Goal: Information Seeking & Learning: Learn about a topic

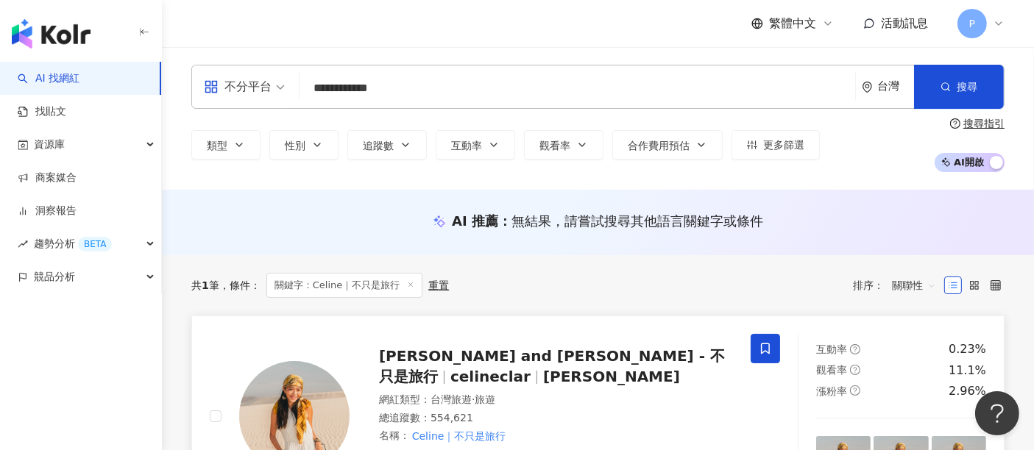
click at [492, 367] on div "Celine and Cynthia - 不只是旅行 celineclar celine yeh" at bounding box center [556, 366] width 354 height 41
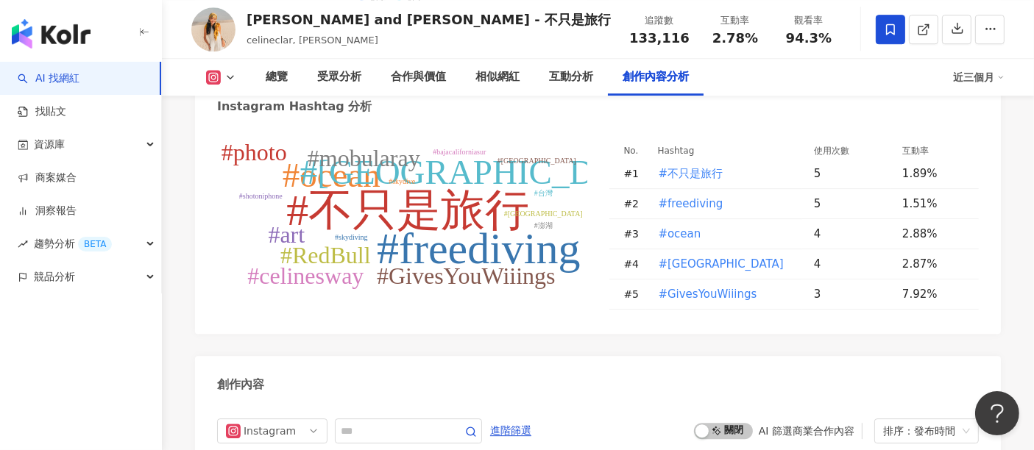
scroll to position [4634, 0]
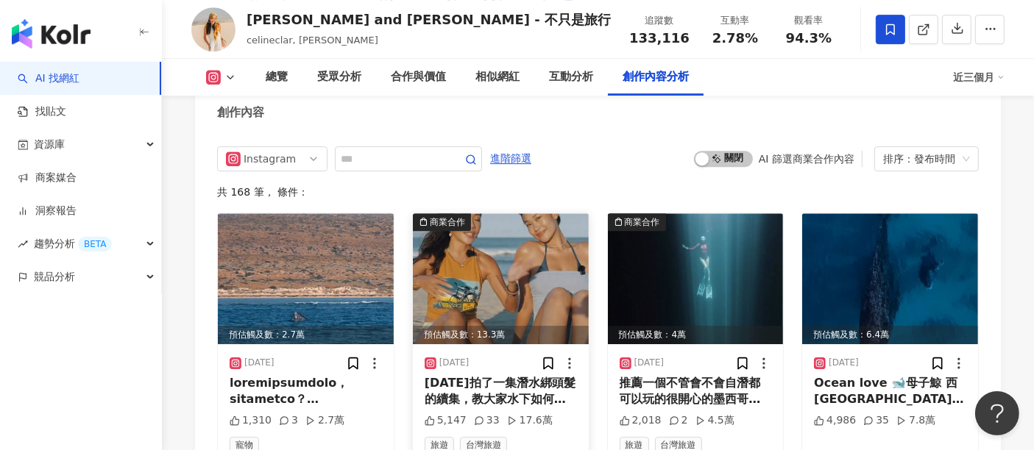
click at [486, 226] on img at bounding box center [501, 278] width 176 height 131
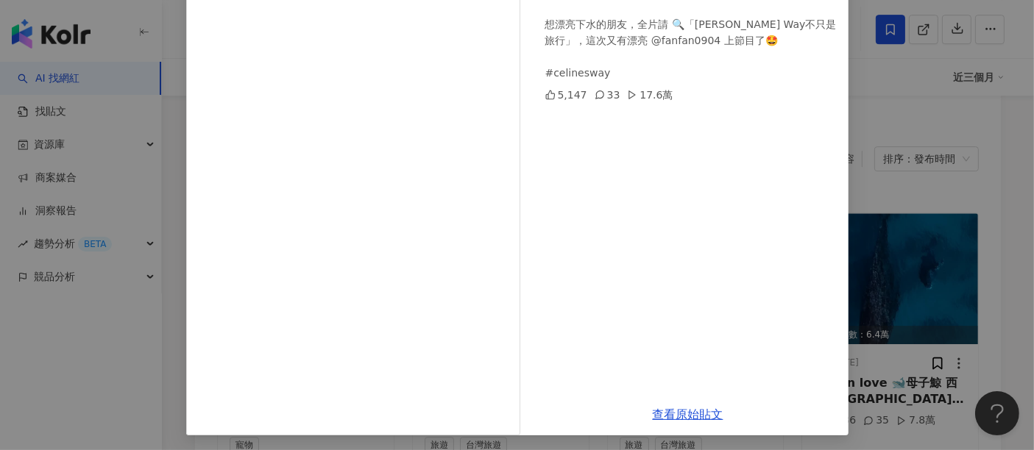
scroll to position [209, 0]
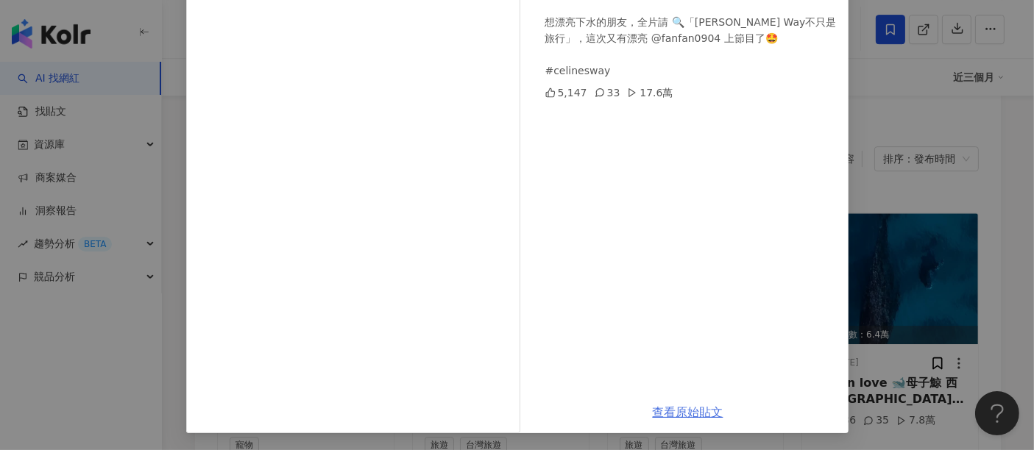
click at [694, 410] on link "查看原始貼文" at bounding box center [688, 413] width 71 height 14
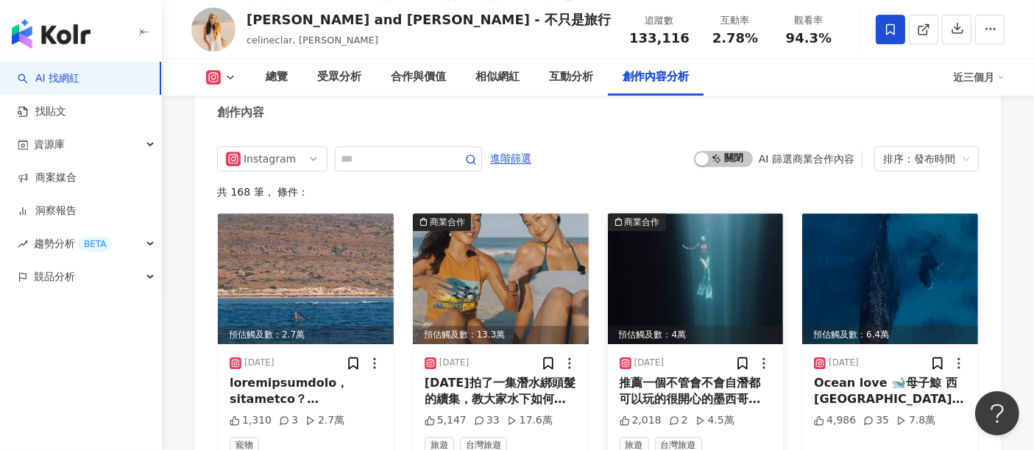
click at [637, 230] on img at bounding box center [696, 278] width 176 height 131
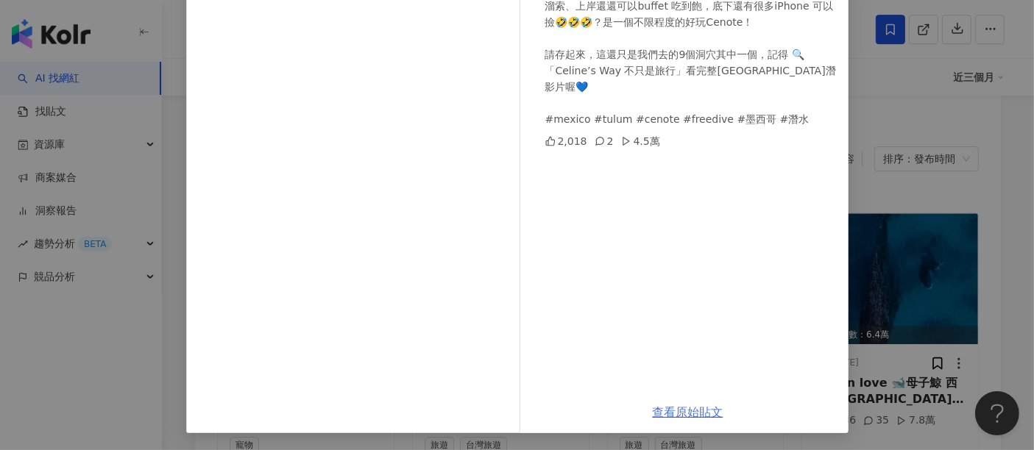
click at [686, 414] on link "查看原始貼文" at bounding box center [688, 413] width 71 height 14
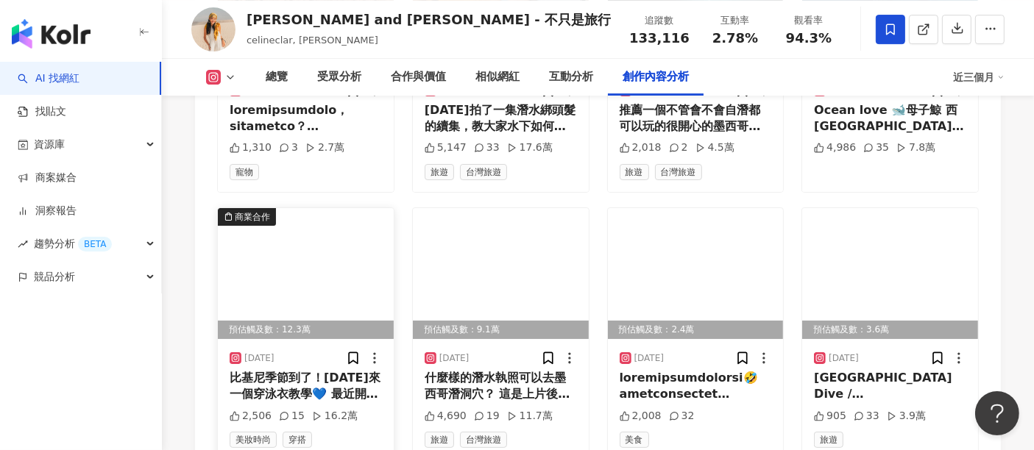
scroll to position [5180, 0]
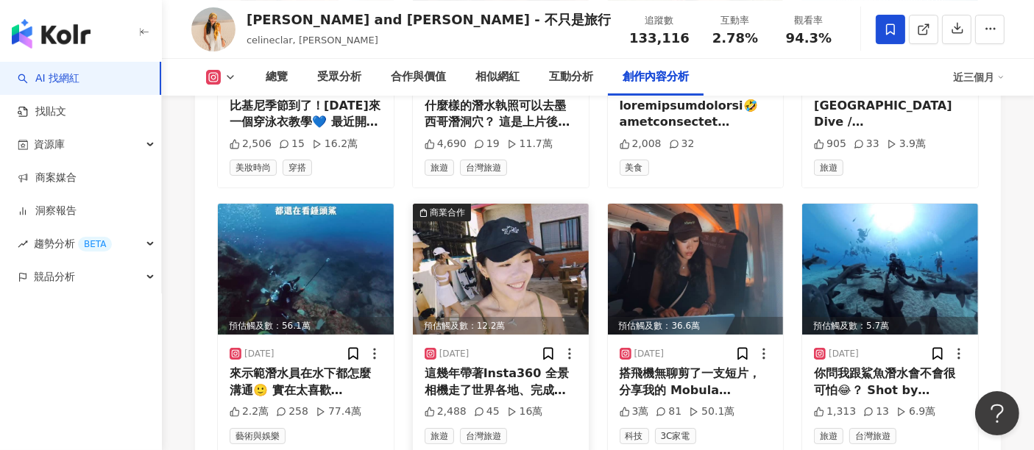
click at [527, 226] on img at bounding box center [501, 269] width 176 height 131
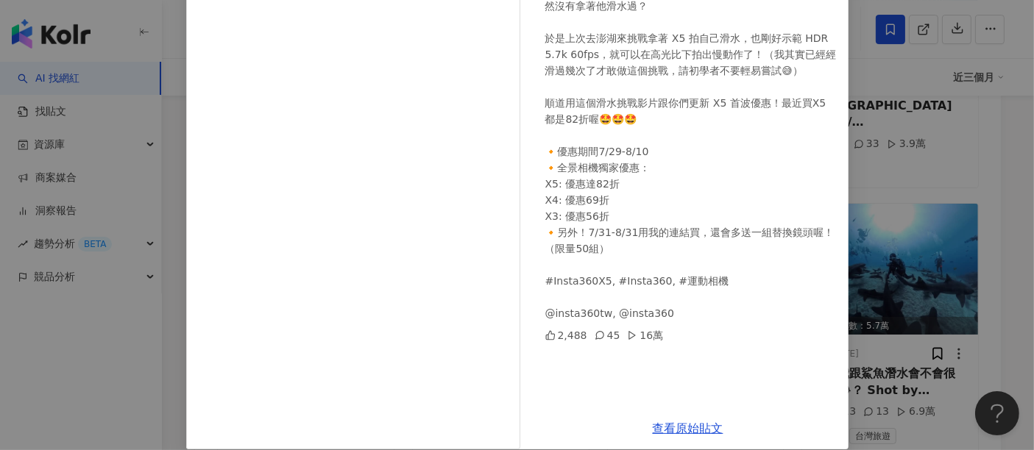
scroll to position [209, 0]
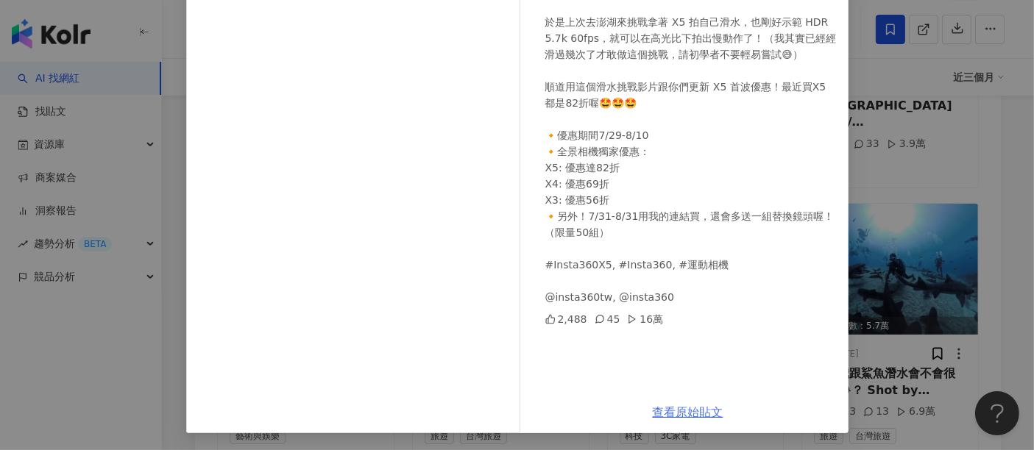
click at [666, 408] on link "查看原始貼文" at bounding box center [688, 413] width 71 height 14
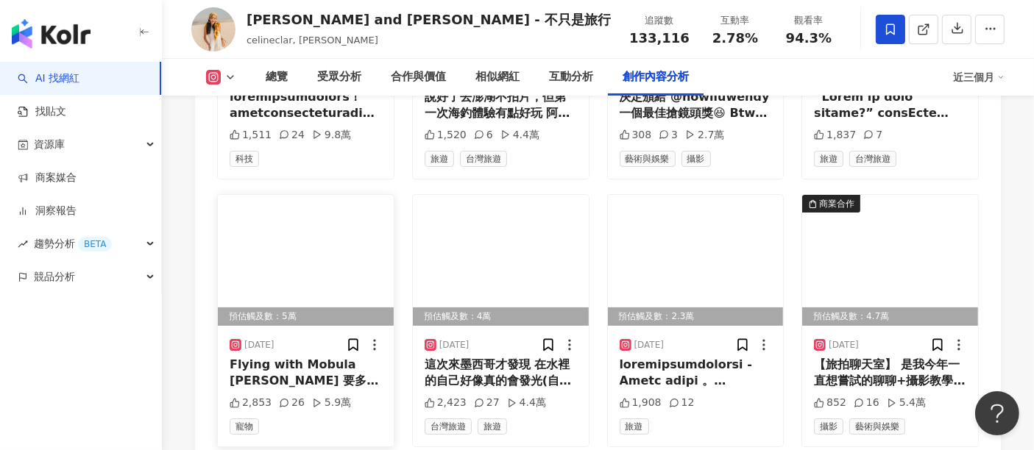
scroll to position [5997, 0]
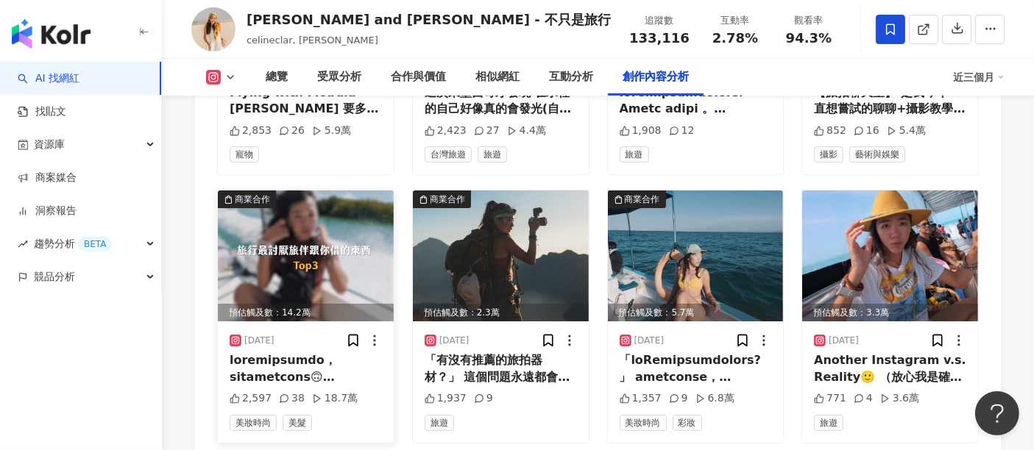
click at [359, 213] on img at bounding box center [306, 256] width 176 height 131
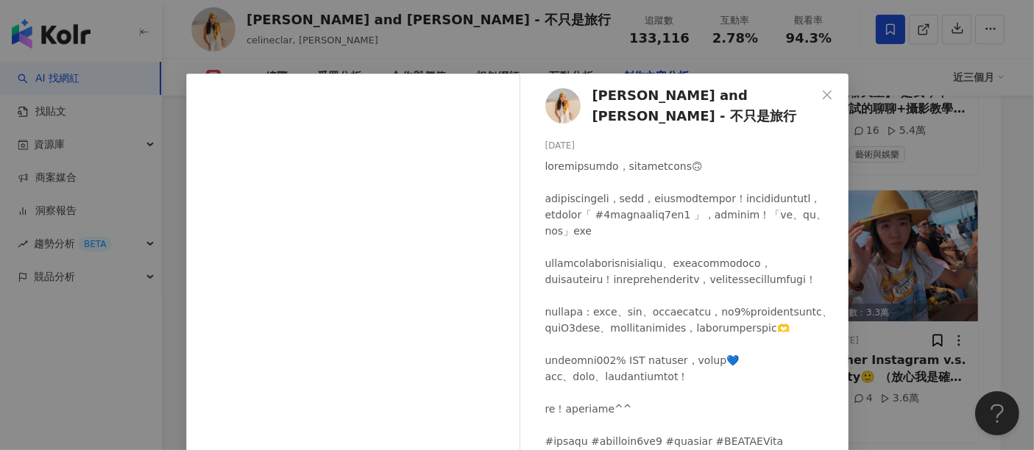
scroll to position [209, 0]
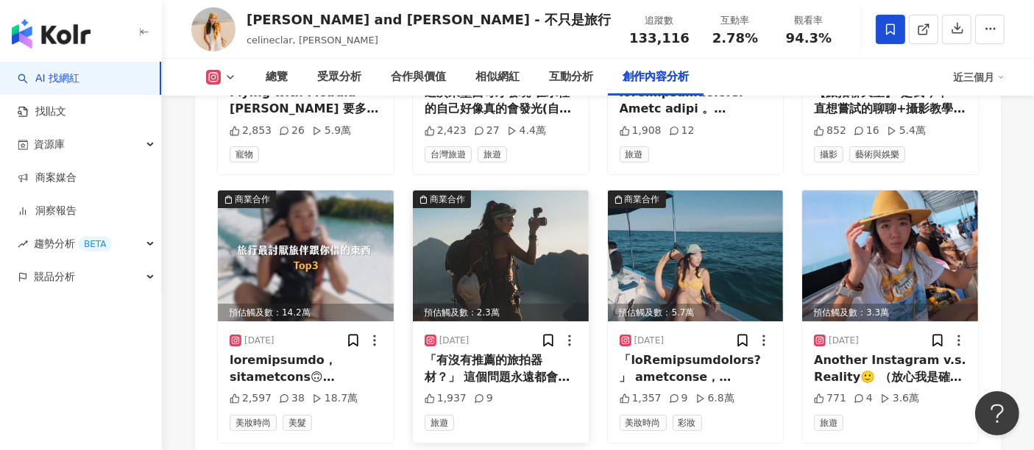
click at [439, 209] on img at bounding box center [501, 256] width 176 height 131
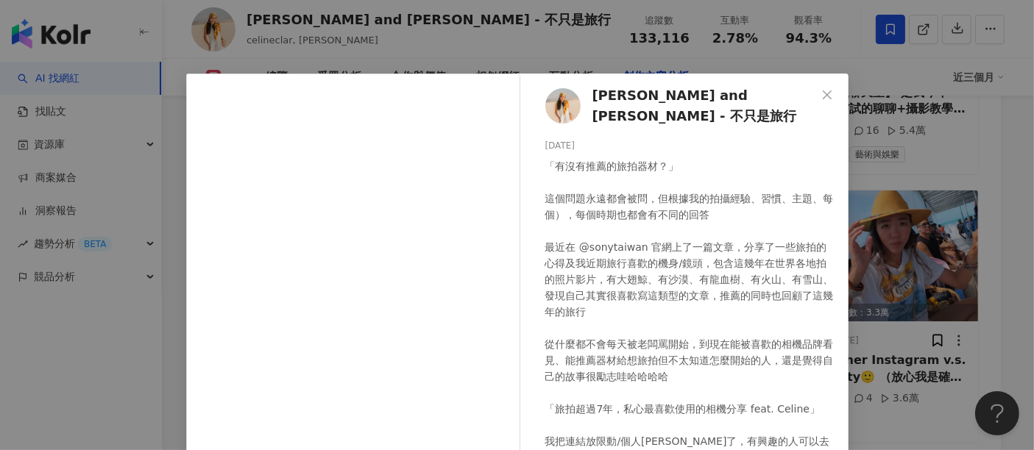
scroll to position [236, 0]
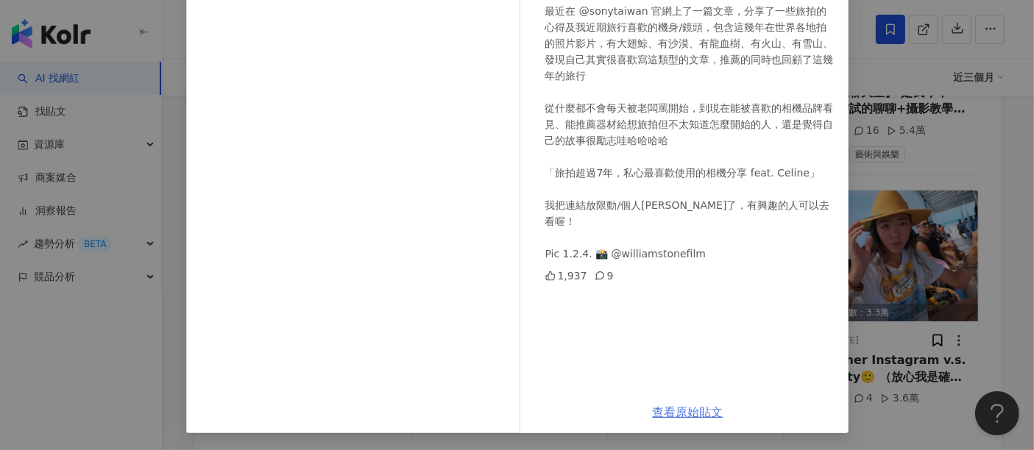
click at [678, 413] on link "查看原始貼文" at bounding box center [688, 413] width 71 height 14
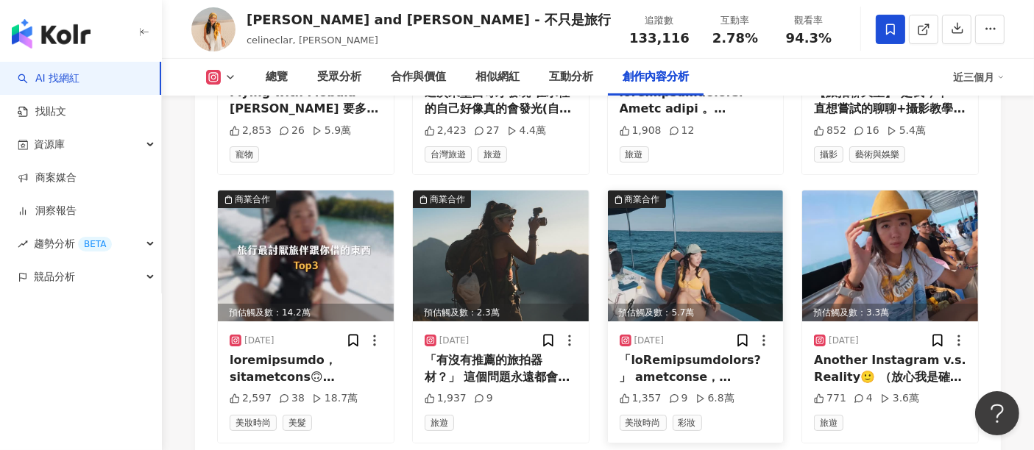
click at [688, 304] on div "預估觸及數：5.7萬" at bounding box center [696, 313] width 176 height 18
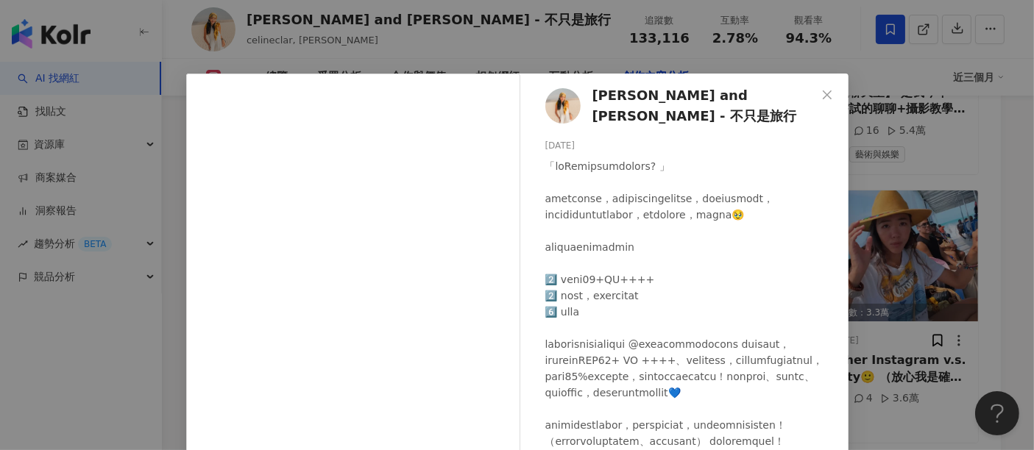
scroll to position [209, 0]
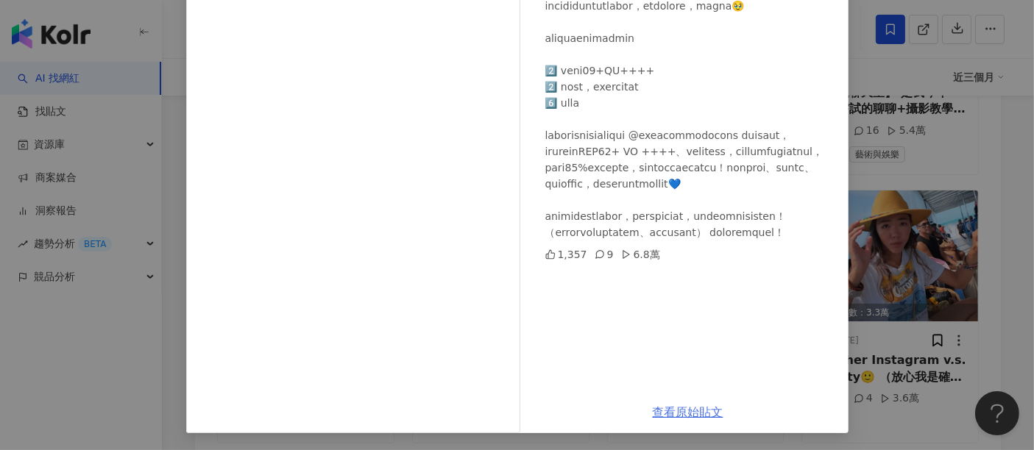
click at [668, 411] on link "查看原始貼文" at bounding box center [688, 413] width 71 height 14
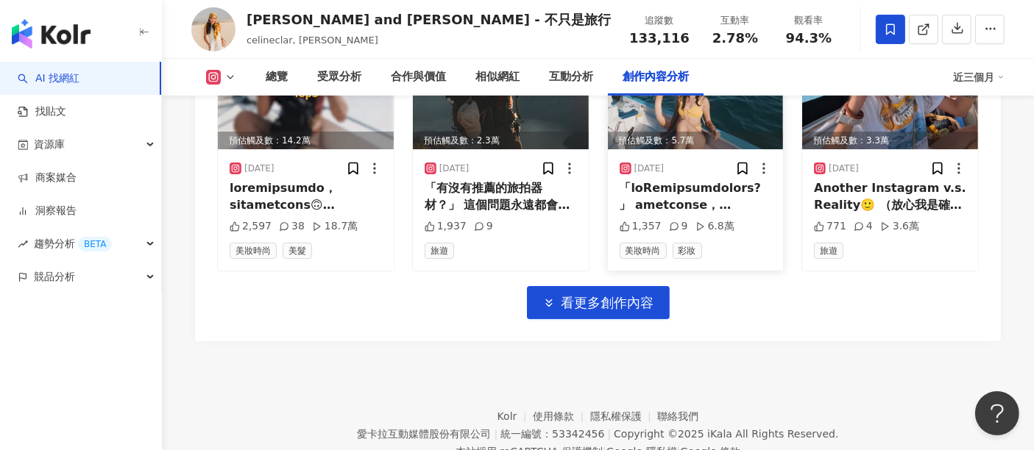
scroll to position [6179, 0]
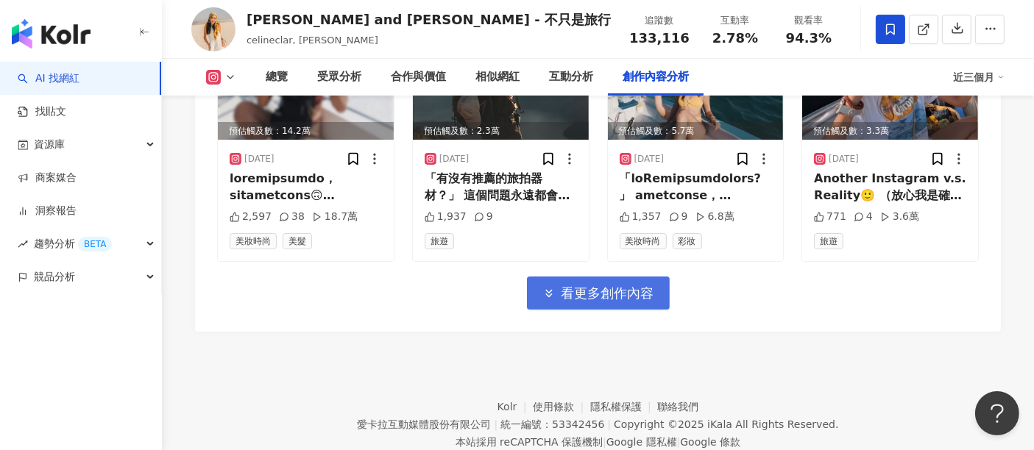
click at [648, 286] on span "看更多創作內容" at bounding box center [608, 294] width 93 height 16
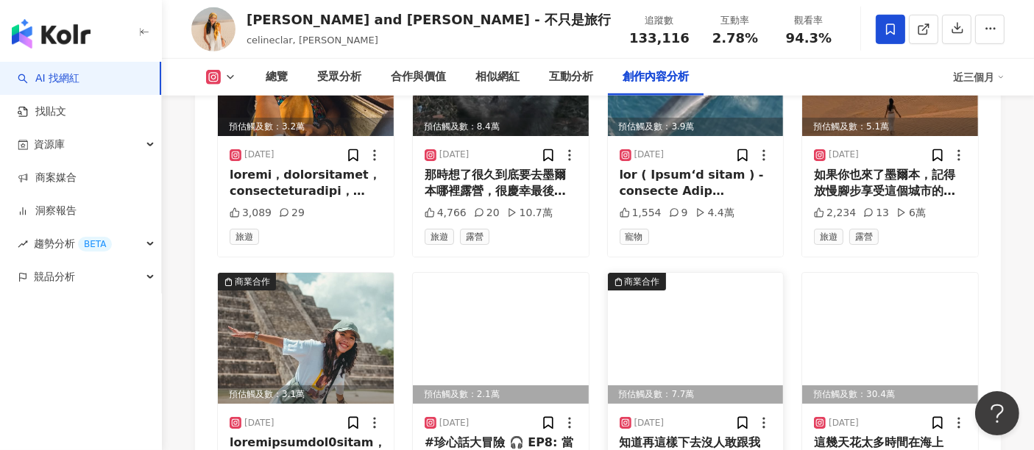
scroll to position [6724, 0]
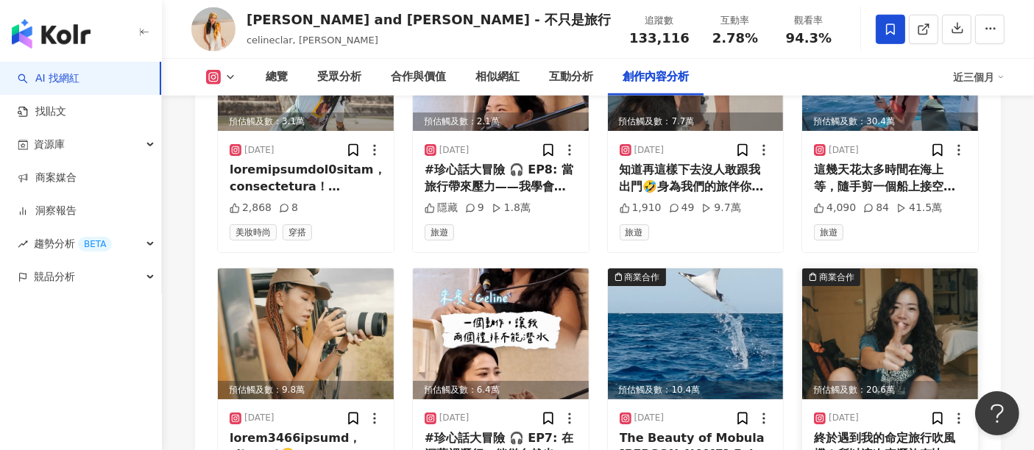
click at [866, 292] on img at bounding box center [890, 334] width 176 height 131
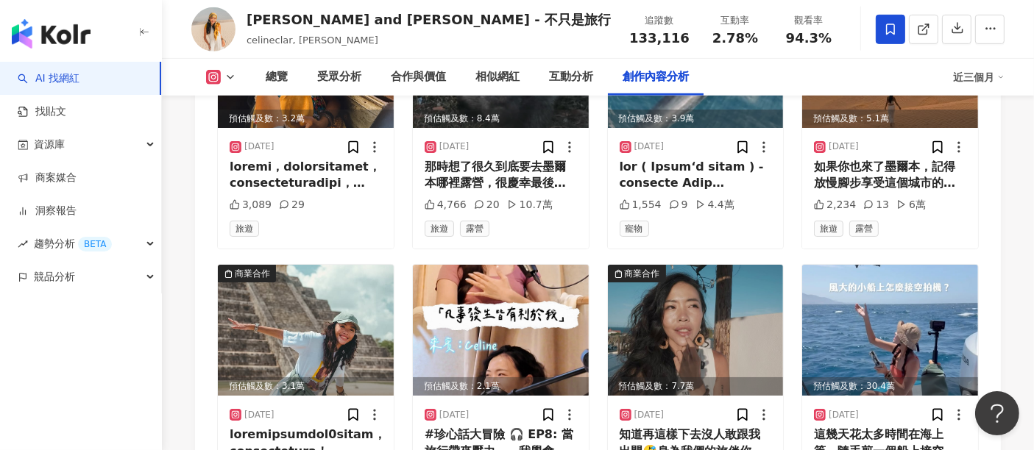
scroll to position [6436, 0]
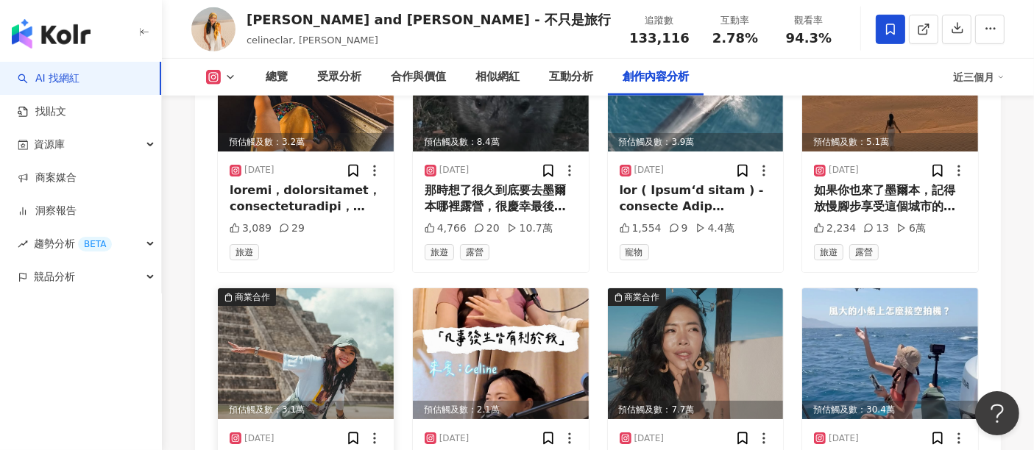
click at [390, 310] on img at bounding box center [306, 353] width 176 height 131
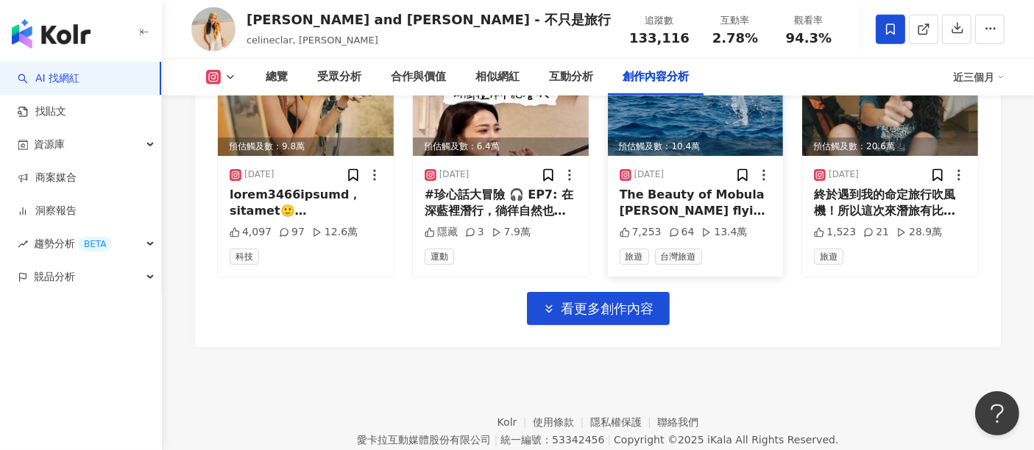
scroll to position [6981, 0]
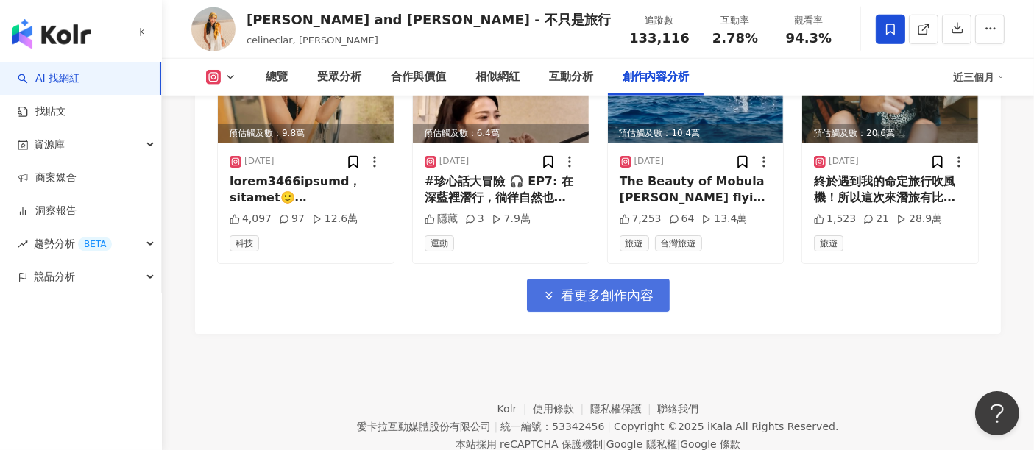
click at [623, 288] on span "看更多創作內容" at bounding box center [608, 296] width 93 height 16
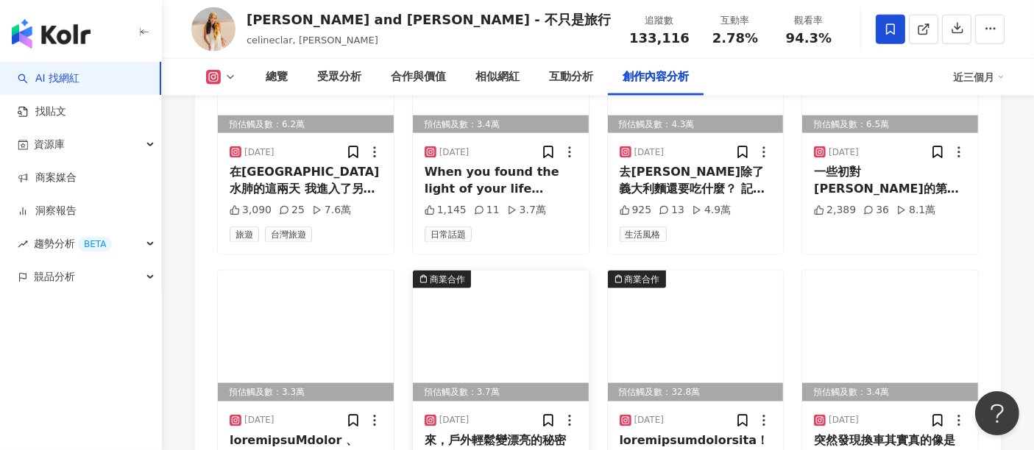
scroll to position [7783, 0]
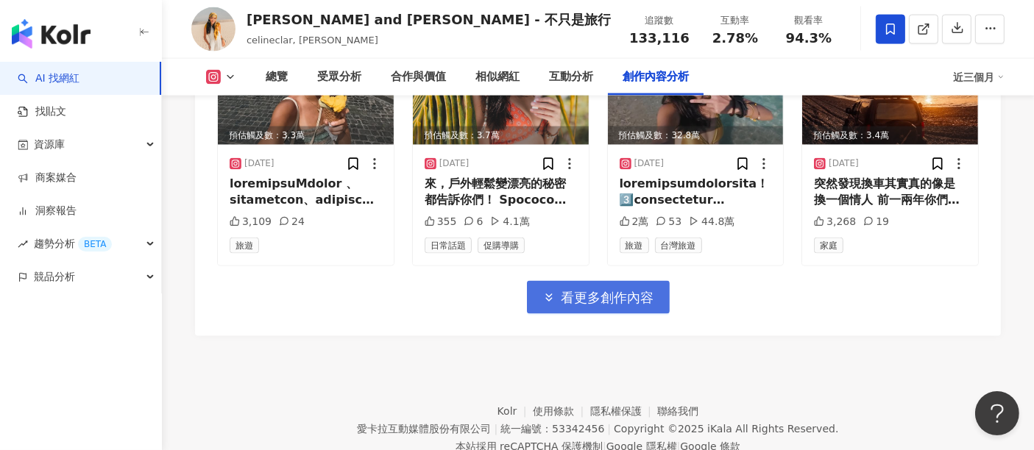
click at [575, 290] on span "看更多創作內容" at bounding box center [608, 298] width 93 height 16
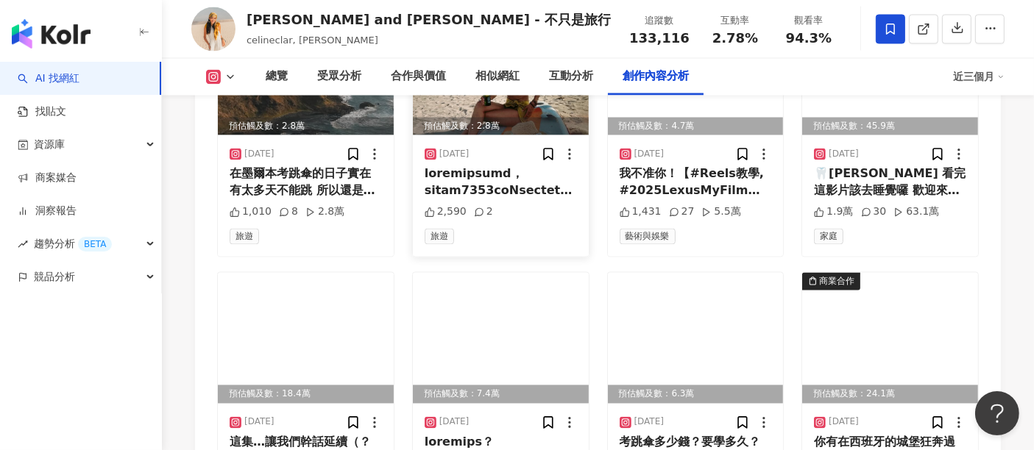
scroll to position [8585, 0]
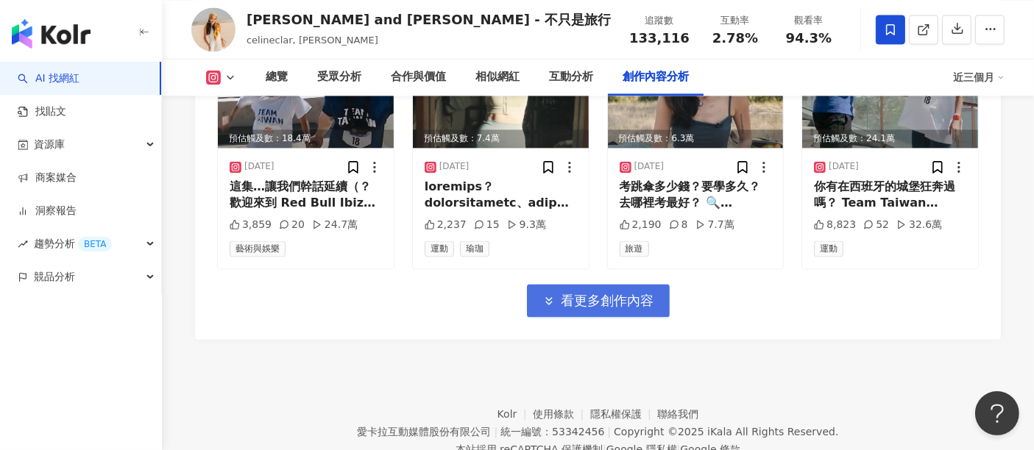
click at [569, 293] on span "看更多創作內容" at bounding box center [608, 301] width 93 height 16
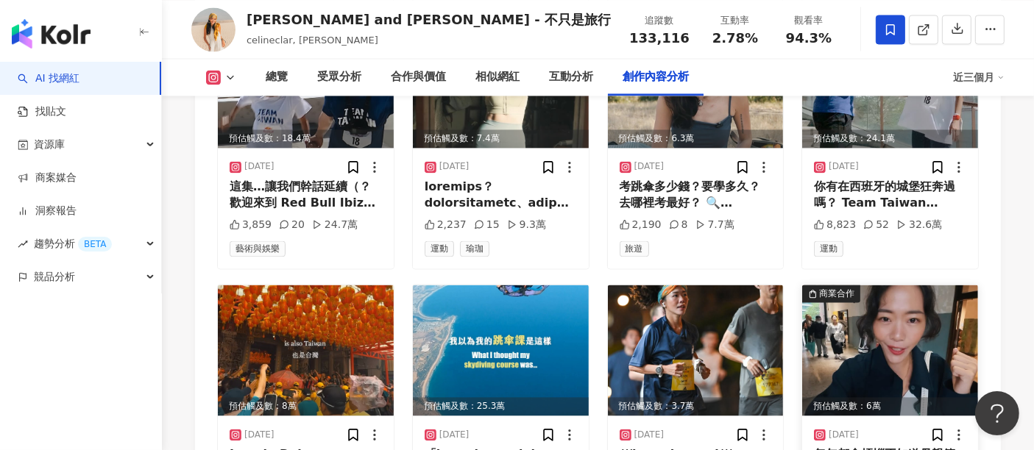
click at [835, 302] on img at bounding box center [890, 350] width 176 height 131
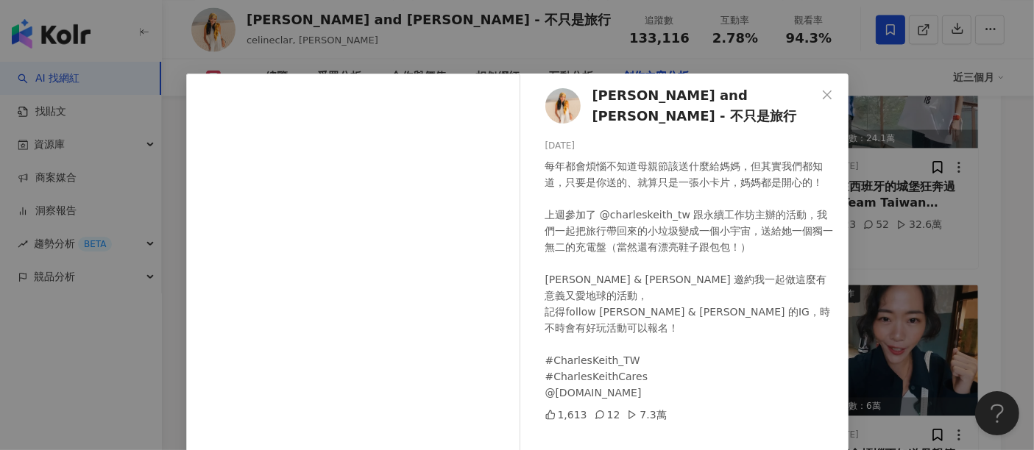
scroll to position [209, 0]
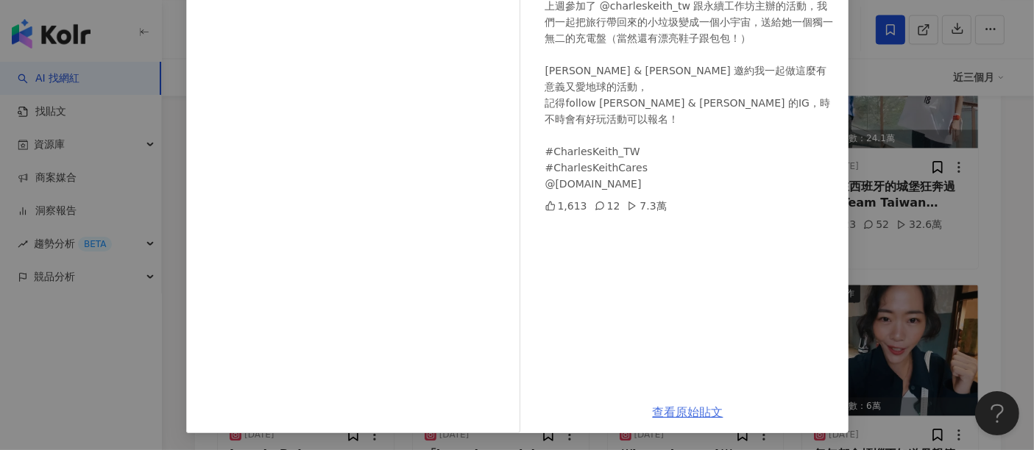
click at [679, 411] on link "查看原始貼文" at bounding box center [688, 413] width 71 height 14
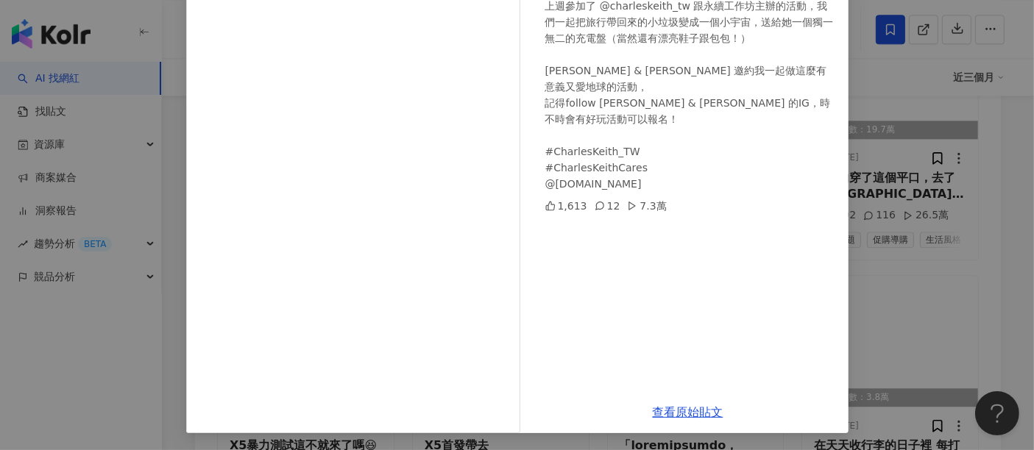
scroll to position [9400, 0]
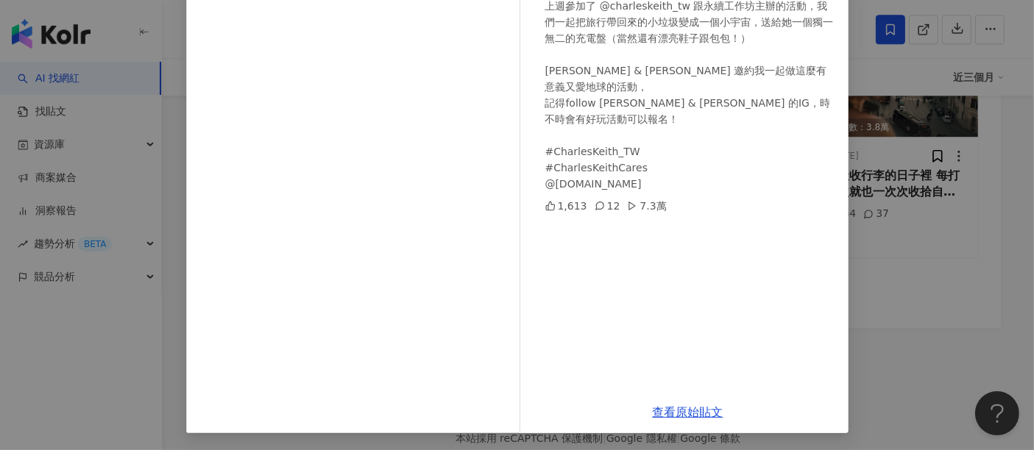
click at [904, 205] on div "Celine and Cynthia - 不只是旅行 2025/5/5 每年都會煩惱不知道母親節該送什麼給媽媽，但其實我們都知道，只要是你送的、就算只是一張小…" at bounding box center [517, 225] width 1034 height 450
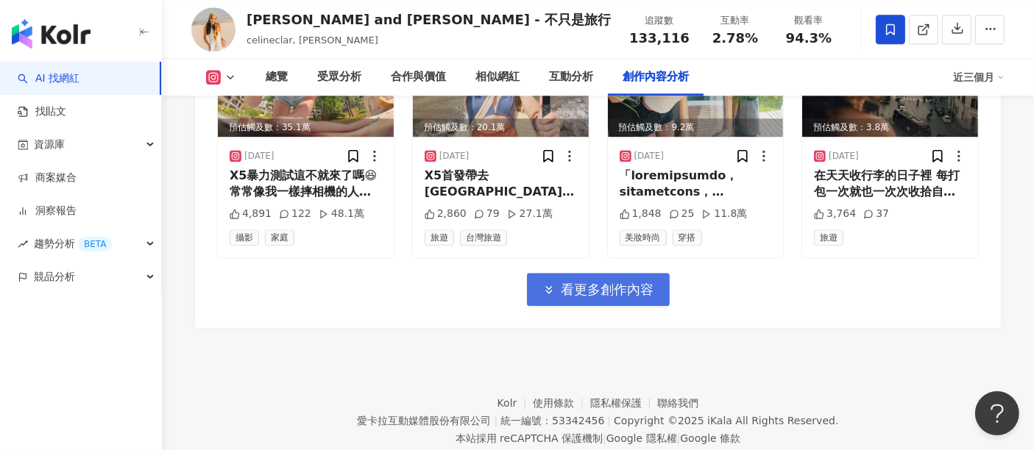
click at [623, 282] on span "看更多創作內容" at bounding box center [608, 290] width 93 height 16
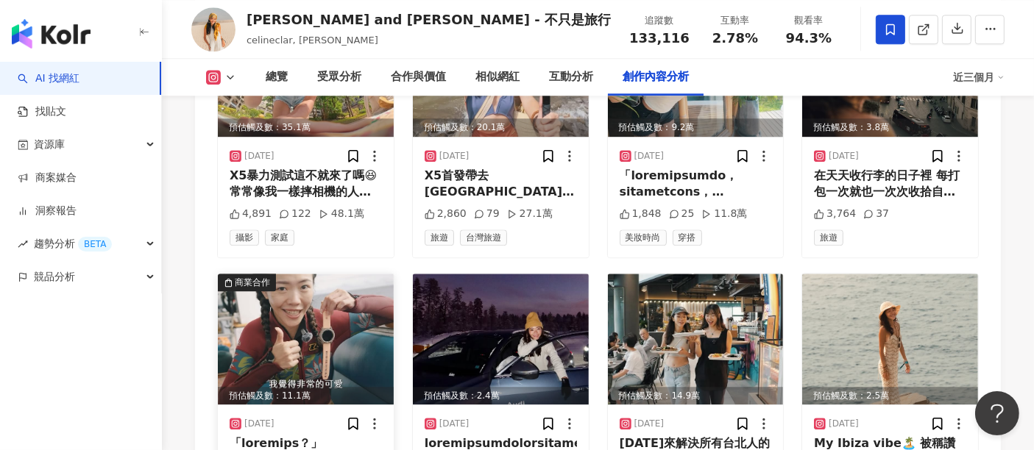
click at [251, 310] on img at bounding box center [306, 339] width 176 height 131
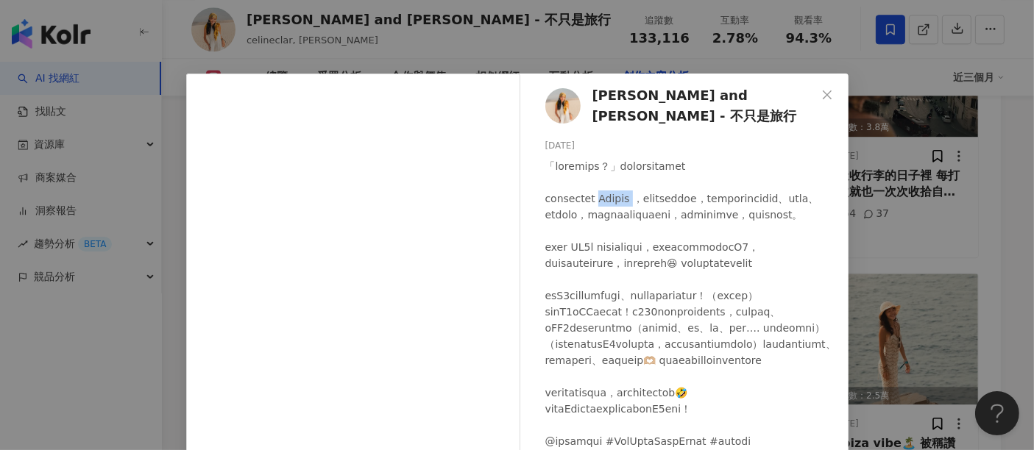
drag, startPoint x: 634, startPoint y: 190, endPoint x: 673, endPoint y: 189, distance: 39.0
click at [673, 189] on div at bounding box center [690, 303] width 291 height 291
copy div "Garmin"
drag, startPoint x: 298, startPoint y: 30, endPoint x: 372, endPoint y: 42, distance: 74.5
click at [300, 32] on div "Celine and Cynthia - 不只是旅行 2025/4/19 3,596 21 14.5萬 查看原始貼文" at bounding box center [517, 225] width 1034 height 450
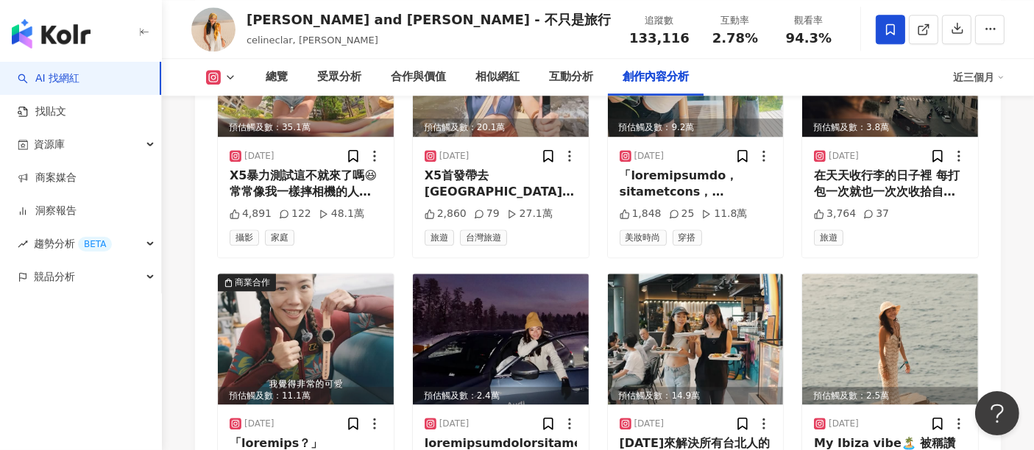
click at [372, 42] on div "celineclar, celine yeh" at bounding box center [429, 40] width 364 height 15
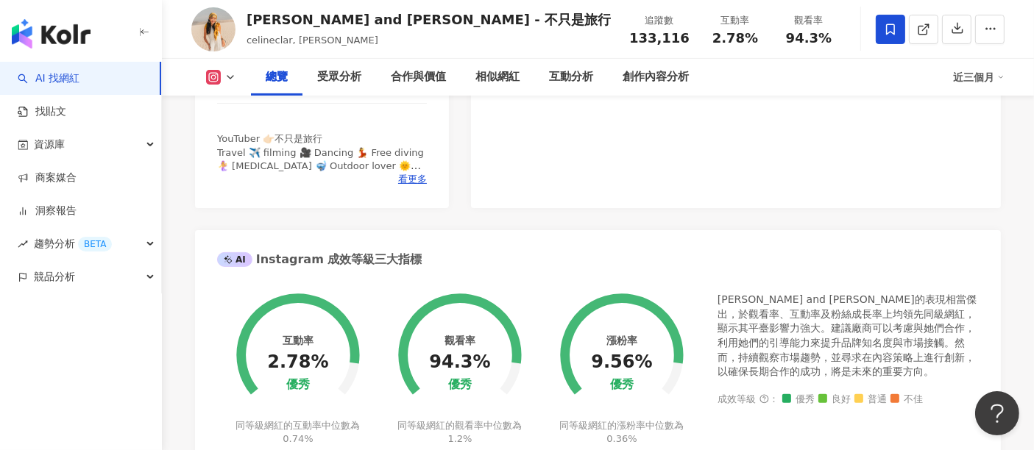
scroll to position [0, 0]
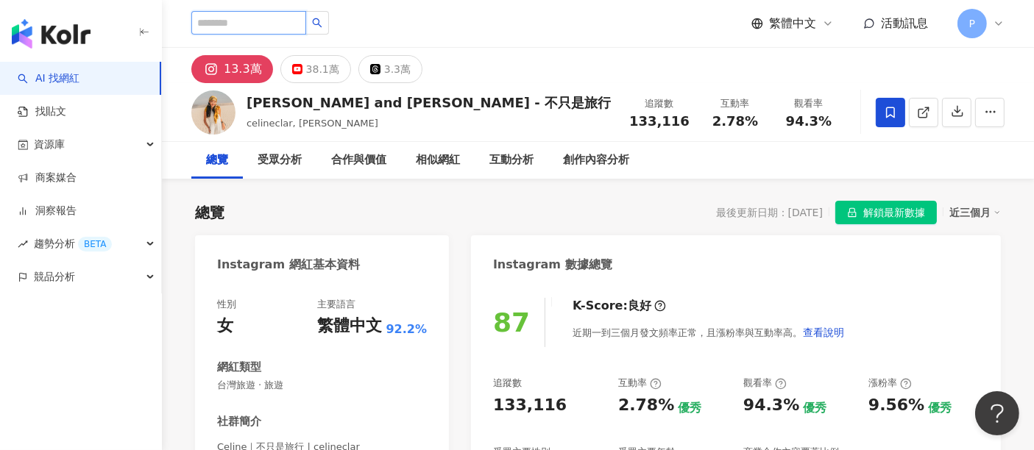
click at [305, 28] on input "search" at bounding box center [248, 23] width 115 height 24
paste input "**********"
type input "**********"
click at [322, 25] on icon "search" at bounding box center [318, 23] width 10 height 10
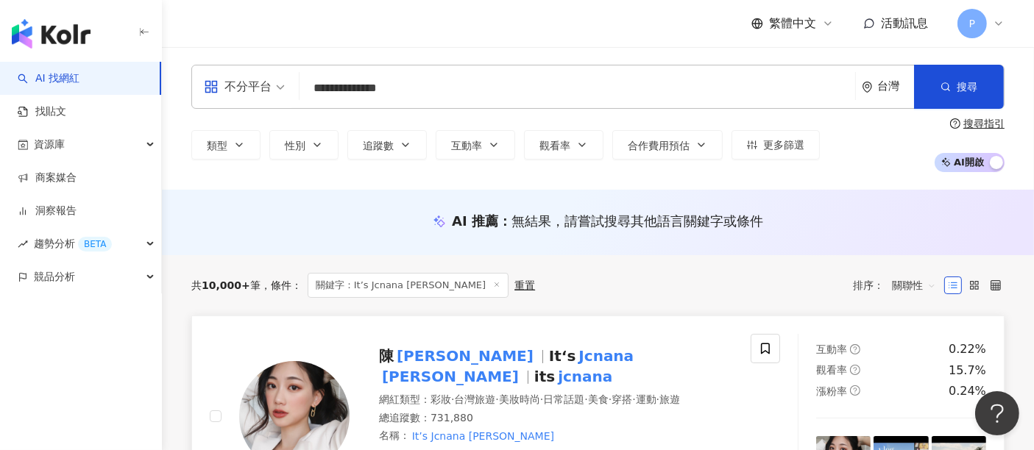
click at [576, 358] on mark "Jcnana" at bounding box center [606, 356] width 61 height 24
click at [446, 88] on input "**********" at bounding box center [577, 88] width 544 height 28
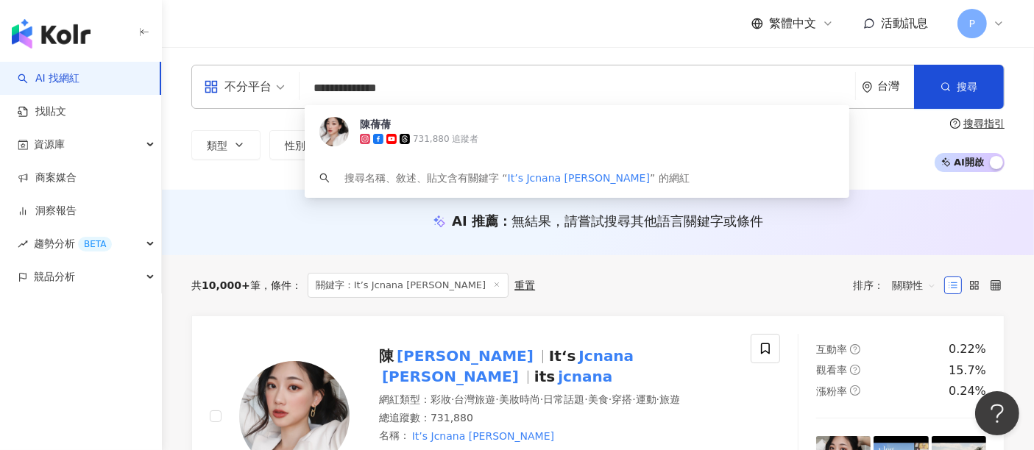
paste input "*"
type input "**********"
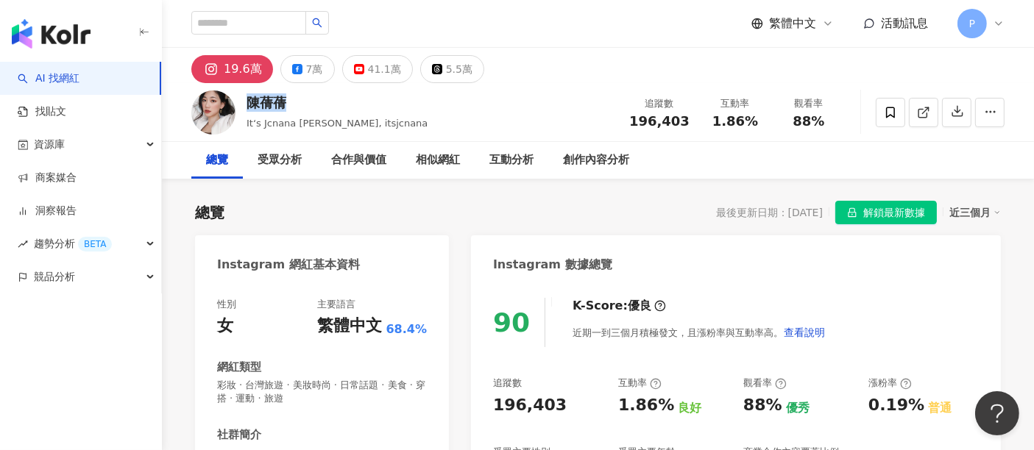
drag, startPoint x: 288, startPoint y: 100, endPoint x: 249, endPoint y: 104, distance: 39.2
click at [249, 104] on div "陳蒨蒨" at bounding box center [337, 102] width 181 height 18
copy div "陳蒨蒨"
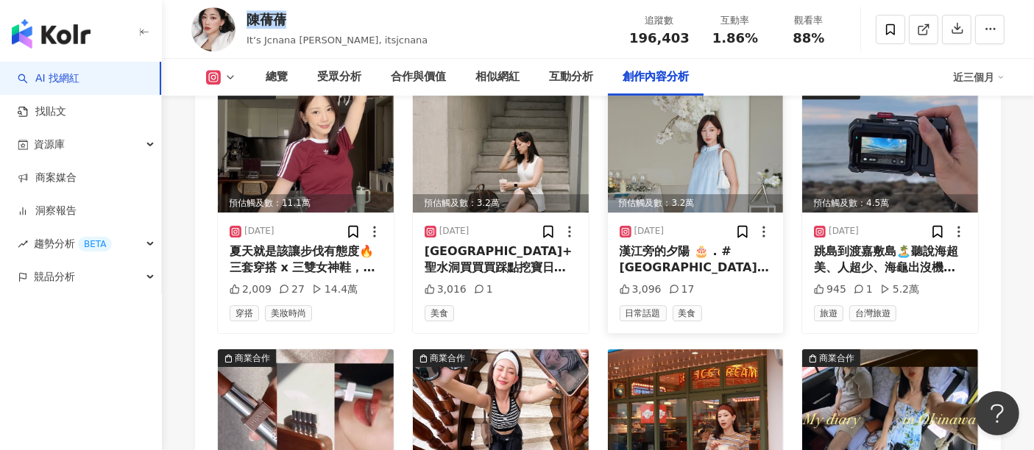
scroll to position [4480, 0]
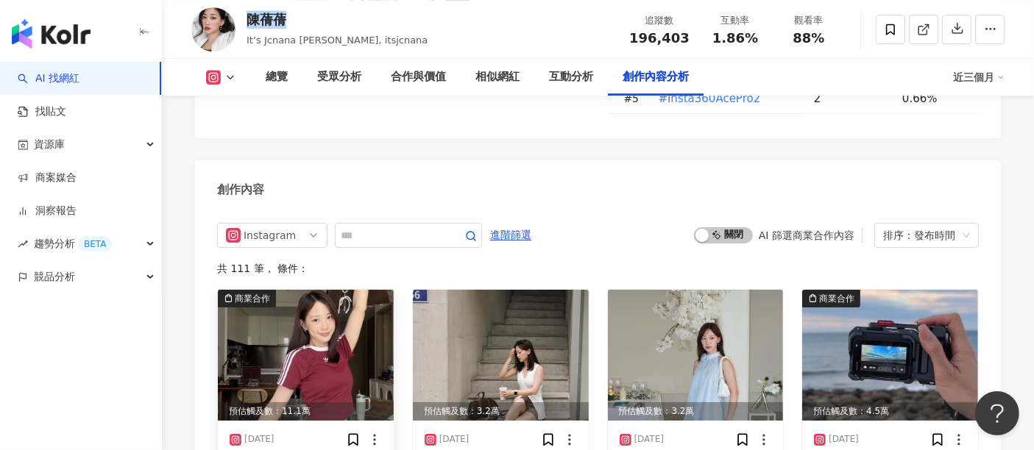
click at [273, 302] on img at bounding box center [306, 355] width 176 height 131
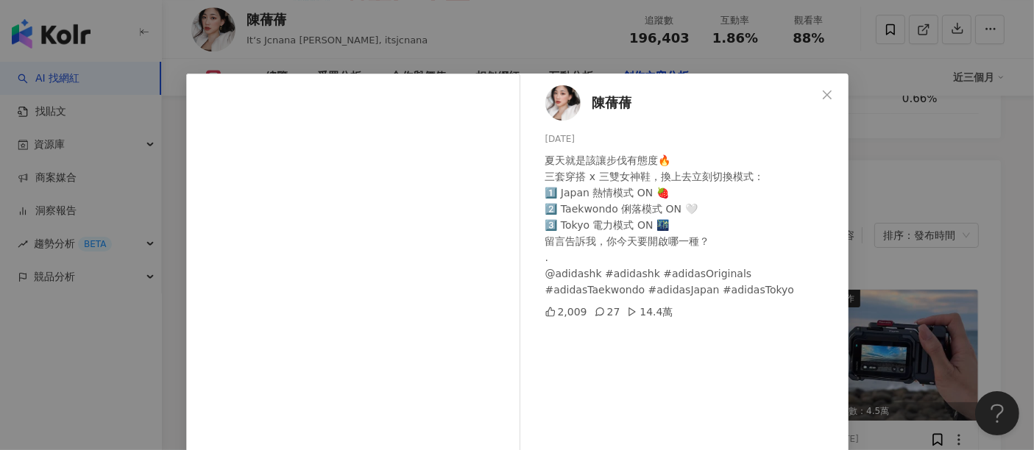
click at [910, 68] on div "陳蒨蒨 2025/8/11 夏天就是該讓步伐有態度🔥 三套穿搭 x 三雙女神鞋，換上去立刻切換模式： 1️⃣ Japan 熱情模式 ON 🍓 2️⃣ Taek…" at bounding box center [517, 225] width 1034 height 450
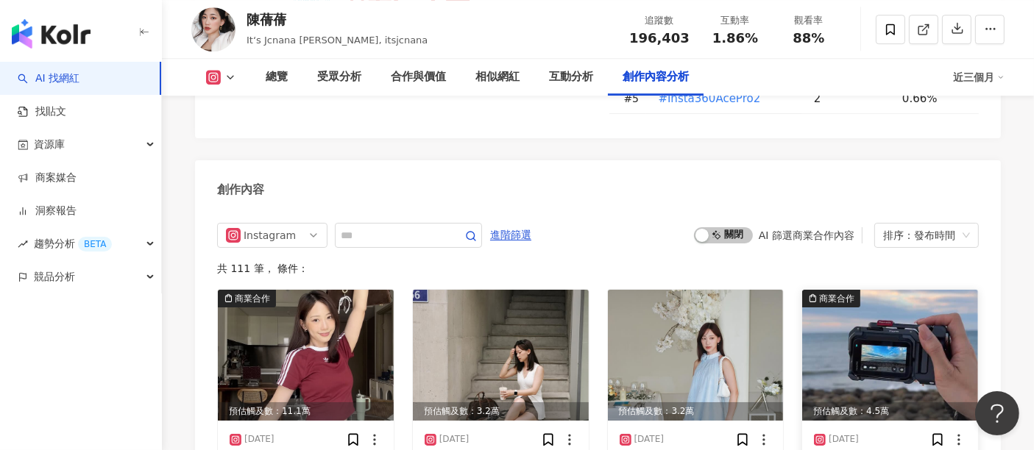
click at [891, 316] on img at bounding box center [890, 355] width 176 height 131
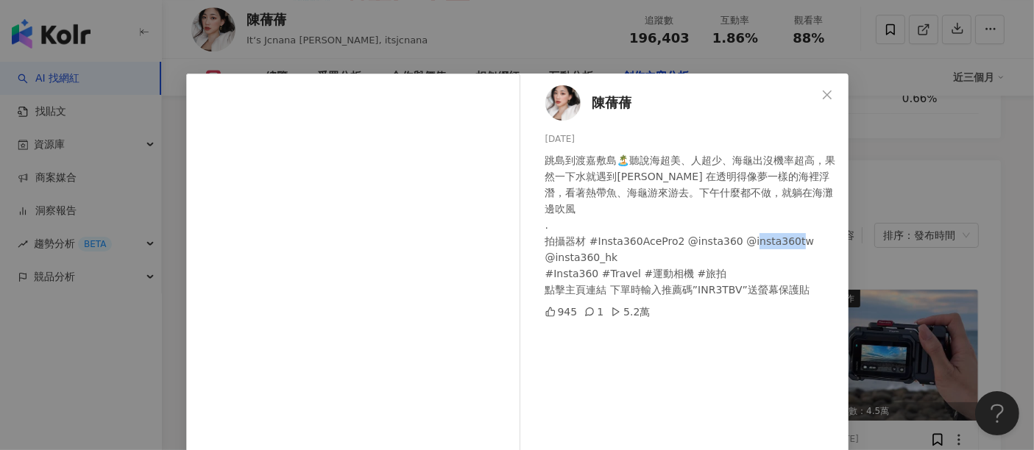
drag, startPoint x: 582, startPoint y: 242, endPoint x: 548, endPoint y: 243, distance: 33.9
click at [548, 243] on div "跳島到渡嘉敷島🏝️聽說海超美、人超少、海龜出沒機率超高，果然一下水就遇到🐢 在透明得像夢一樣的海裡浮潛，看著熱帶魚、海龜游來游去。下午什麼都不做，就躺在海灘邊…" at bounding box center [690, 225] width 291 height 146
copy div "sta360_h"
drag, startPoint x: 822, startPoint y: 95, endPoint x: 815, endPoint y: 122, distance: 28.2
click at [823, 95] on icon "close" at bounding box center [827, 95] width 12 height 12
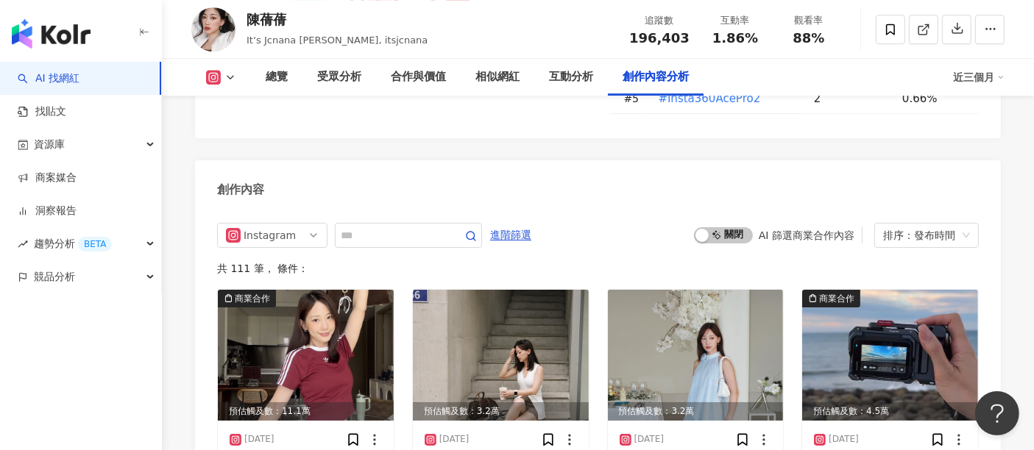
scroll to position [4753, 0]
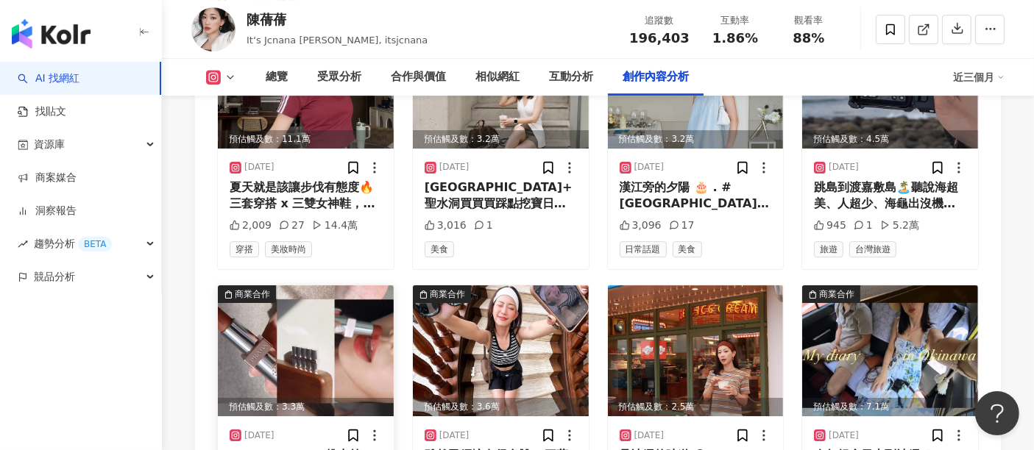
click at [340, 316] on img at bounding box center [306, 351] width 176 height 131
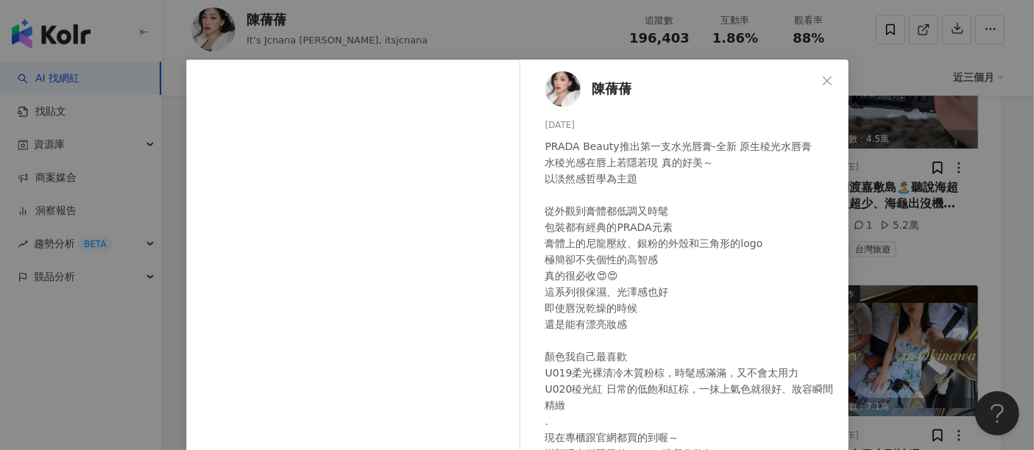
scroll to position [0, 0]
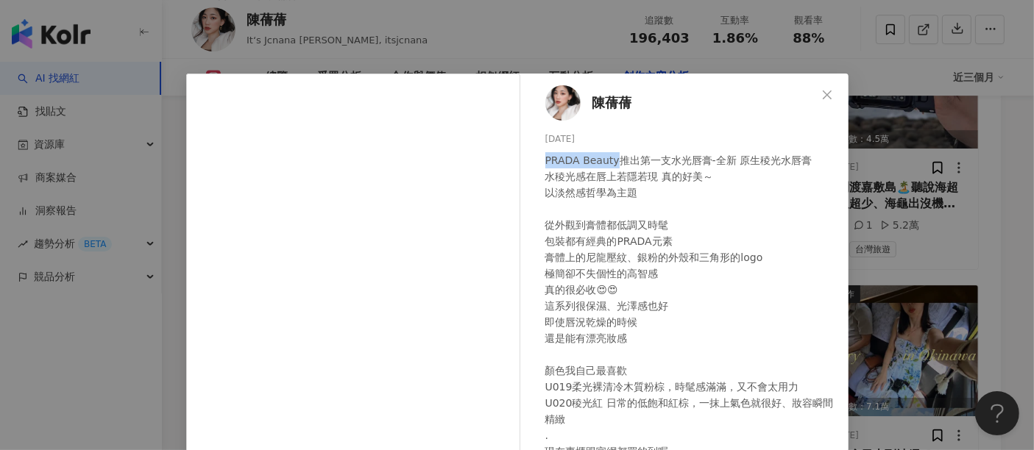
drag, startPoint x: 534, startPoint y: 157, endPoint x: 612, endPoint y: 151, distance: 77.6
click at [612, 151] on div "陳蒨蒨 2025/7/27 PRADA Beauty推出第一支水光唇膏-全新 原生稜光水唇膏 水稜光感在唇上若隱若現 真的好美～ 以淡然感哲學為主題 從外觀到…" at bounding box center [688, 337] width 321 height 527
copy div "PRADA Beauty"
click at [821, 90] on icon "close" at bounding box center [827, 95] width 12 height 12
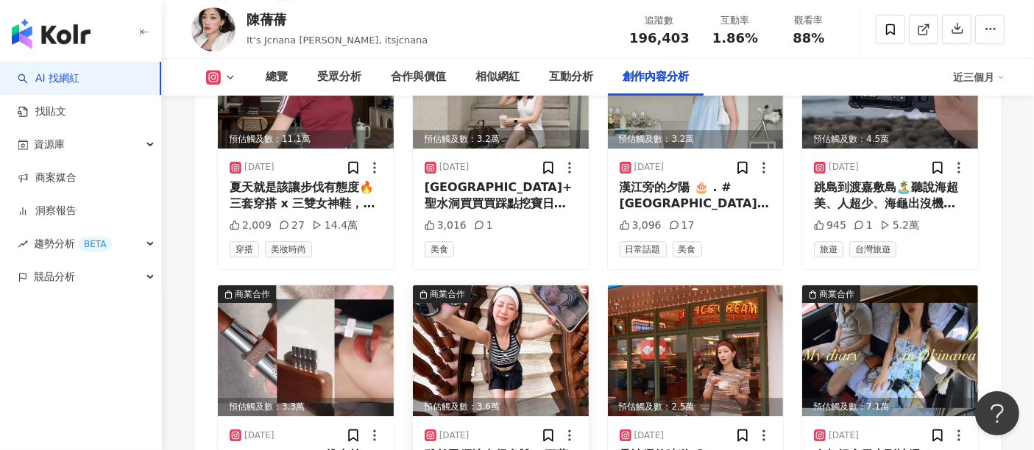
click at [468, 293] on img at bounding box center [501, 351] width 176 height 131
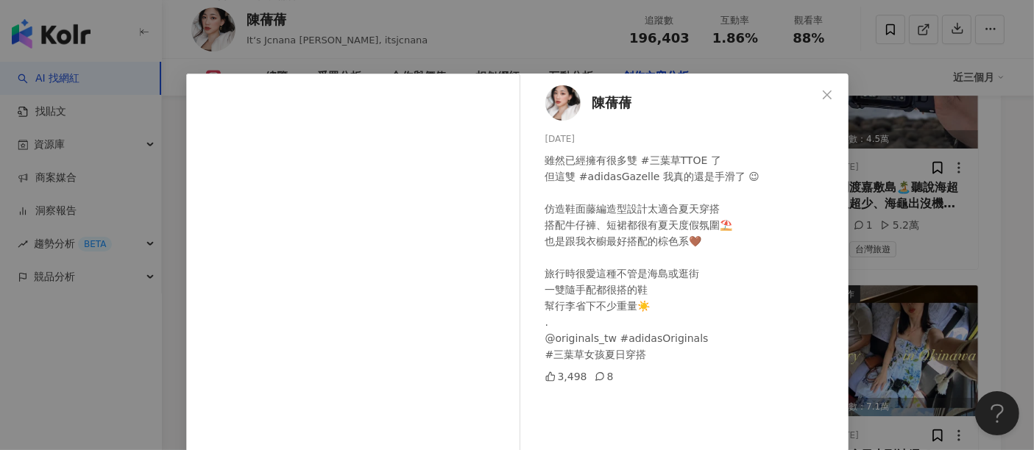
click at [824, 94] on icon "close" at bounding box center [827, 95] width 12 height 12
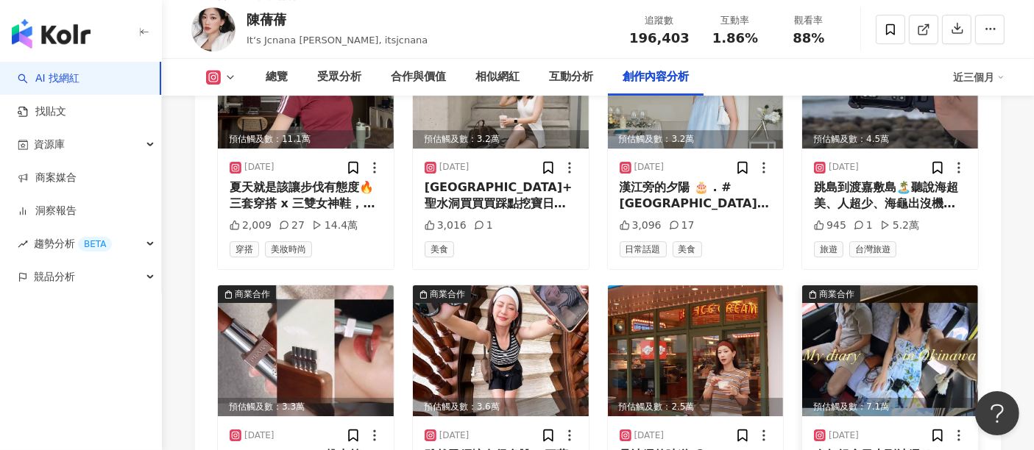
click at [908, 308] on img at bounding box center [890, 351] width 176 height 131
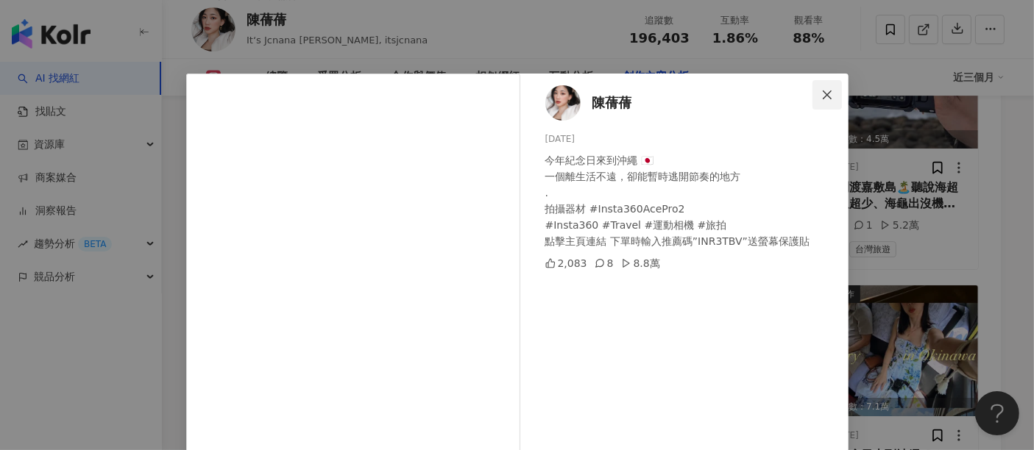
click at [828, 94] on span "Close" at bounding box center [826, 95] width 29 height 12
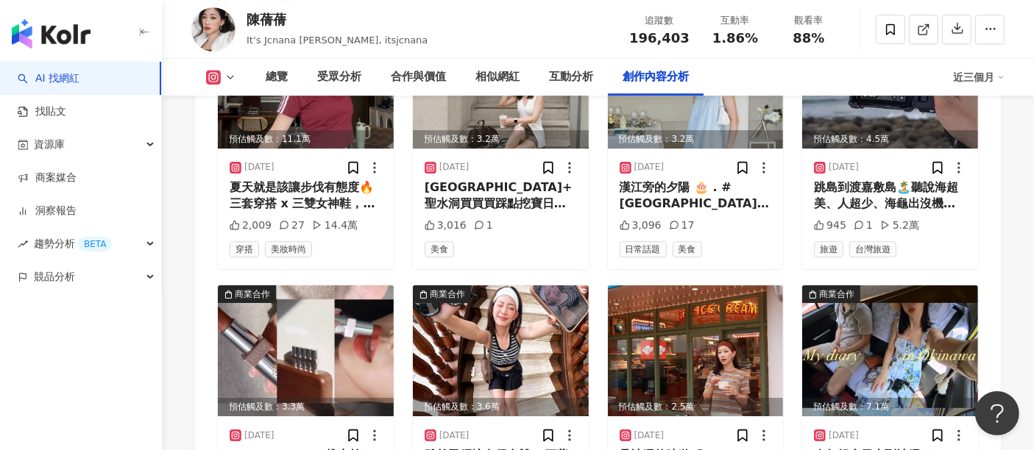
scroll to position [5025, 0]
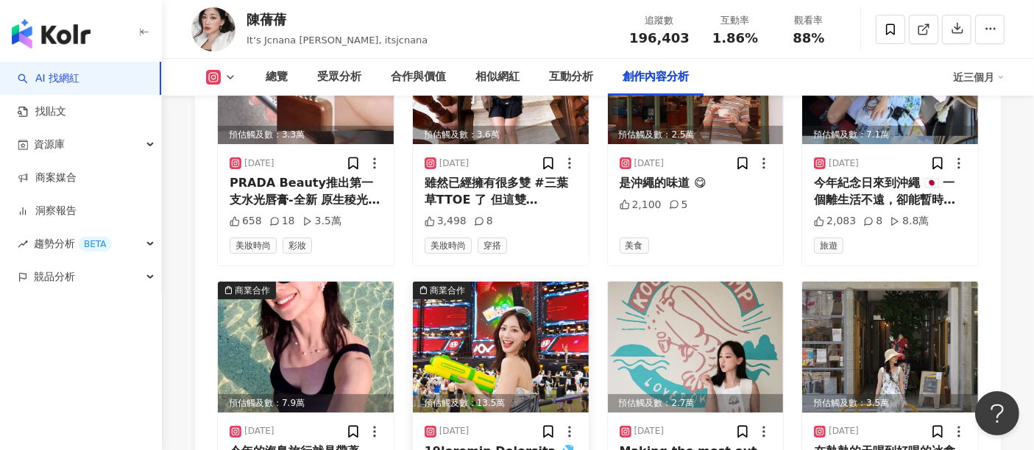
click at [480, 284] on img at bounding box center [501, 347] width 176 height 131
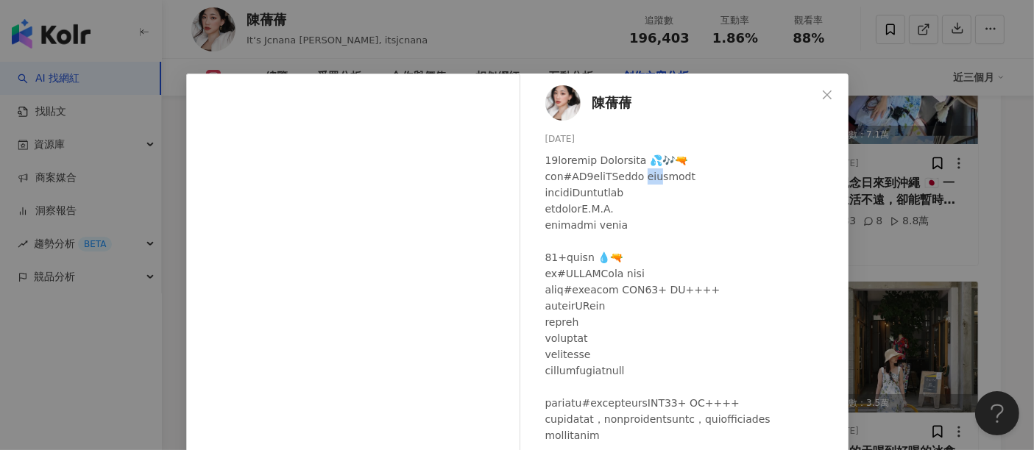
drag, startPoint x: 685, startPoint y: 179, endPoint x: 713, endPoint y: 175, distance: 28.2
click at [713, 175] on div at bounding box center [690, 378] width 291 height 453
copy div "一起來"
click at [824, 93] on icon "close" at bounding box center [827, 95] width 12 height 12
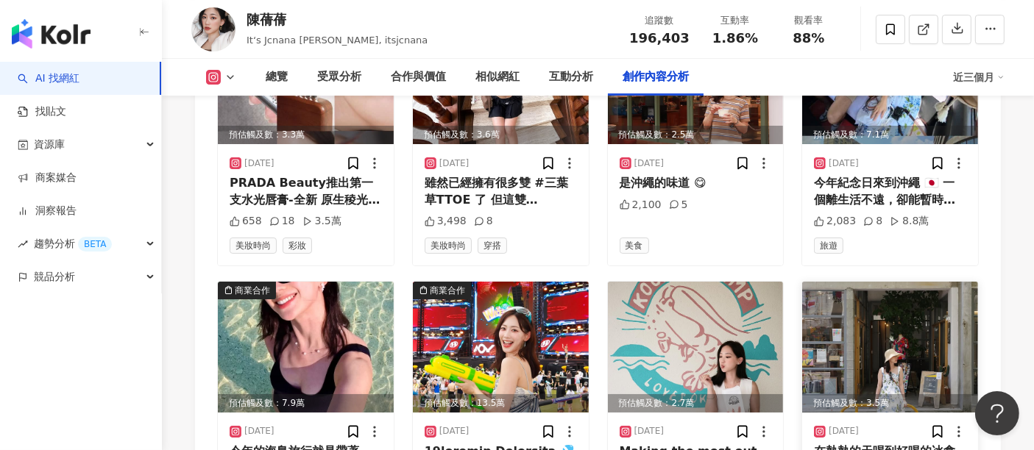
scroll to position [5298, 0]
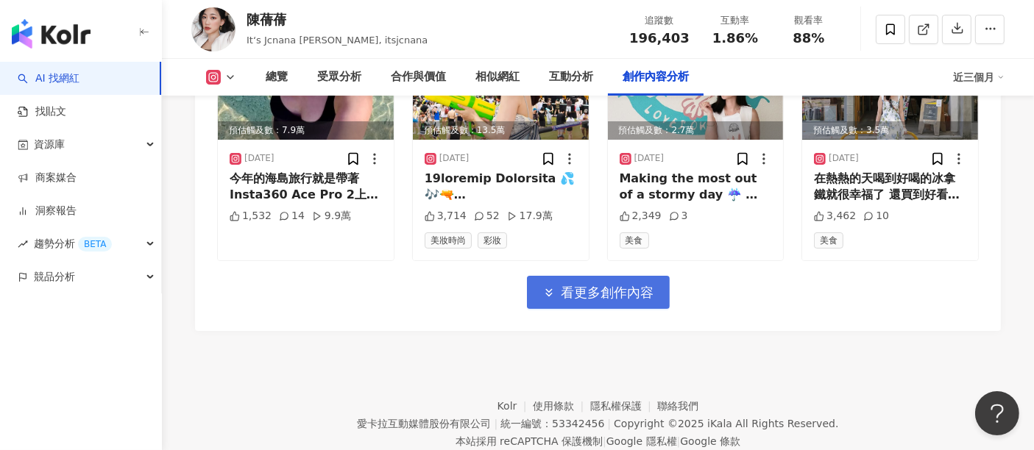
click at [595, 276] on button "看更多創作內容" at bounding box center [598, 292] width 143 height 33
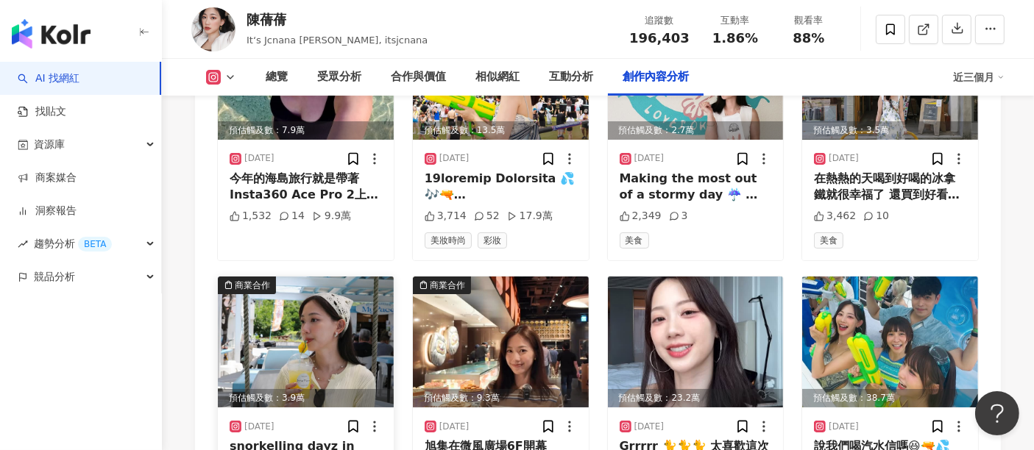
click at [349, 304] on img at bounding box center [306, 342] width 176 height 131
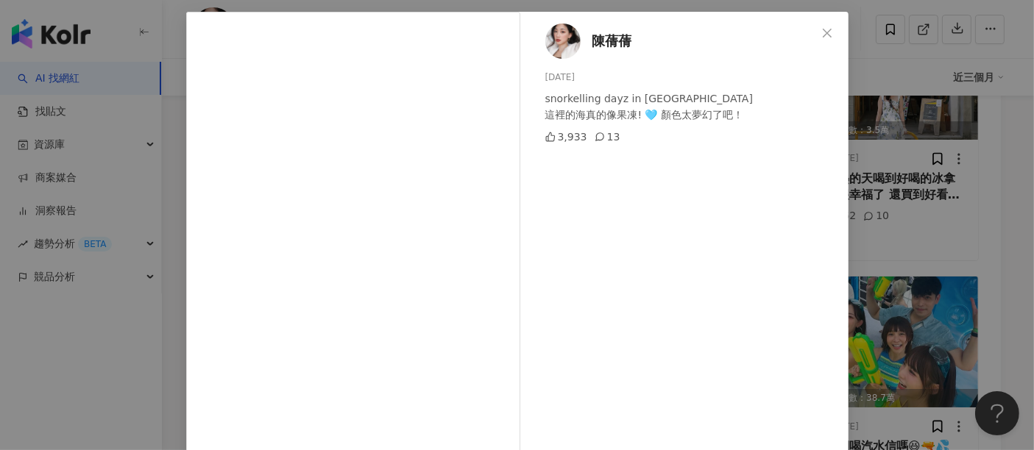
scroll to position [0, 0]
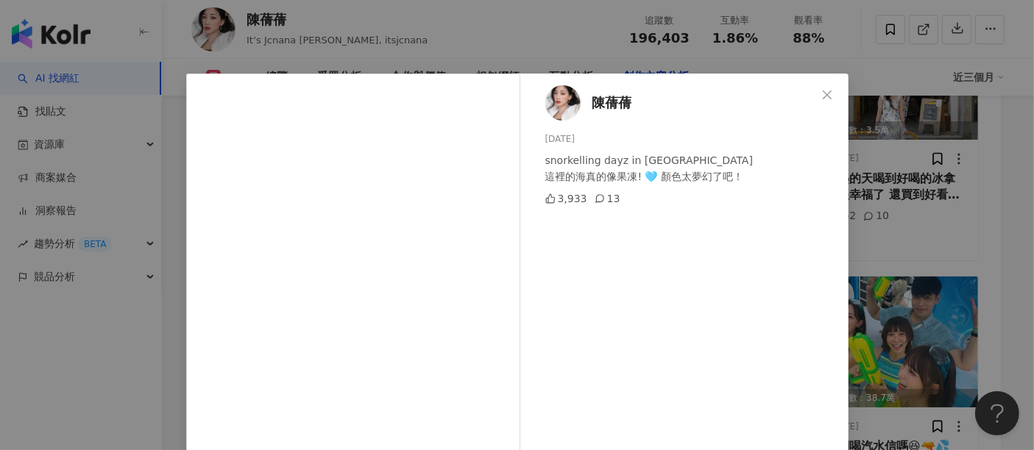
click at [877, 294] on div "陳蒨蒨 2025/7/9 snorkelling dayz in Okinawa 這裡的海真的像果凍! 🩵 顏色太夢幻了吧！ 3,933 13 查看原始貼文" at bounding box center [517, 225] width 1034 height 450
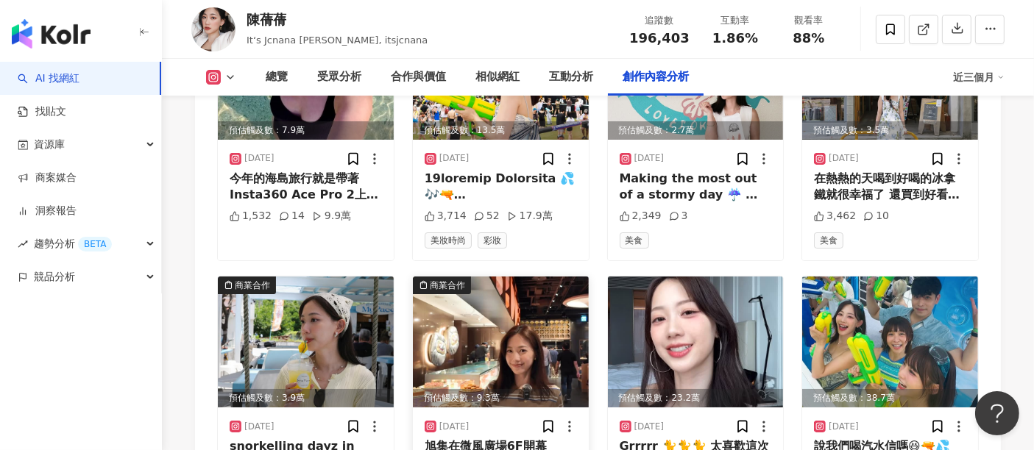
click at [550, 287] on img at bounding box center [501, 342] width 176 height 131
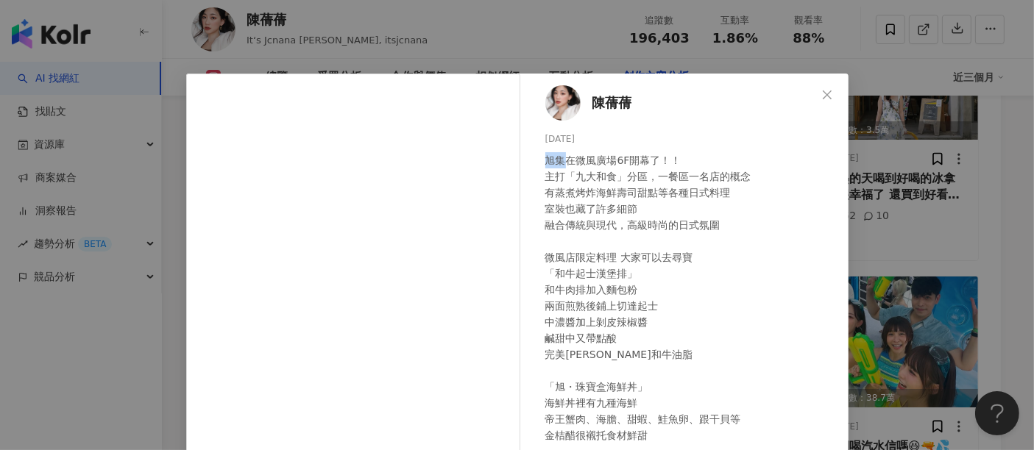
drag, startPoint x: 558, startPoint y: 163, endPoint x: 542, endPoint y: 157, distance: 17.5
click at [545, 157] on div "旭集在微風廣場6F開幕了！！ 主打「九大和食」分區，一餐區一名店的概念 有蒸煮烤炸海鮮壽司甜點等各種日式料理 室裝也藏了許多細節 融合傳統與現代，高級時尚的日…" at bounding box center [690, 362] width 291 height 421
copy div "旭集"
click at [824, 94] on icon "close" at bounding box center [827, 95] width 12 height 12
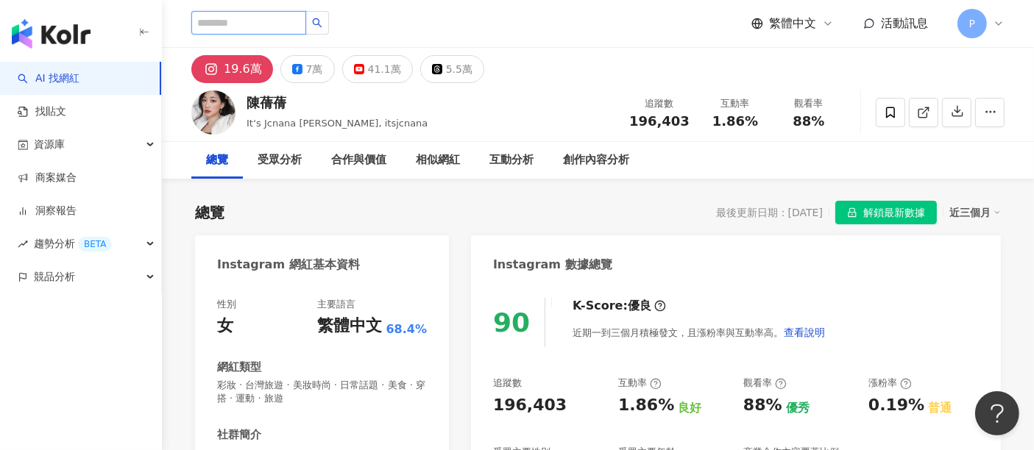
click at [270, 30] on input "search" at bounding box center [248, 23] width 115 height 24
paste input "**"
type input "**"
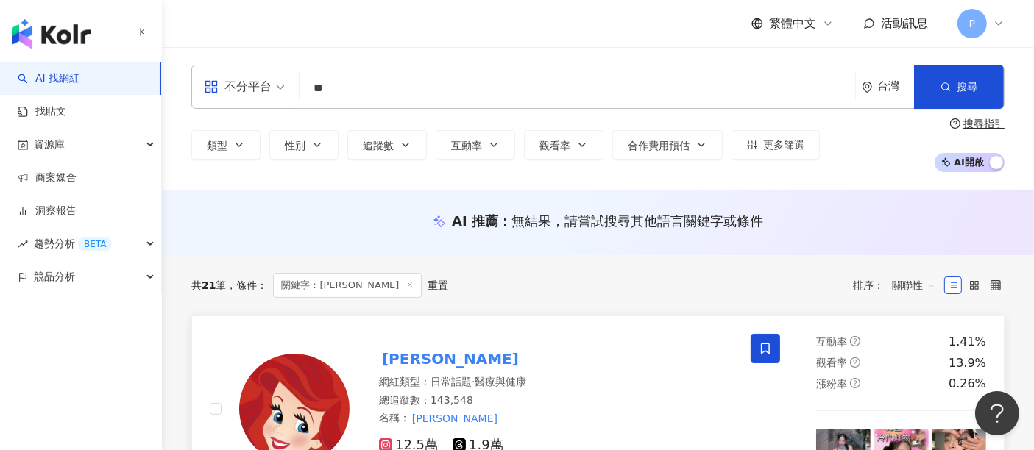
click at [402, 361] on mark "柔蓁" at bounding box center [450, 359] width 143 height 24
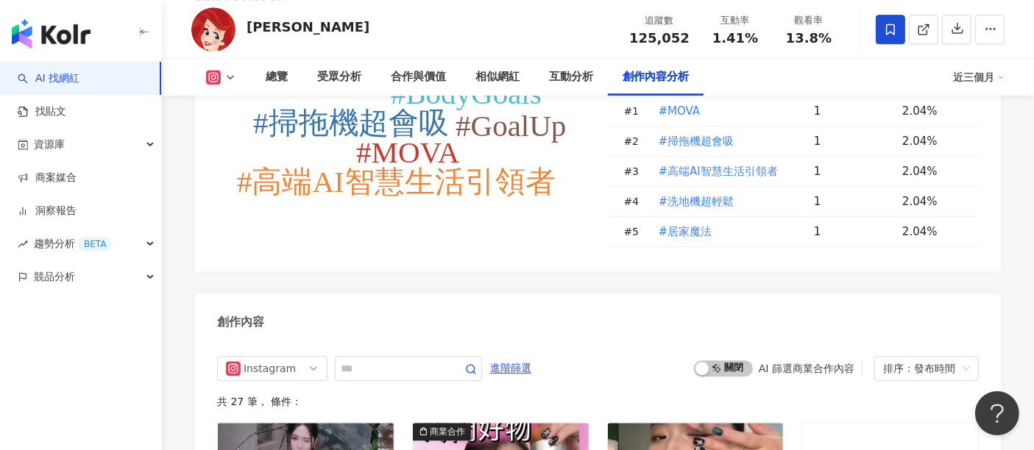
scroll to position [4634, 0]
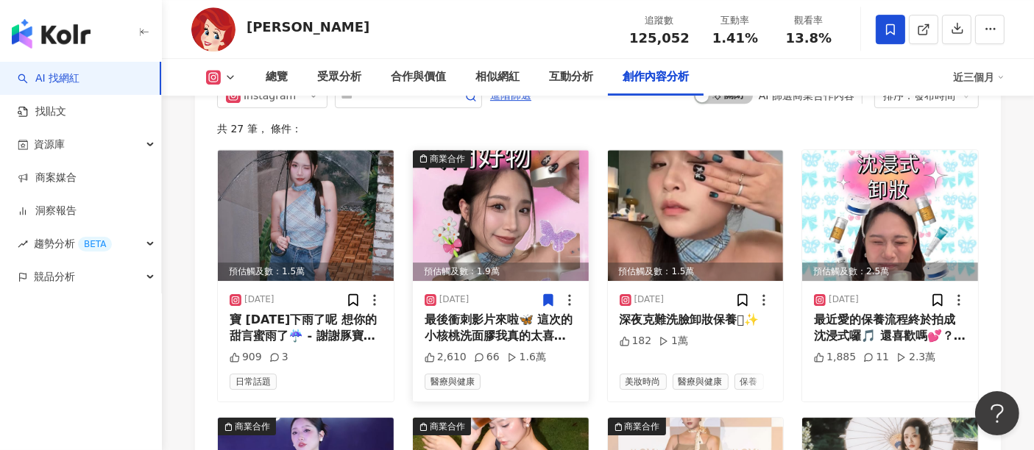
click at [533, 160] on img at bounding box center [501, 215] width 176 height 131
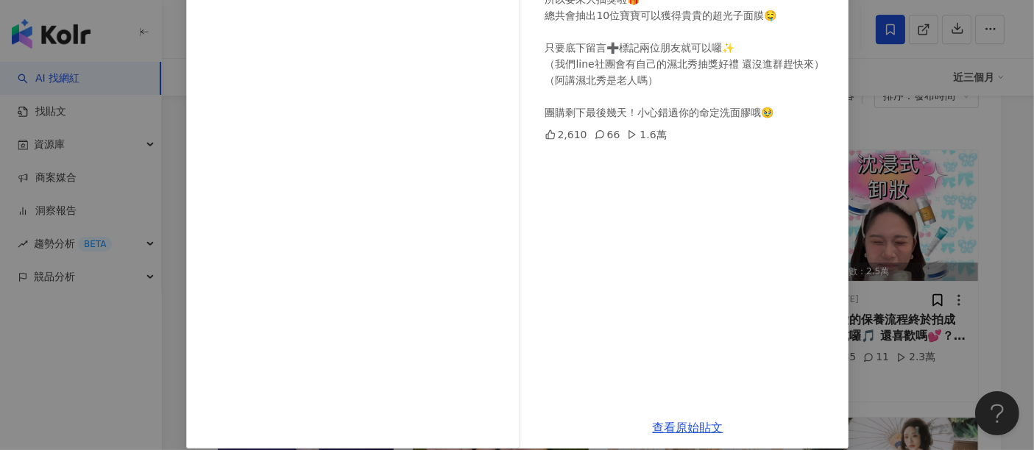
scroll to position [209, 0]
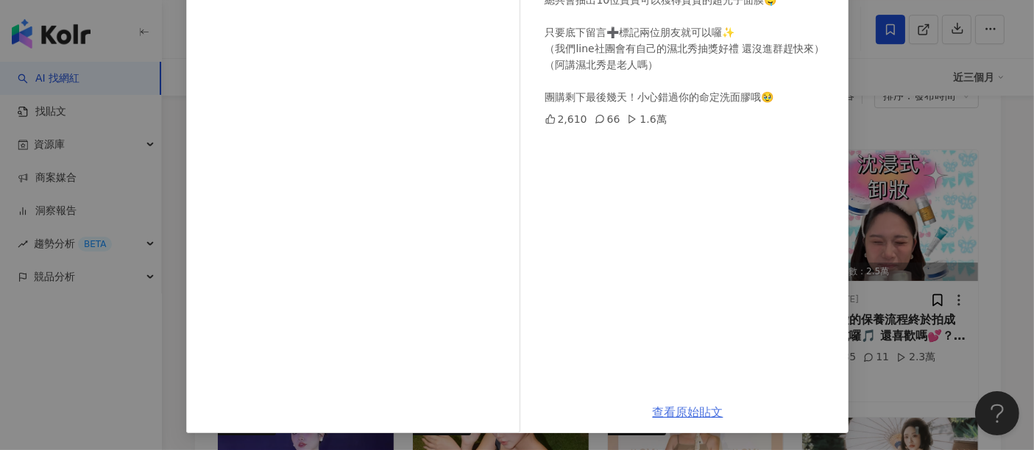
click at [690, 413] on link "查看原始貼文" at bounding box center [688, 413] width 71 height 14
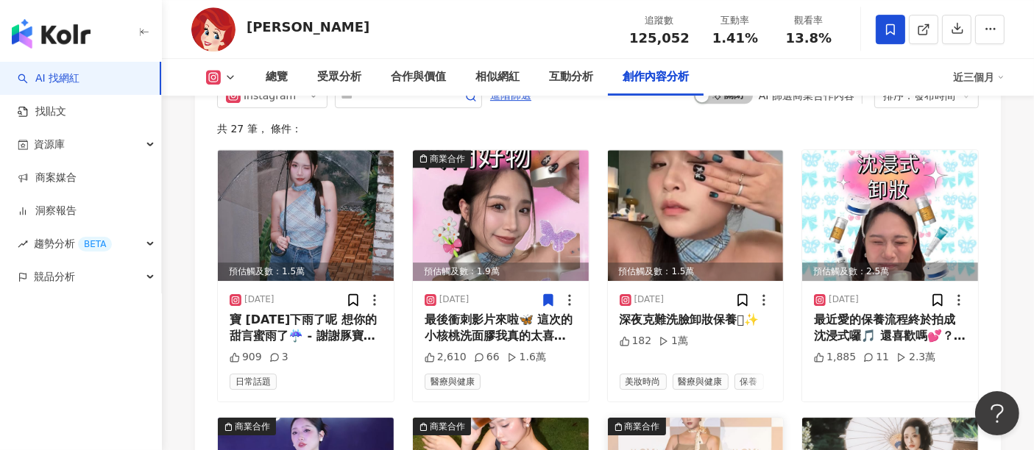
scroll to position [4906, 0]
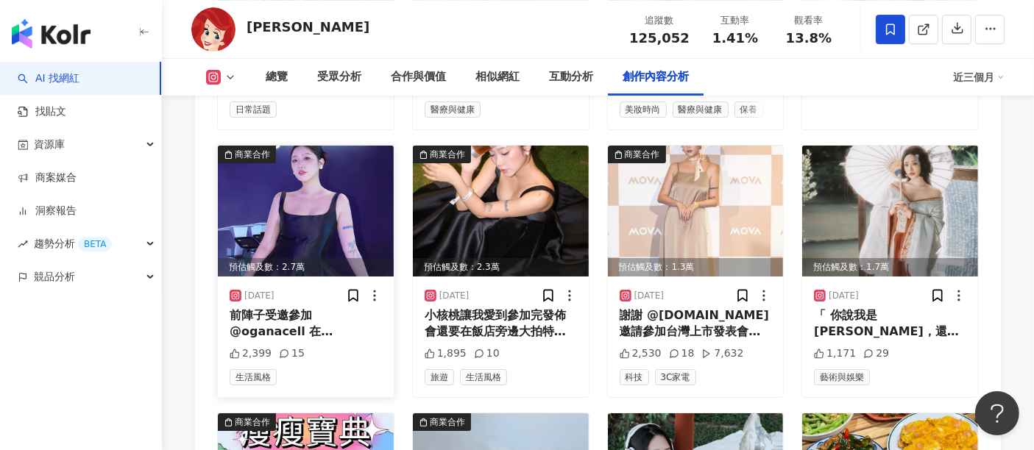
click at [325, 158] on img at bounding box center [306, 211] width 176 height 131
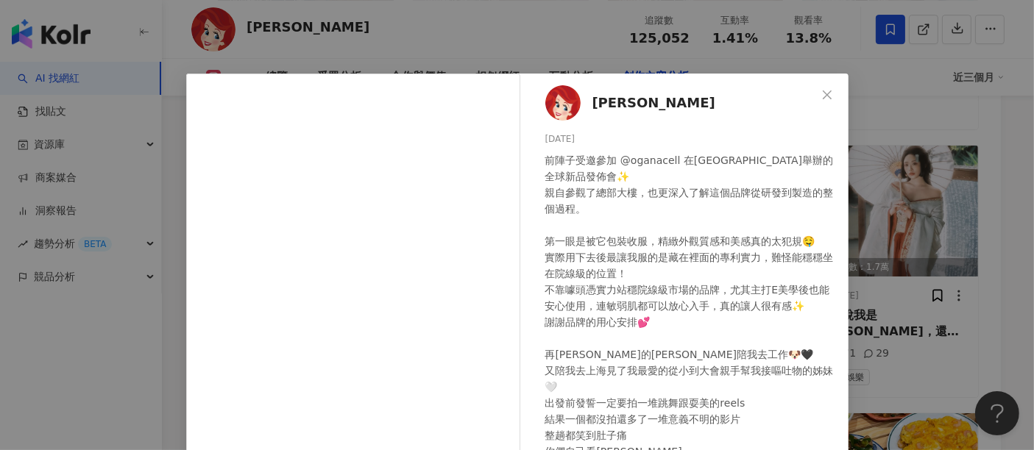
scroll to position [237, 0]
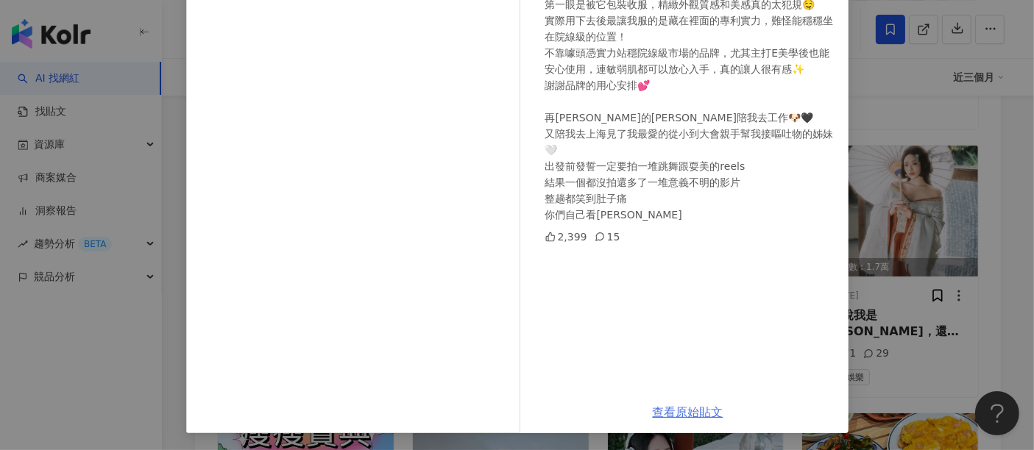
click at [687, 414] on link "查看原始貼文" at bounding box center [688, 413] width 71 height 14
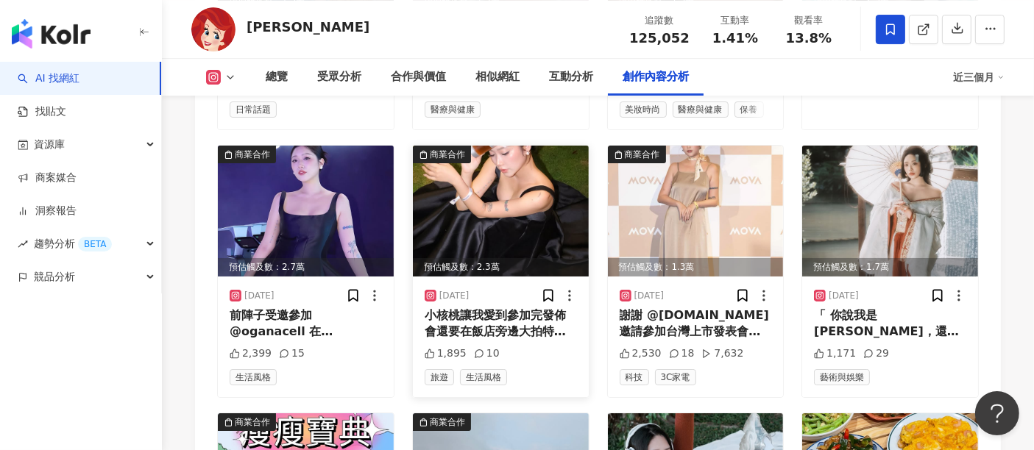
click at [484, 146] on img at bounding box center [501, 211] width 176 height 131
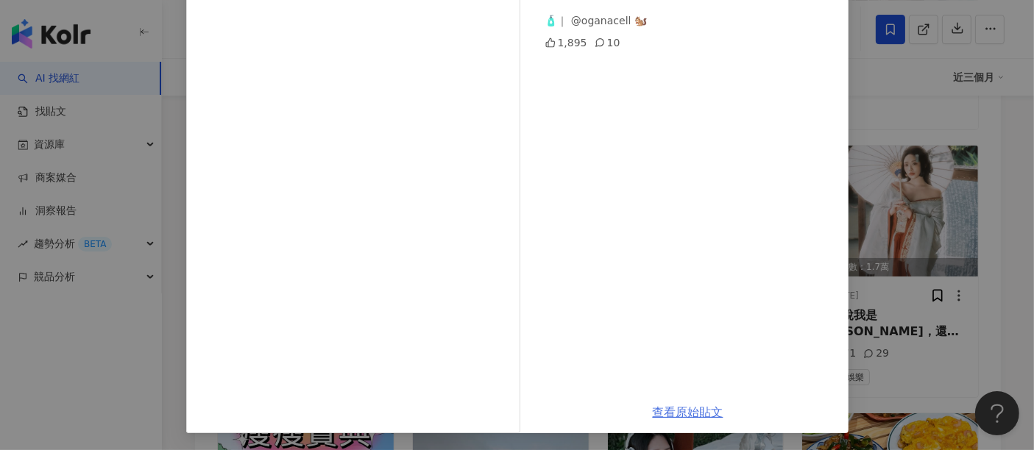
click at [681, 409] on link "查看原始貼文" at bounding box center [688, 413] width 71 height 14
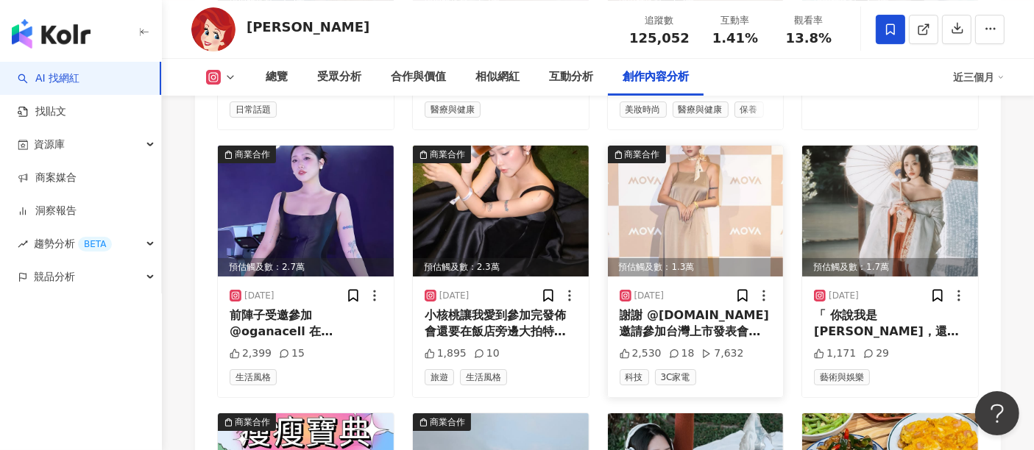
click at [683, 160] on img at bounding box center [696, 211] width 176 height 131
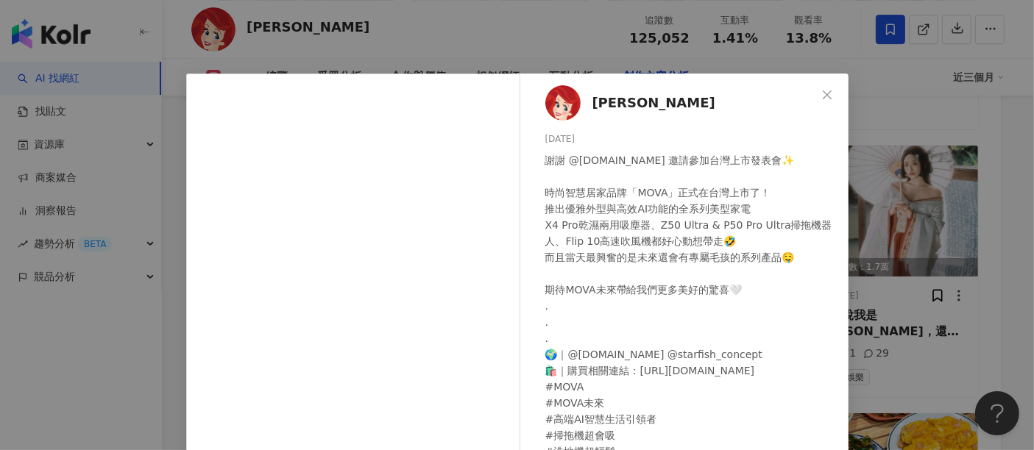
scroll to position [209, 0]
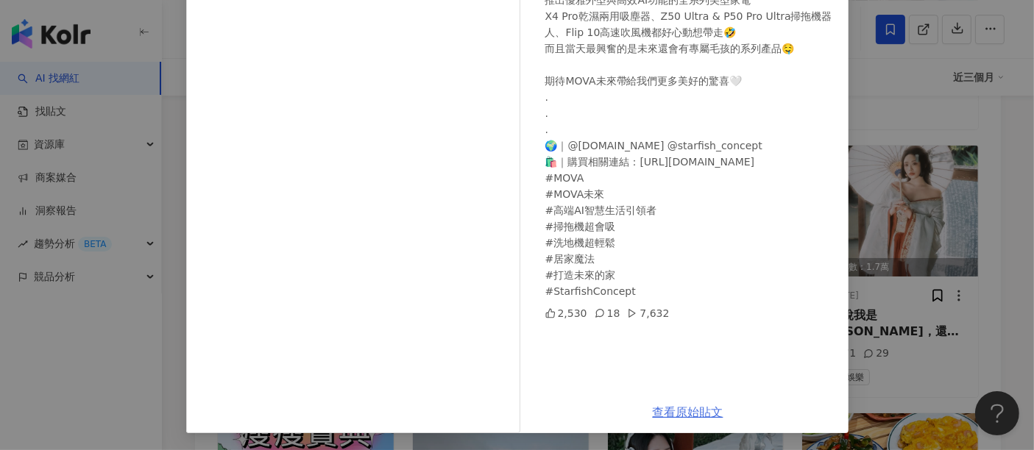
click at [664, 412] on link "查看原始貼文" at bounding box center [688, 413] width 71 height 14
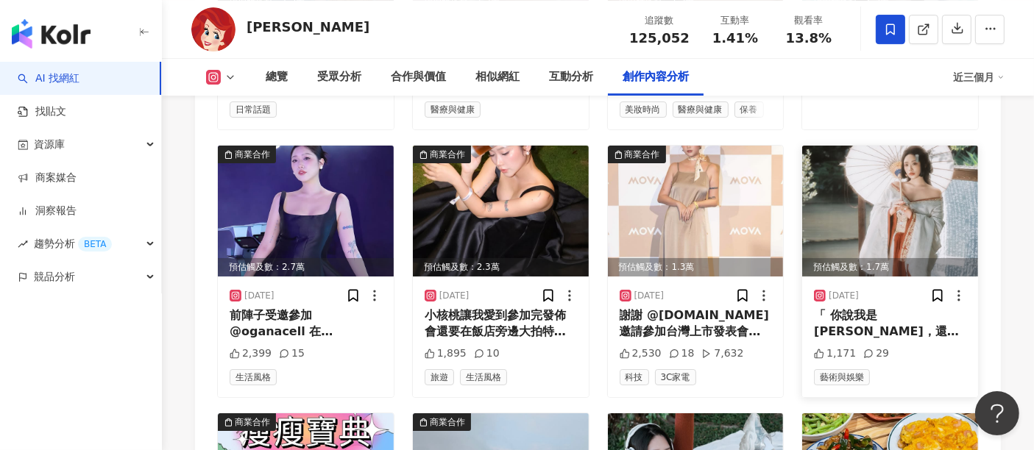
scroll to position [5179, 0]
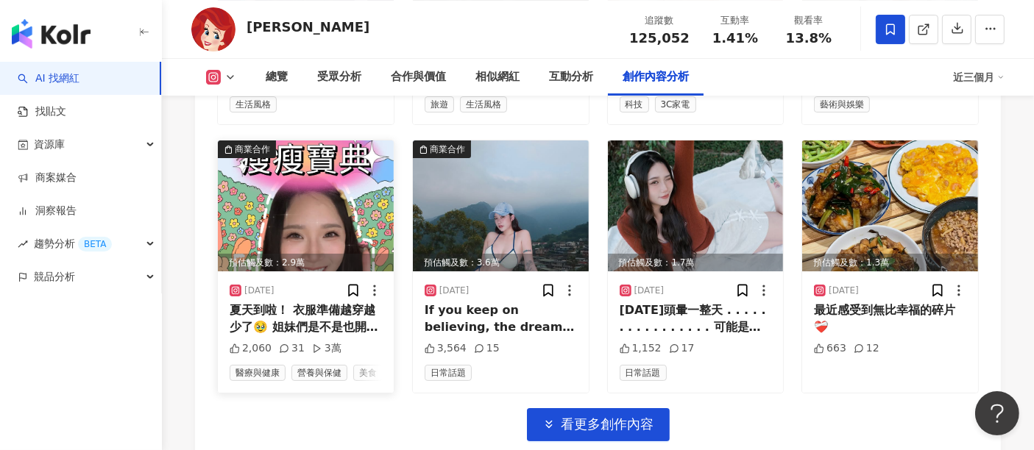
click at [309, 160] on img at bounding box center [306, 206] width 176 height 131
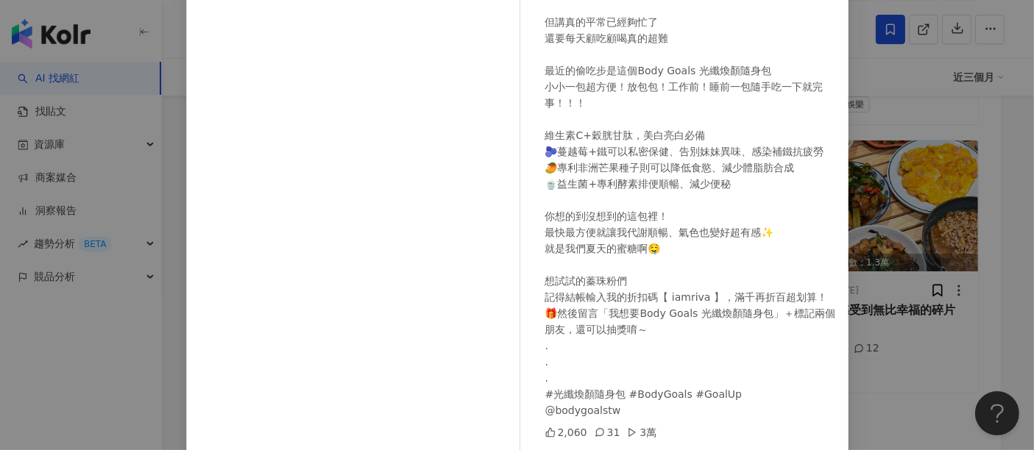
scroll to position [209, 0]
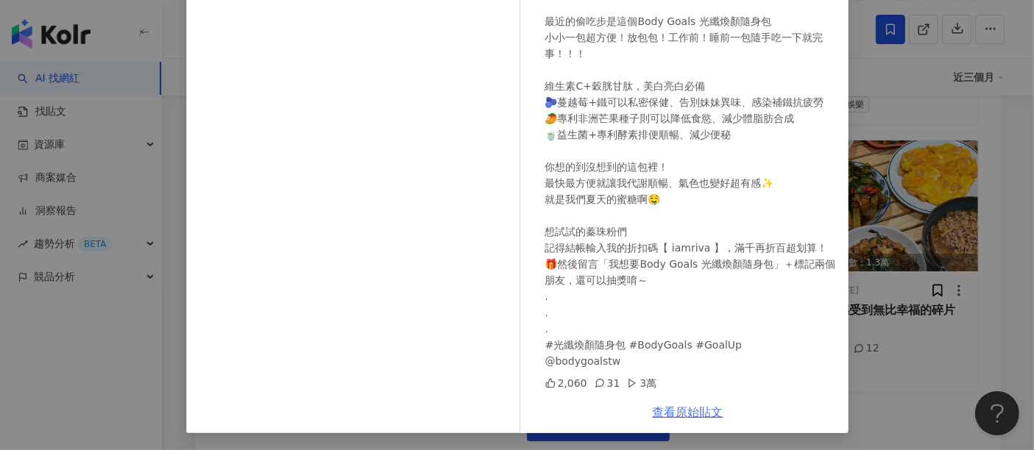
click at [684, 415] on link "查看原始貼文" at bounding box center [688, 413] width 71 height 14
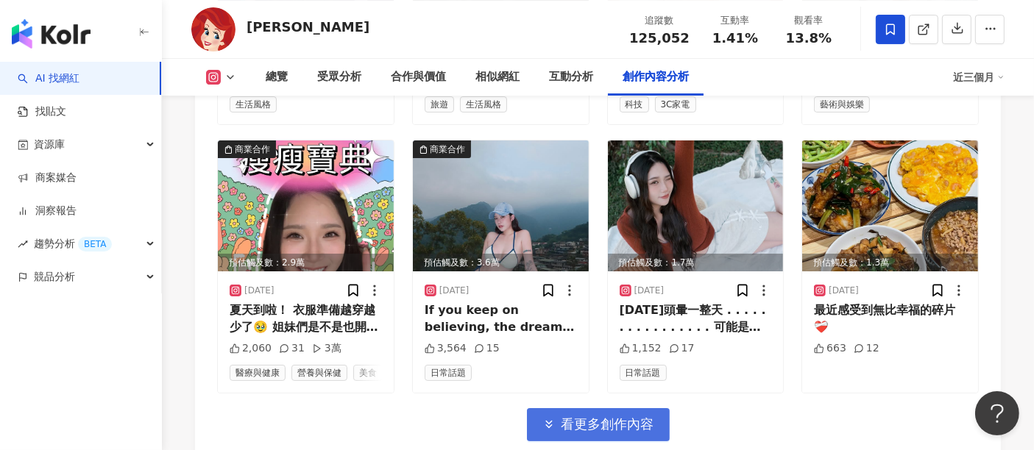
click at [642, 408] on button "看更多創作內容" at bounding box center [598, 424] width 143 height 33
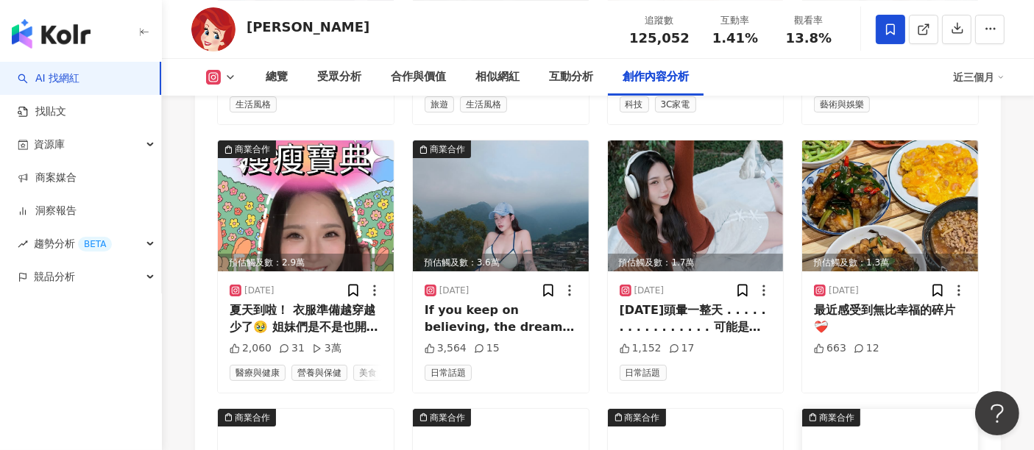
scroll to position [5451, 0]
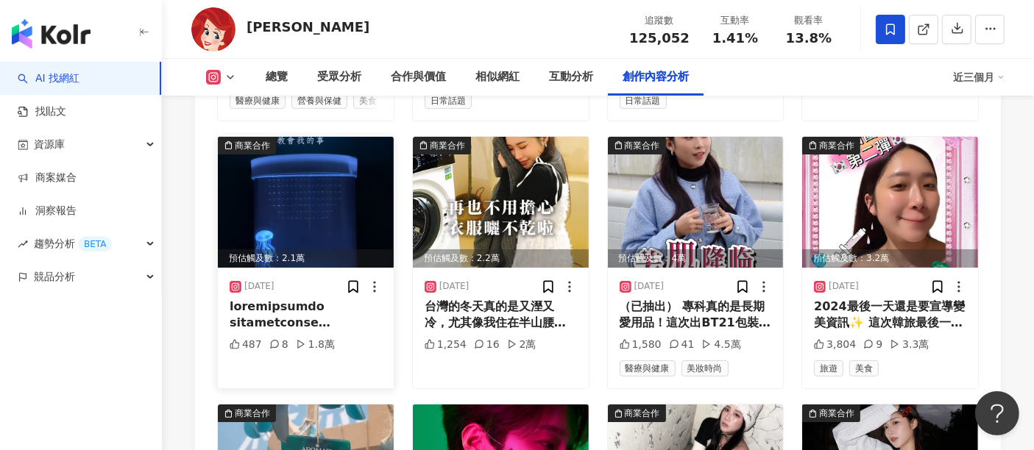
click at [336, 199] on img at bounding box center [306, 202] width 176 height 131
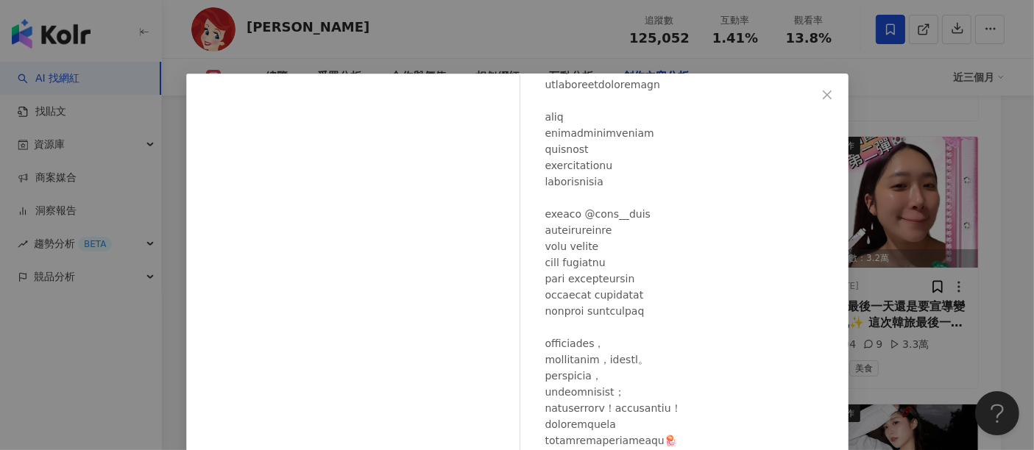
scroll to position [209, 0]
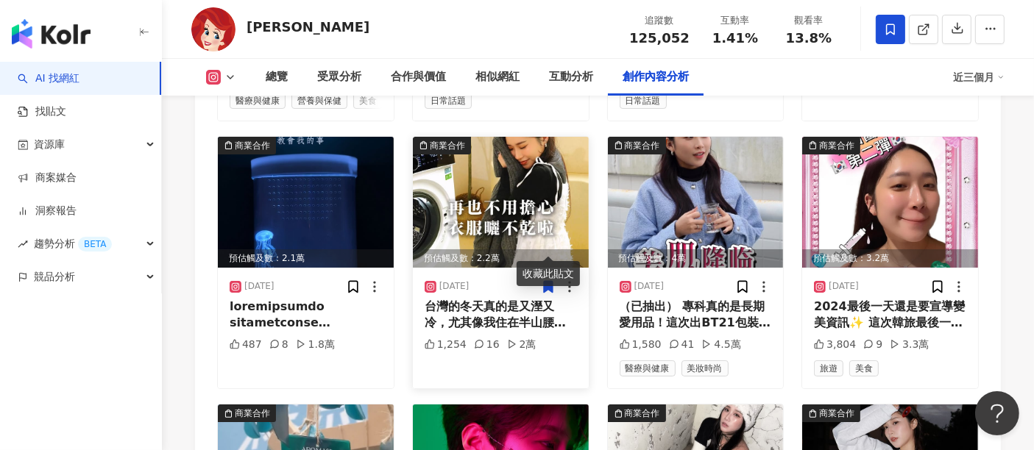
click at [515, 172] on img at bounding box center [501, 202] width 176 height 131
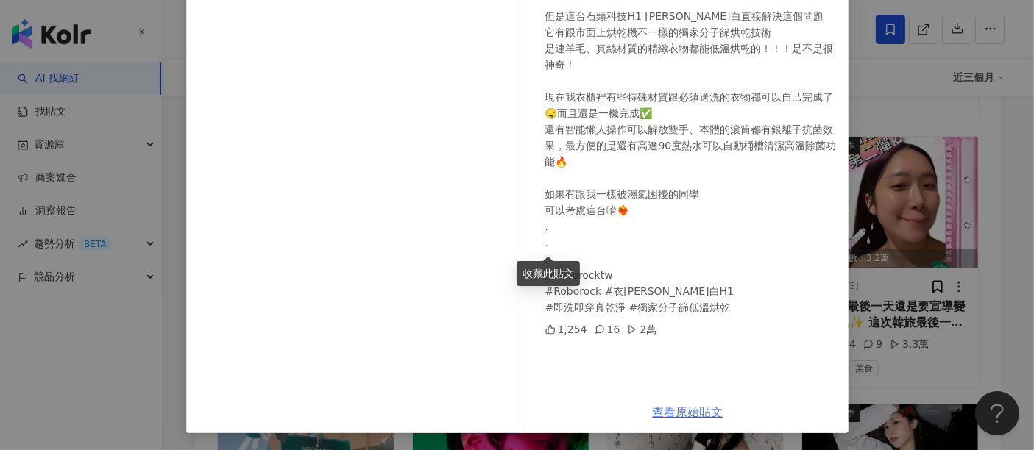
click at [658, 413] on link "查看原始貼文" at bounding box center [688, 413] width 71 height 14
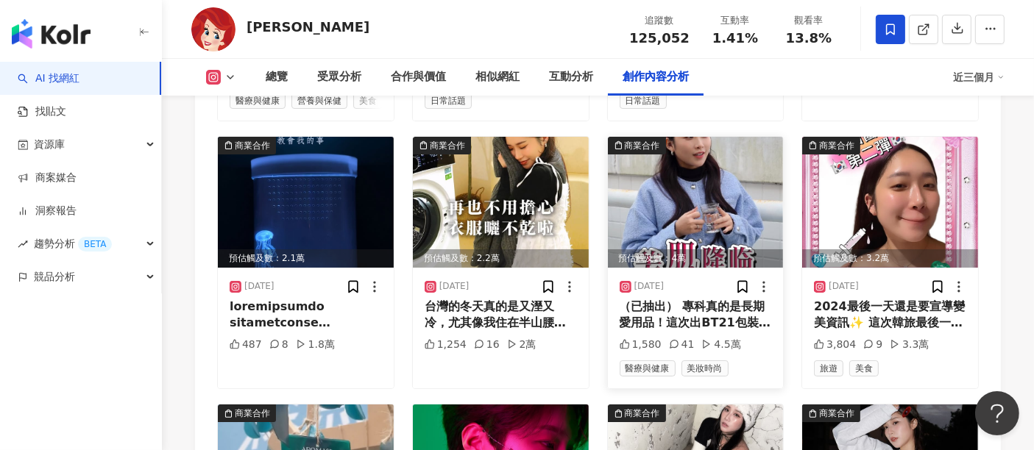
click at [674, 157] on img at bounding box center [696, 202] width 176 height 131
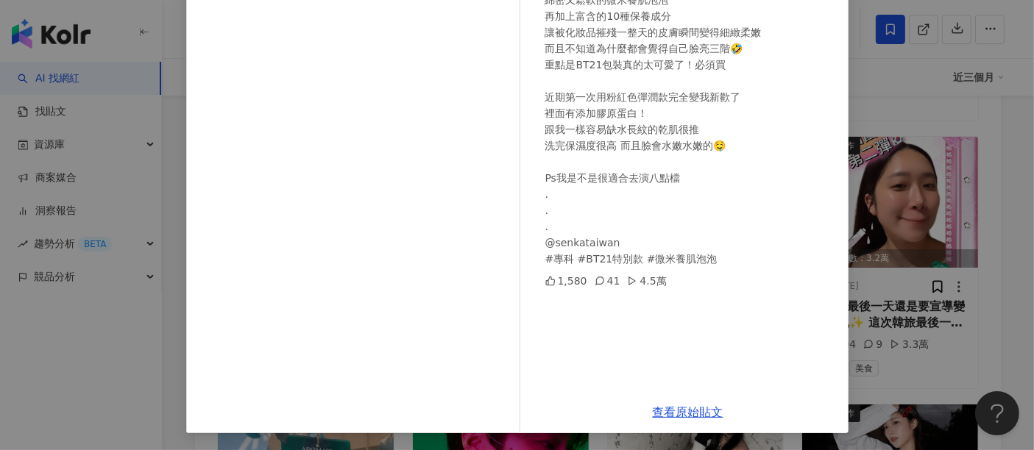
click at [679, 426] on div "查看原始貼文" at bounding box center [688, 413] width 321 height 42
click at [690, 417] on link "查看原始貼文" at bounding box center [688, 413] width 71 height 14
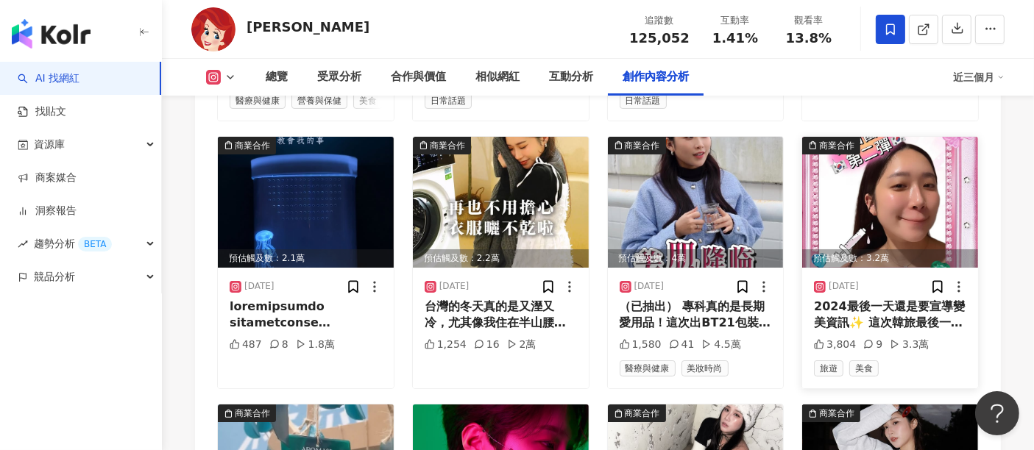
click at [874, 156] on img at bounding box center [890, 202] width 176 height 131
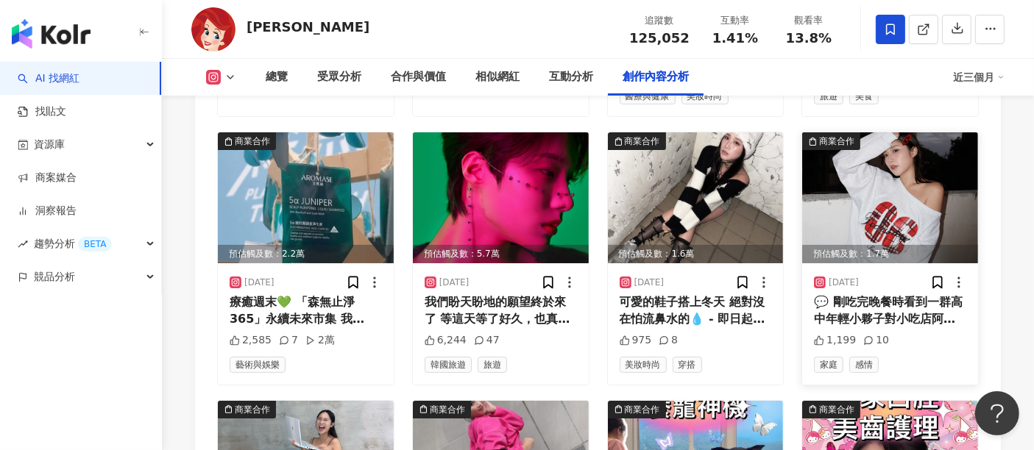
click at [893, 135] on img at bounding box center [890, 197] width 176 height 131
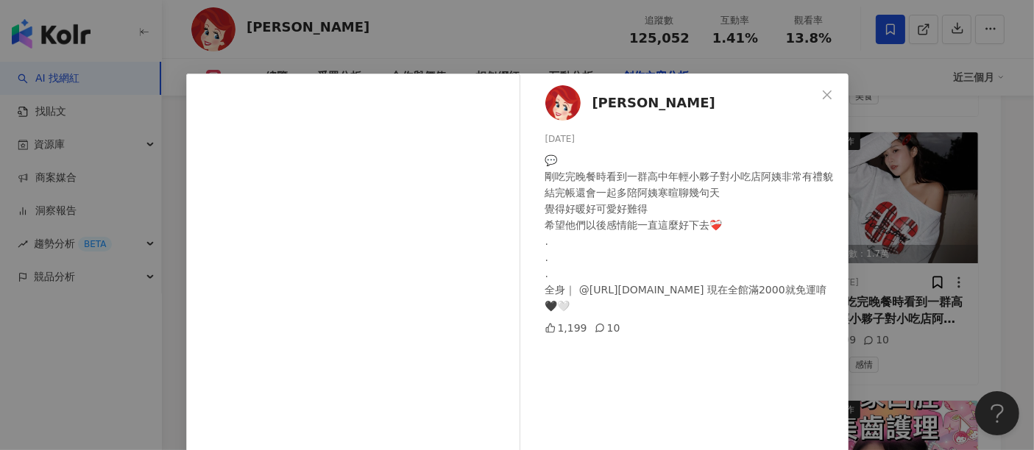
click at [891, 203] on div "柔蓁 2024/11/21 💬 剛吃完晚餐時看到一群高中年輕小夥子對小吃店阿姨非常有禮貌 結完帳還會一起多陪阿姨寒暄聊幾句天 覺得好暖好可愛好難得 希望他們以…" at bounding box center [517, 225] width 1034 height 450
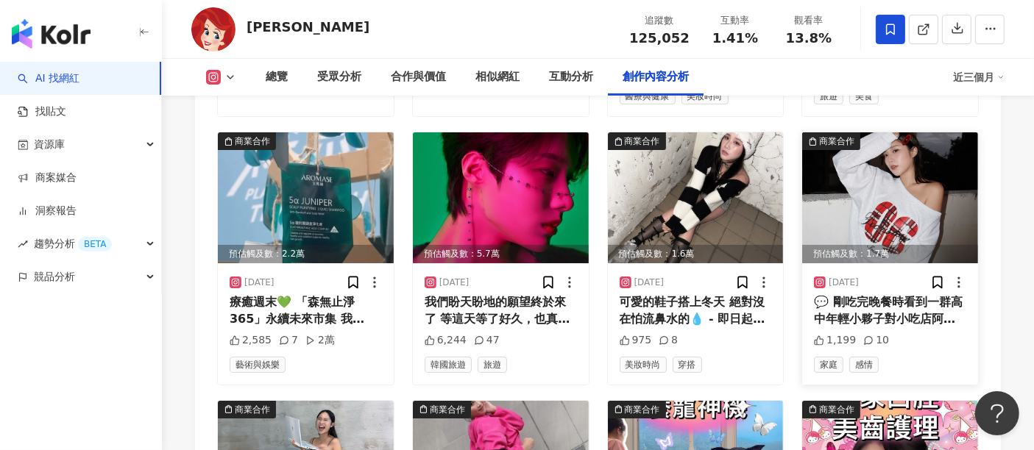
scroll to position [5997, 0]
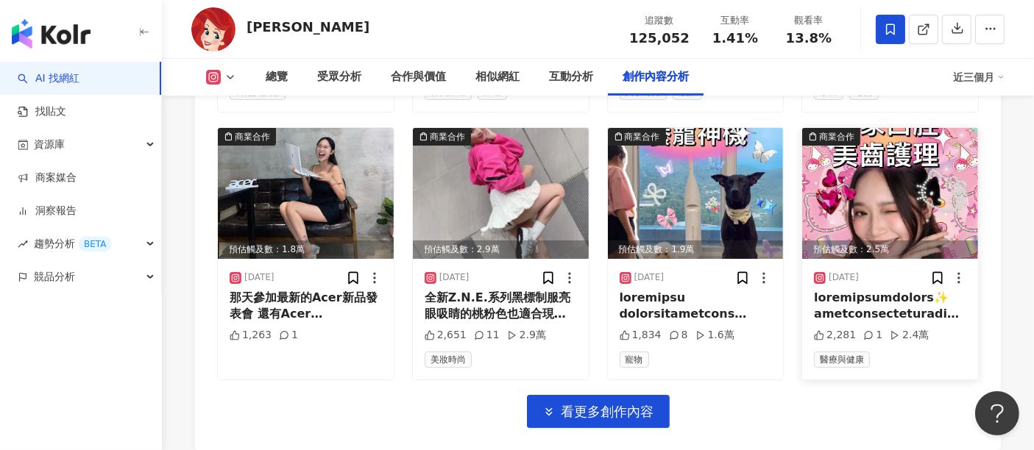
click at [909, 156] on img at bounding box center [890, 193] width 176 height 131
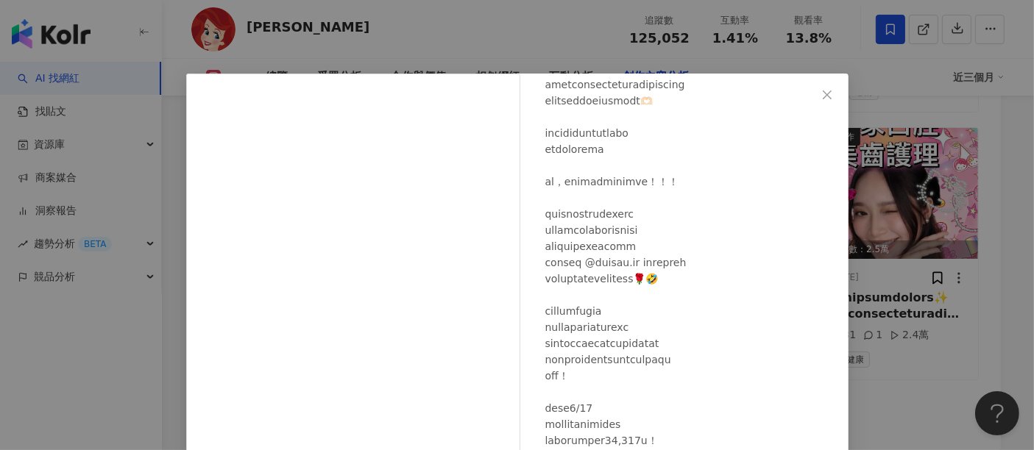
scroll to position [209, 0]
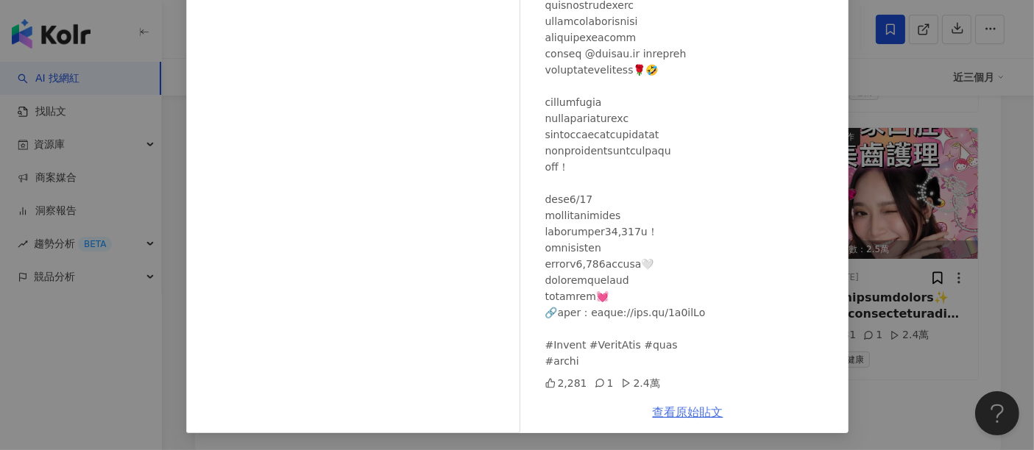
click at [673, 418] on link "查看原始貼文" at bounding box center [688, 413] width 71 height 14
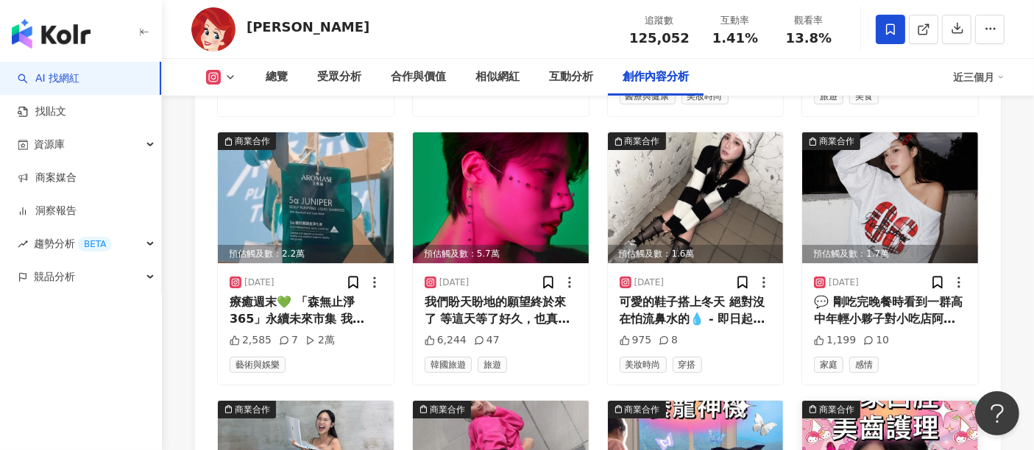
scroll to position [5997, 0]
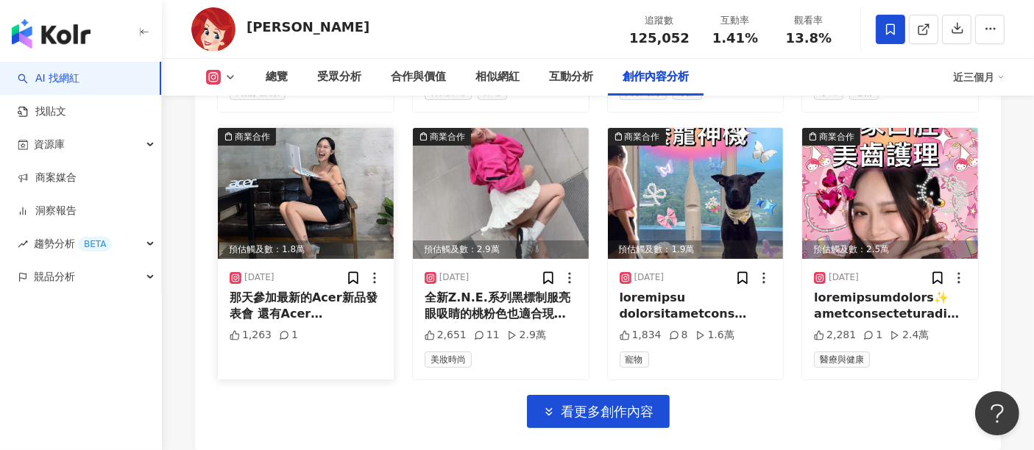
click at [292, 156] on img at bounding box center [306, 193] width 176 height 131
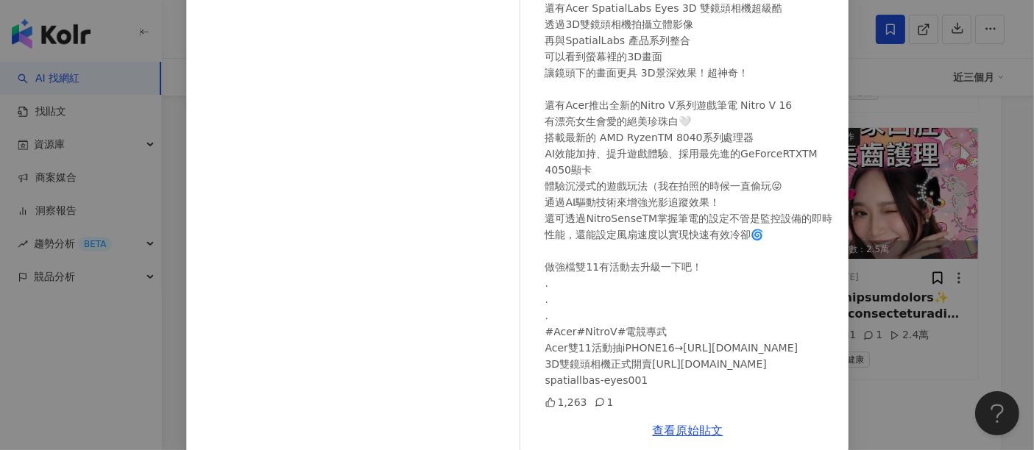
scroll to position [132, 0]
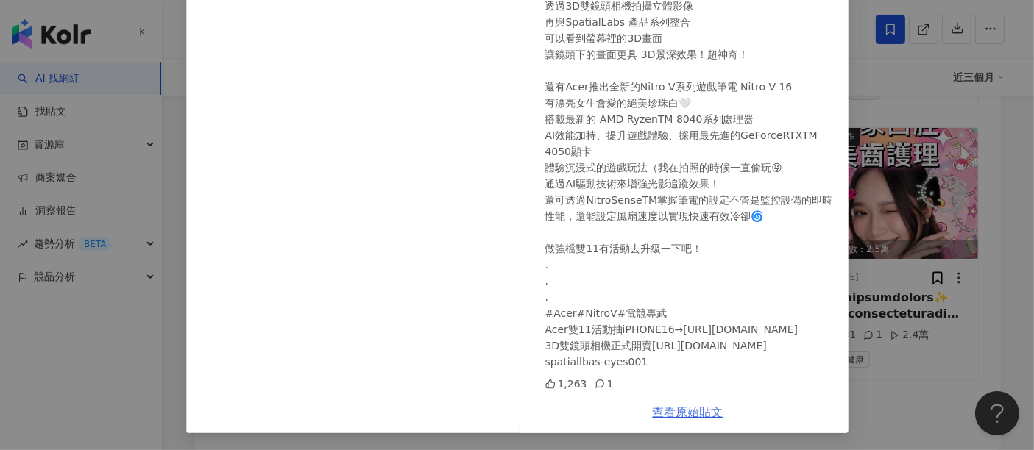
click at [673, 408] on link "查看原始貼文" at bounding box center [688, 413] width 71 height 14
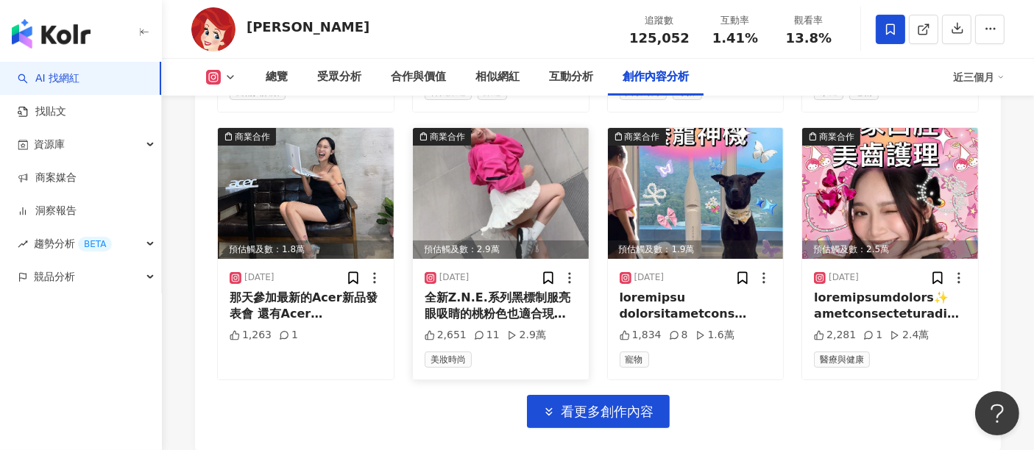
click at [460, 163] on img at bounding box center [501, 193] width 176 height 131
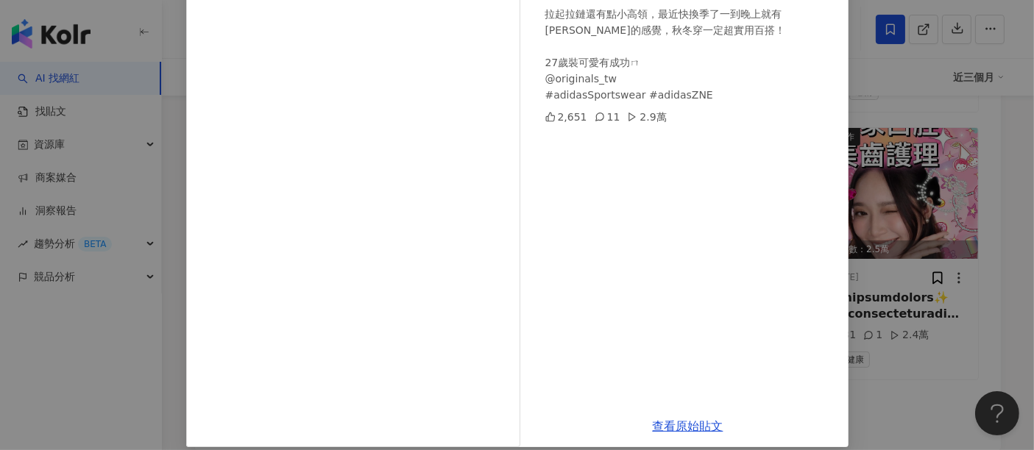
scroll to position [209, 0]
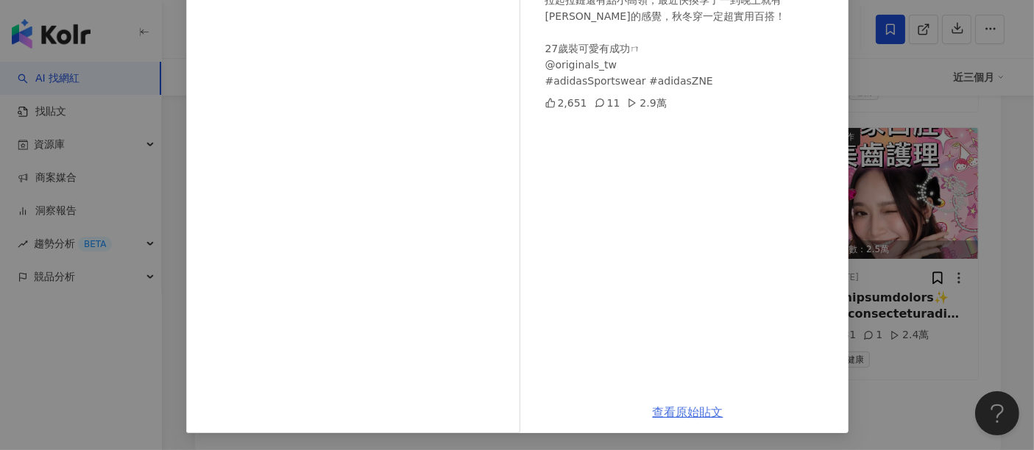
click at [681, 413] on link "查看原始貼文" at bounding box center [688, 413] width 71 height 14
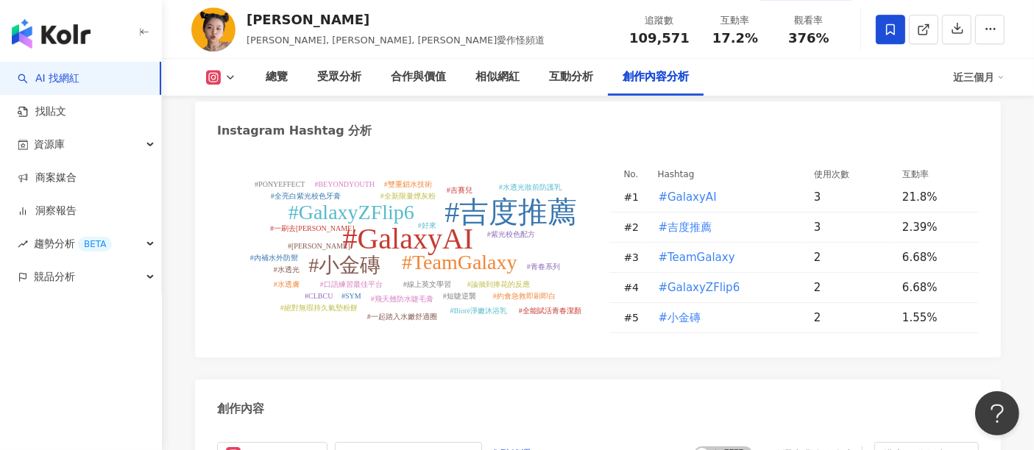
scroll to position [4634, 0]
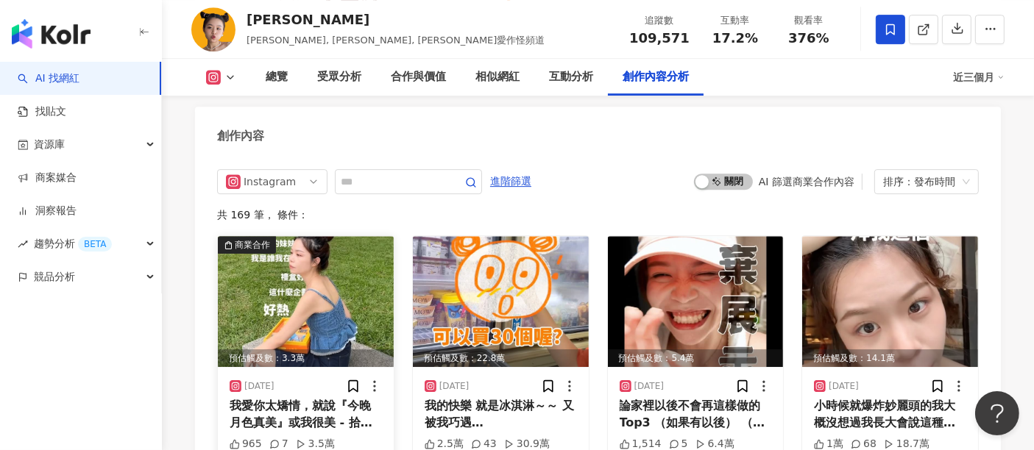
click at [319, 236] on img at bounding box center [306, 301] width 176 height 131
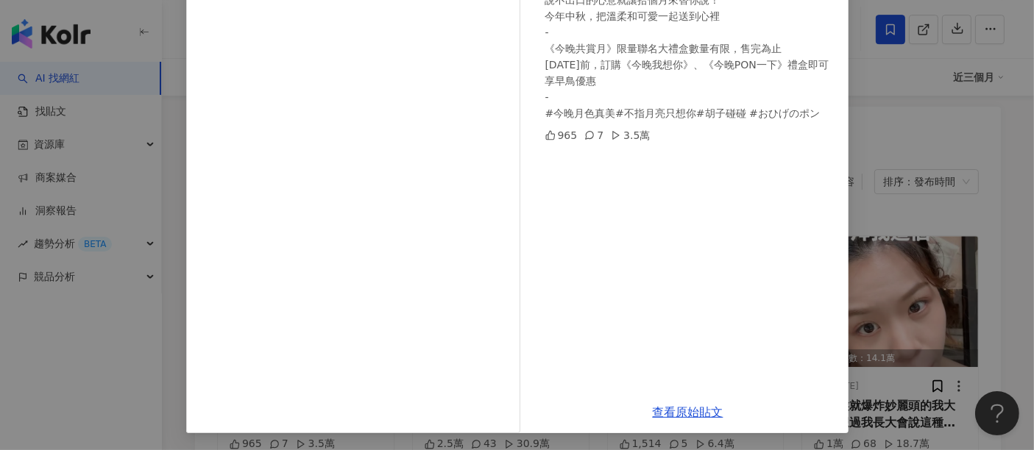
scroll to position [0, 0]
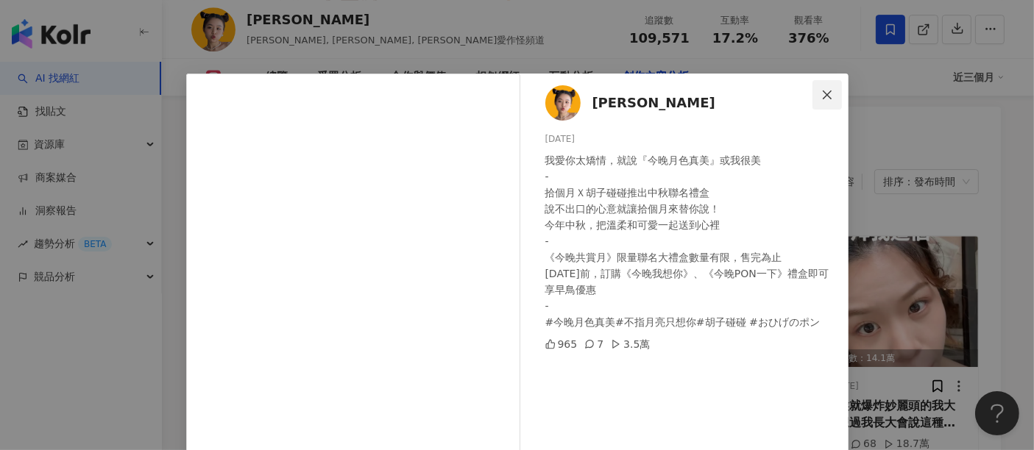
click at [832, 94] on span "Close" at bounding box center [826, 95] width 29 height 12
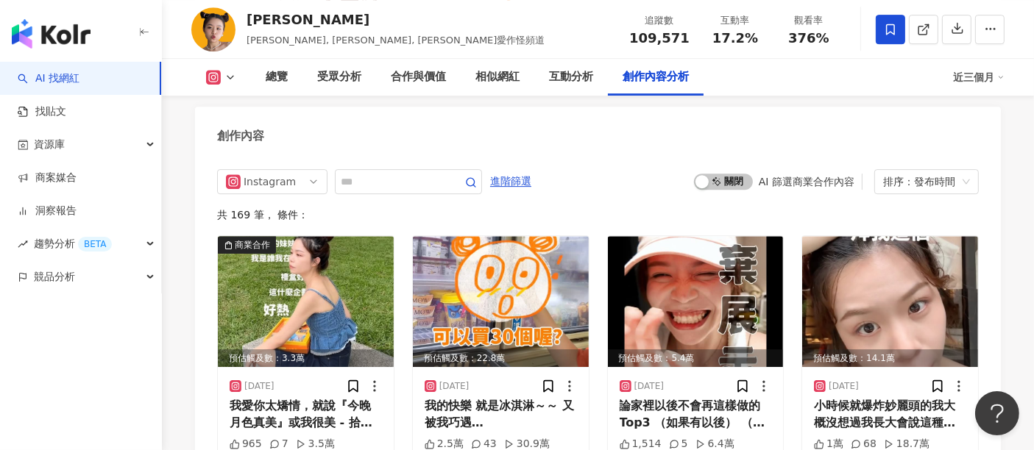
scroll to position [4906, 0]
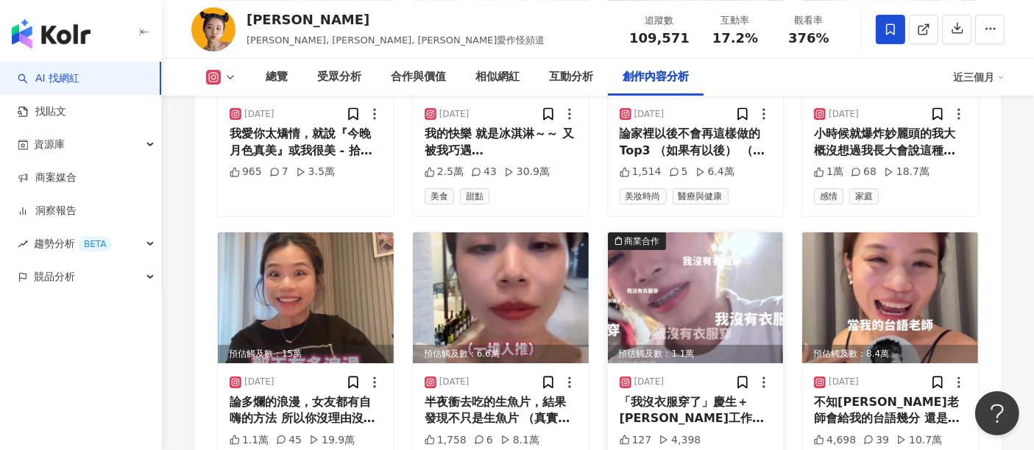
click at [732, 233] on img at bounding box center [696, 298] width 176 height 131
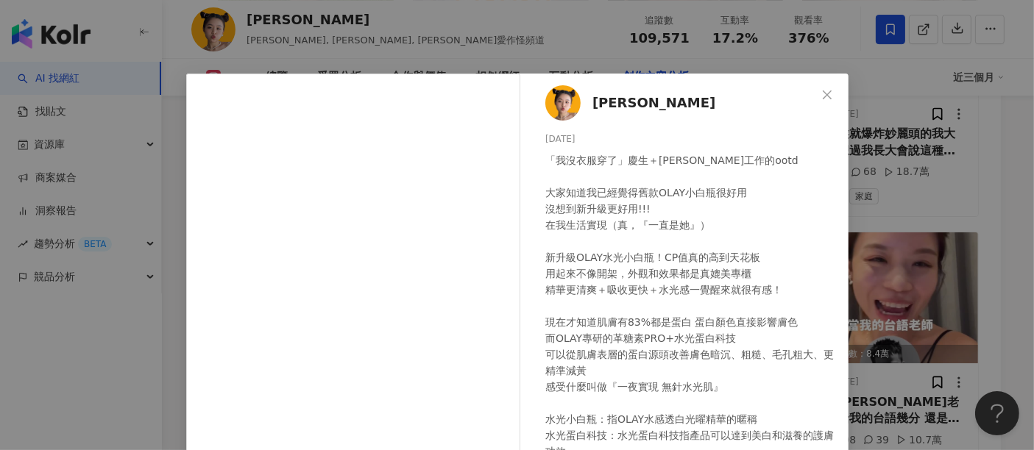
scroll to position [47, 0]
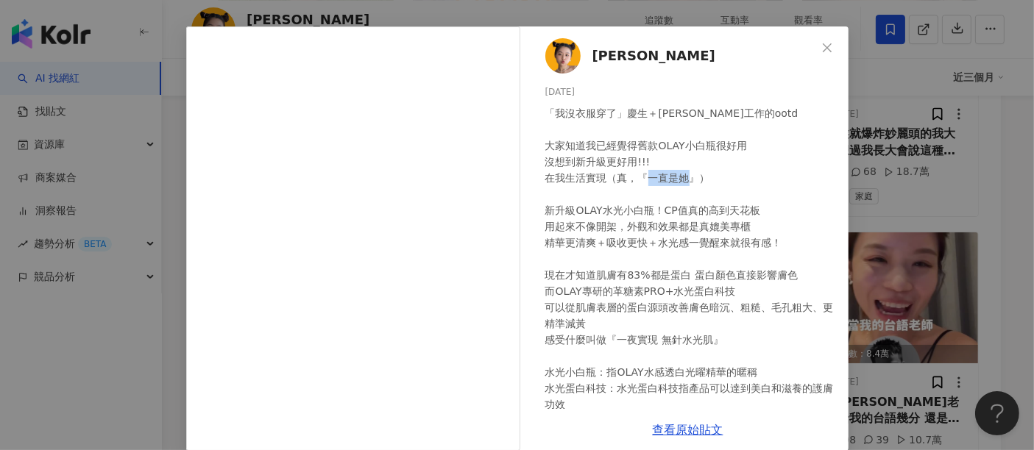
drag, startPoint x: 567, startPoint y: 209, endPoint x: 597, endPoint y: 210, distance: 29.4
click at [598, 208] on div "「我沒衣服穿了」慶生＋[PERSON_NAME]工作的ootd 大家知道我已經覺得舊款OLAY小白瓶很好用 沒想到新升級更好用!!! 在我生活實現（真，『一直…" at bounding box center [690, 291] width 291 height 372
copy div "OLAY"
drag, startPoint x: 986, startPoint y: 88, endPoint x: 974, endPoint y: 103, distance: 19.4
click at [986, 88] on div "[PERSON_NAME] [DATE] 127 4,398 查看原始貼文" at bounding box center [517, 225] width 1034 height 450
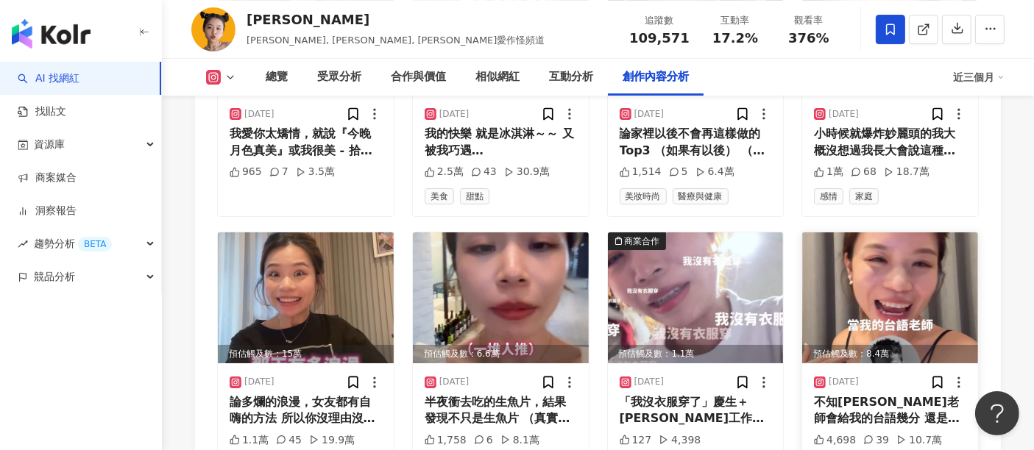
scroll to position [5179, 0]
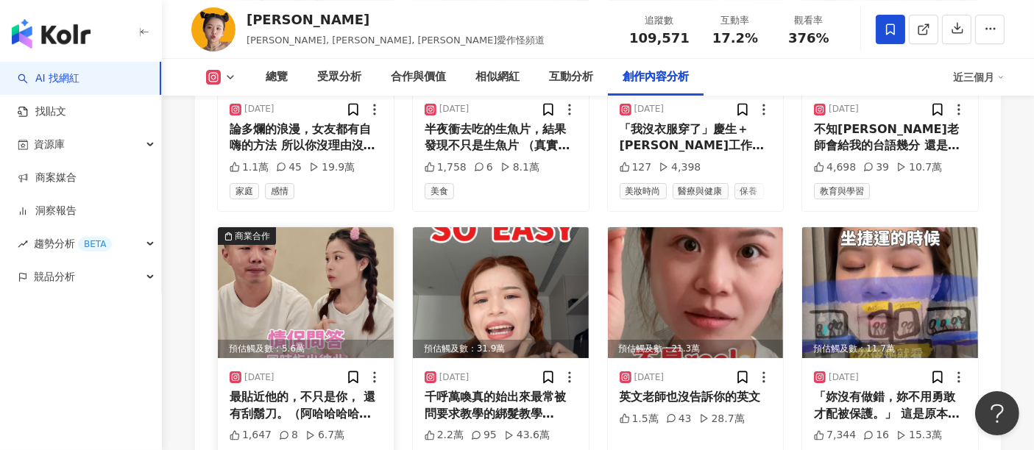
click at [308, 227] on img at bounding box center [306, 292] width 176 height 131
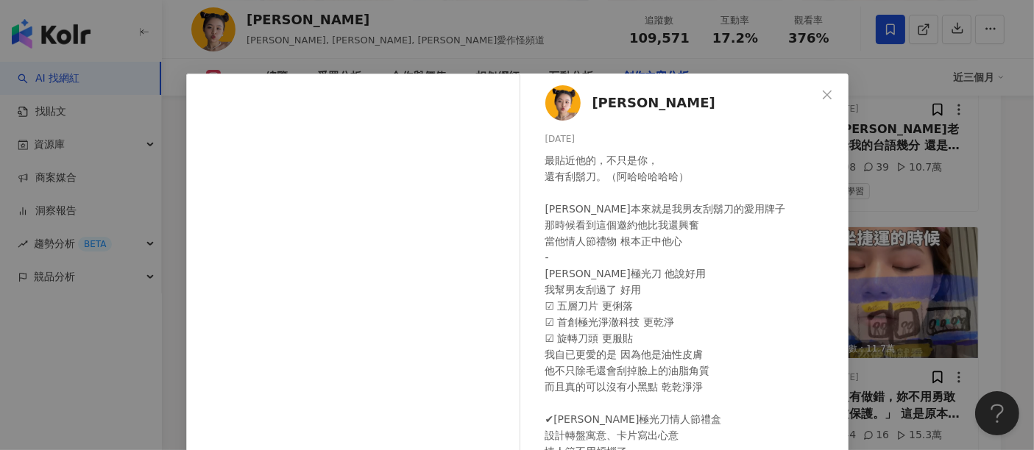
scroll to position [209, 0]
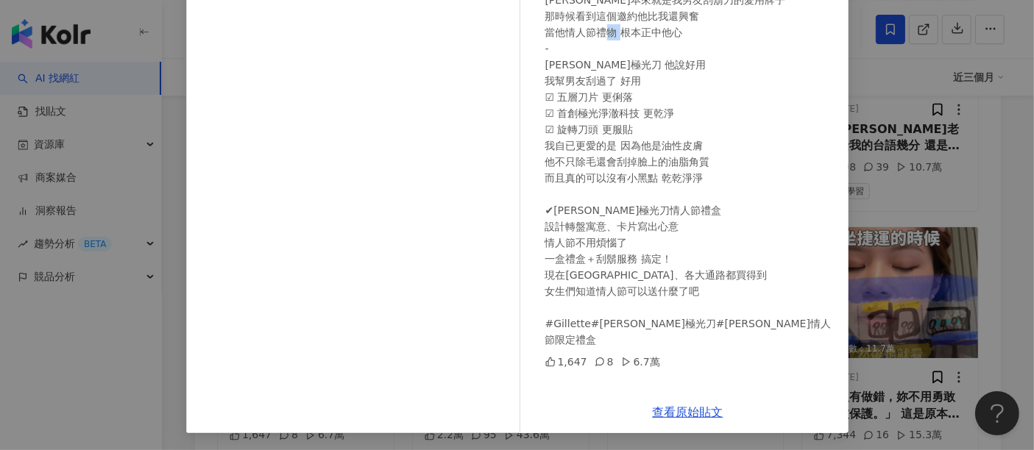
drag, startPoint x: 538, startPoint y: 60, endPoint x: 554, endPoint y: 60, distance: 16.2
click at [554, 60] on div "Gisele Lai [DATE] 最貼近他的，不只是你， 還有刮鬍刀。（阿哈哈哈哈哈） [PERSON_NAME]本來就是我男友刮鬍刀的愛用牌子 那時候看到…" at bounding box center [688, 128] width 321 height 527
copy div "[PERSON_NAME]"
click at [941, 151] on div "Gisele Lai [DATE] 最貼近他的，不只是你， 還有刮鬍刀。（阿哈哈哈哈哈） [PERSON_NAME]本來就是我男友刮鬍刀的愛用牌子 那時候看到…" at bounding box center [517, 225] width 1034 height 450
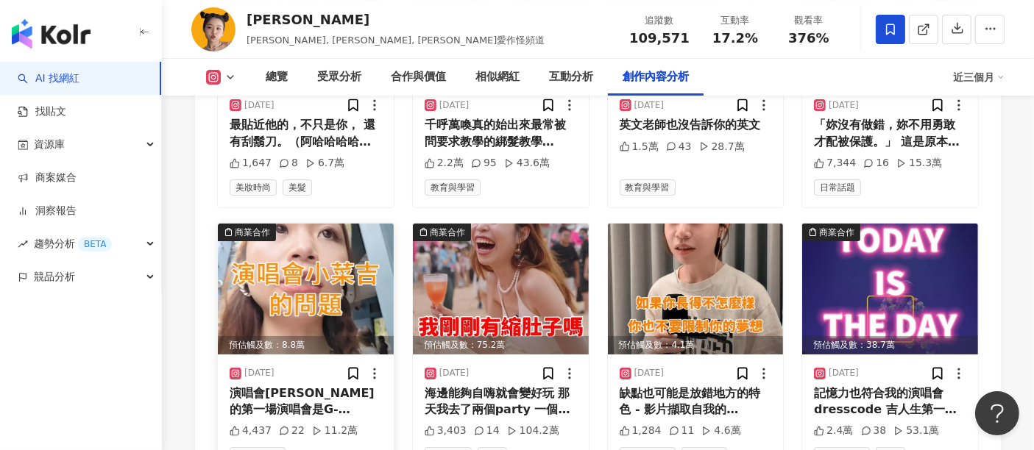
click at [351, 224] on img at bounding box center [306, 289] width 176 height 131
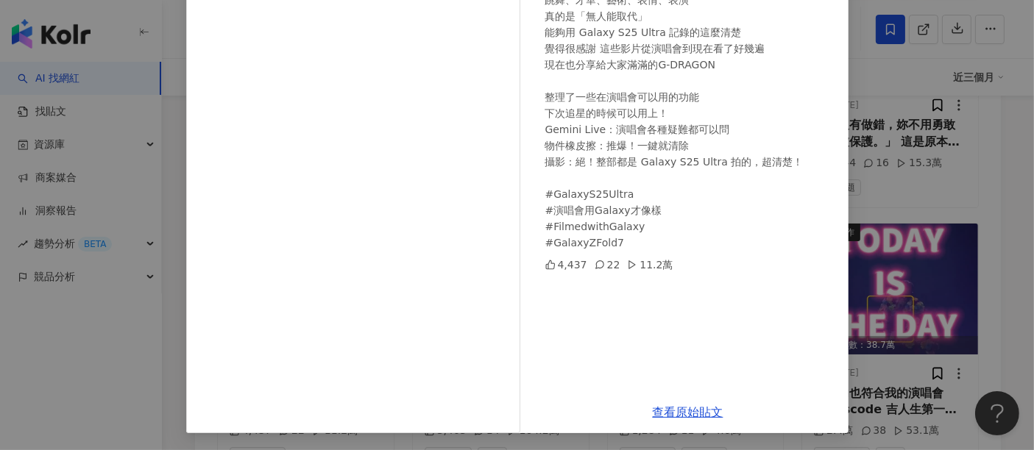
scroll to position [0, 0]
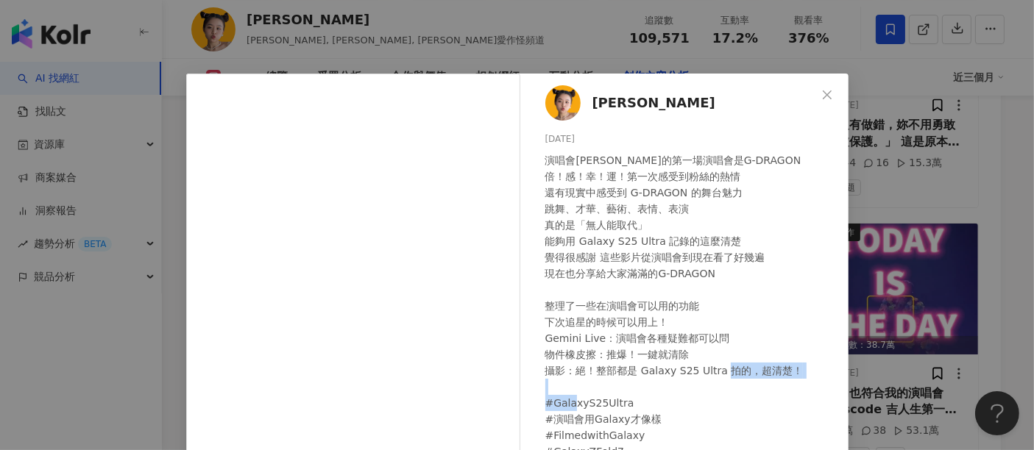
drag, startPoint x: 548, startPoint y: 406, endPoint x: 623, endPoint y: 407, distance: 75.1
click at [623, 407] on div "演唱會[PERSON_NAME]的第一場演唱會是G-DRAGON 倍！感！幸！運！第一次感受到粉絲的熱情 還有現實中感受到 G-DRAGON 的舞台魅力 跳舞…" at bounding box center [690, 306] width 291 height 308
copy div "GalaxyS25Ultra"
click at [814, 107] on button "Close" at bounding box center [826, 94] width 29 height 29
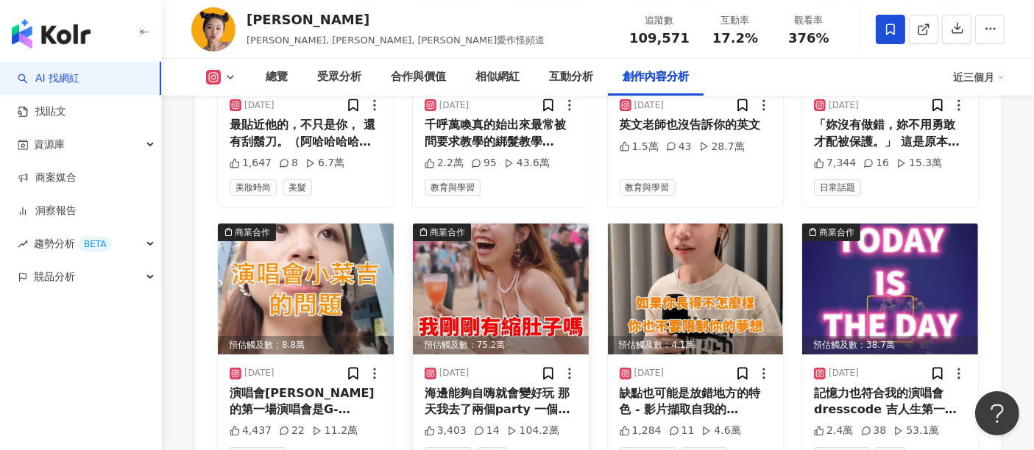
click at [528, 224] on img at bounding box center [501, 289] width 176 height 131
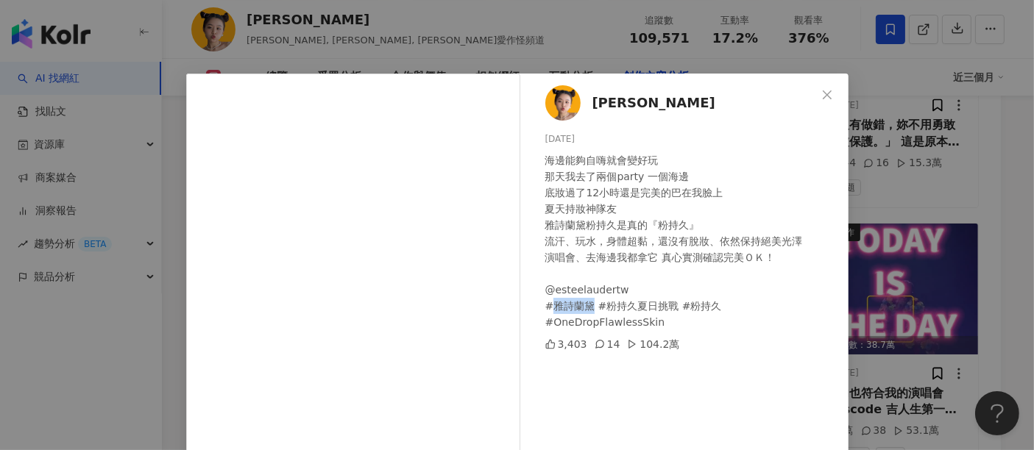
drag, startPoint x: 526, startPoint y: 311, endPoint x: 548, endPoint y: 303, distance: 23.5
click at [548, 303] on div "海邊能夠自嗨就會變好玩 那天我去了兩個party 一個海邊 底妝過了12小時還是完美的巴在我臉上 夏天持妝神隊友 雅詩蘭黛粉持久是真的『粉持久』 流汗、玩水，…" at bounding box center [690, 241] width 291 height 178
copy div "雅詩蘭黛"
drag, startPoint x: 824, startPoint y: 93, endPoint x: 849, endPoint y: 122, distance: 38.6
click at [824, 93] on icon "close" at bounding box center [827, 95] width 12 height 12
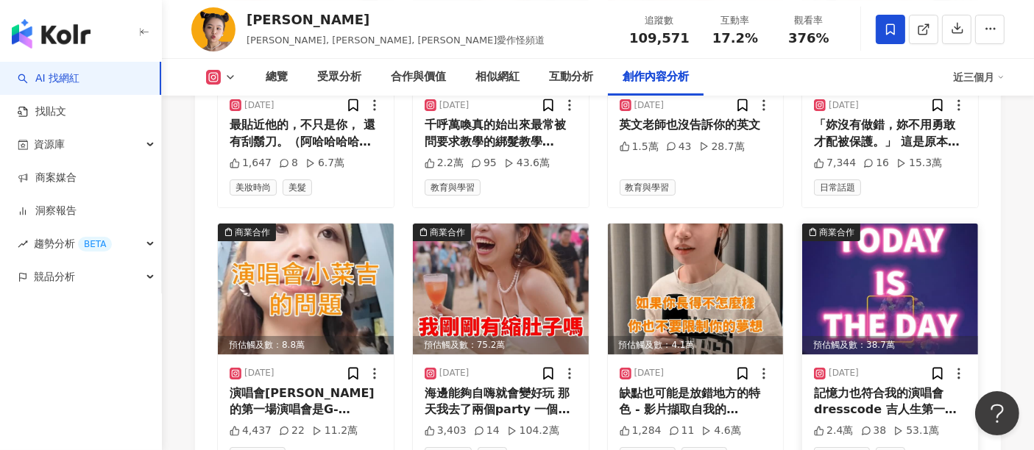
click at [917, 224] on img at bounding box center [890, 289] width 176 height 131
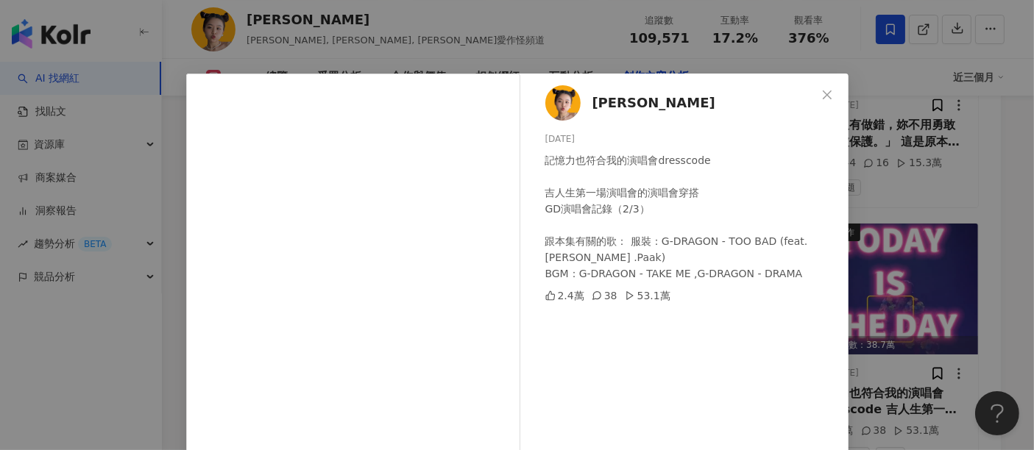
click at [904, 191] on div "[PERSON_NAME] [DATE] 記憶力也符合我的演唱會dresscode 吉人生第一場演唱會的演唱會穿搭 GD演唱會記錄（2/3） 跟本集有關的歌：…" at bounding box center [517, 225] width 1034 height 450
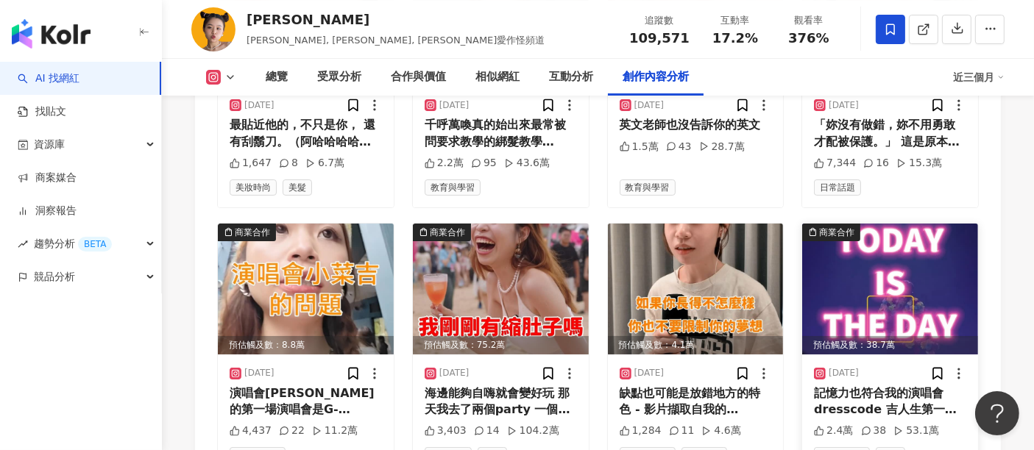
scroll to position [5724, 0]
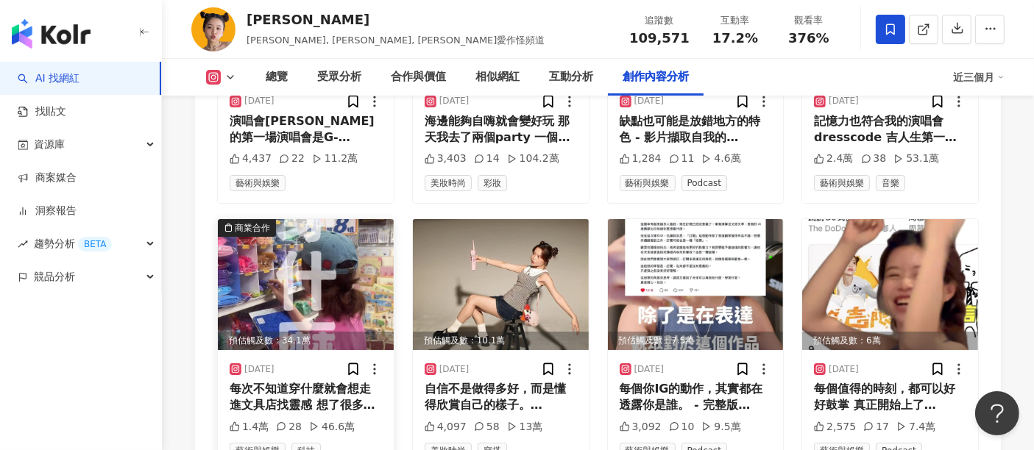
click at [324, 219] on img at bounding box center [306, 284] width 176 height 131
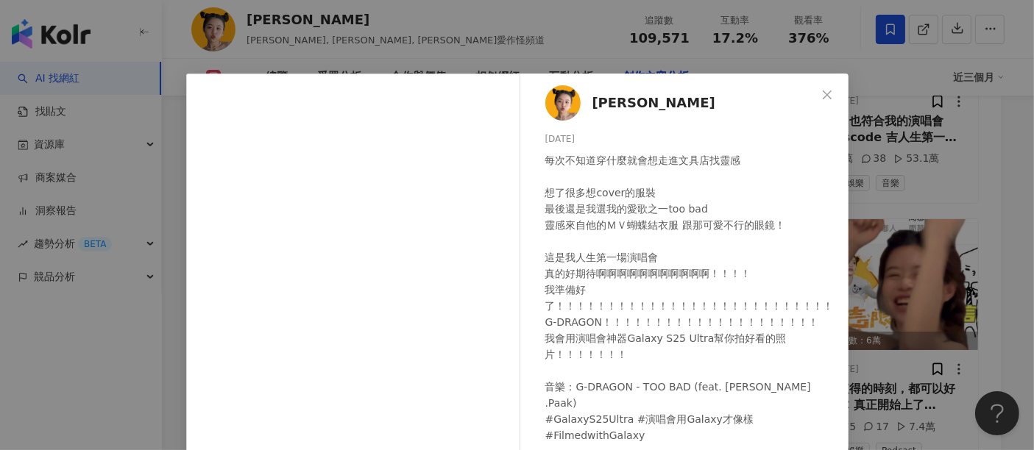
click at [1005, 247] on div "Gisele Lai 2025/7/10 每次不知道穿什麼就會想走進文具店找靈感 想了很多想cover的服裝 最後還是我選我的愛歌之一too bad 靈感來自…" at bounding box center [517, 225] width 1034 height 450
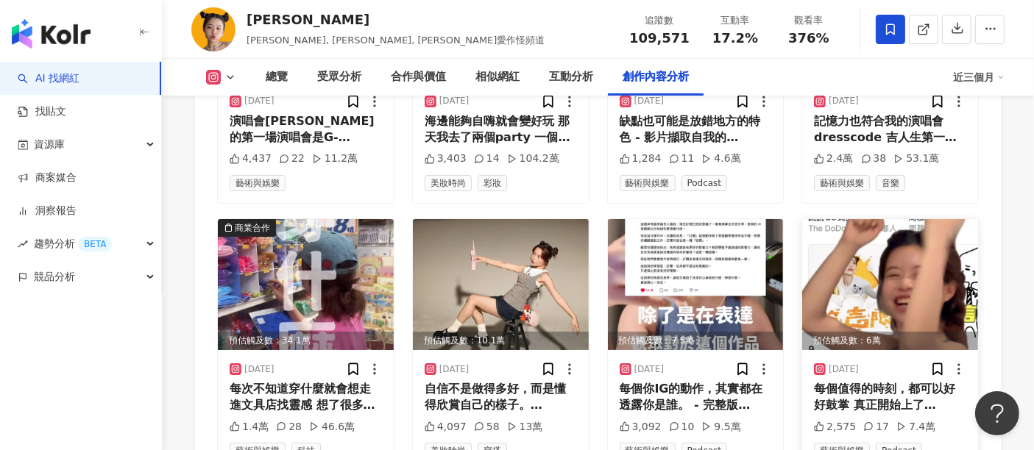
scroll to position [5997, 0]
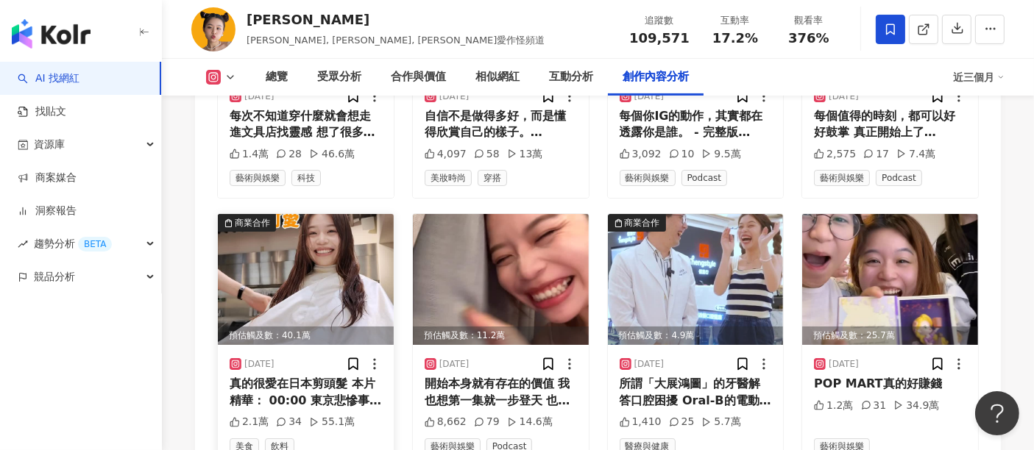
click at [350, 214] on img at bounding box center [306, 279] width 176 height 131
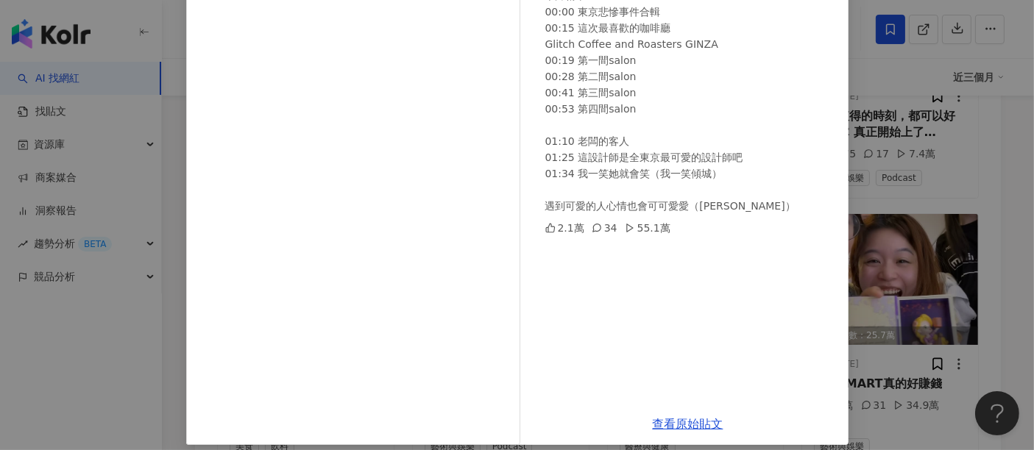
scroll to position [209, 0]
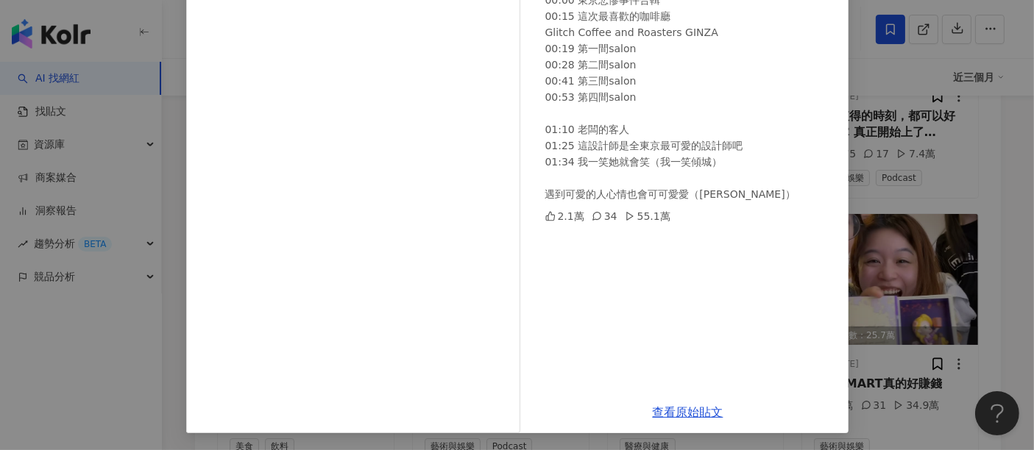
drag, startPoint x: 891, startPoint y: 107, endPoint x: 835, endPoint y: 116, distance: 56.6
click at [891, 106] on div "Gisele Lai 2025/7/3 真的很愛在日本剪頭髮 本片精華： 00:00 東京悲慘事件合輯 00:15 這次最喜歡的咖啡廳 Glitch Coff…" at bounding box center [517, 225] width 1034 height 450
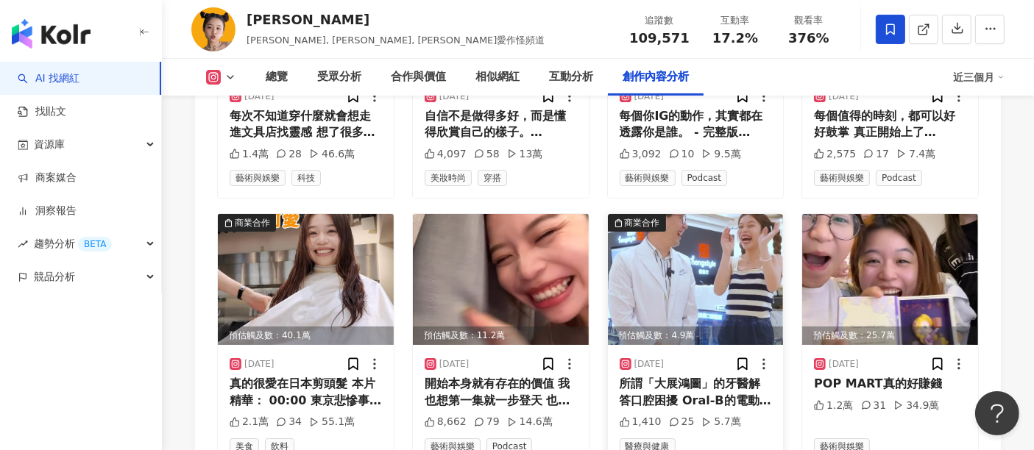
click at [656, 214] on img at bounding box center [696, 279] width 176 height 131
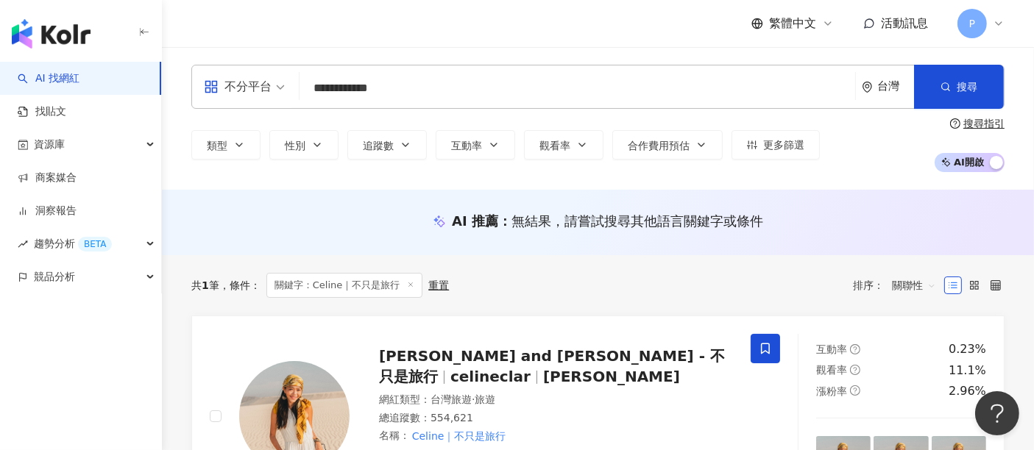
click at [425, 74] on div "**********" at bounding box center [597, 87] width 813 height 44
click at [432, 87] on input "**********" at bounding box center [577, 88] width 544 height 28
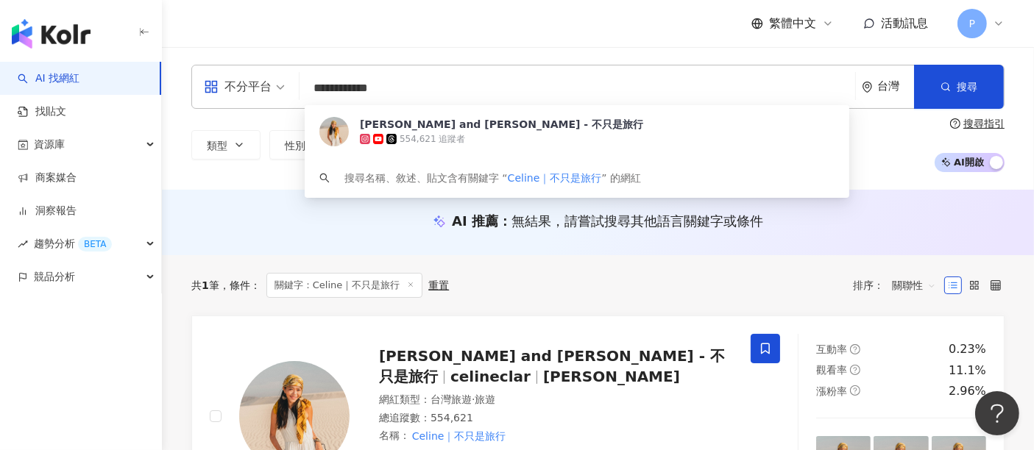
paste input "search"
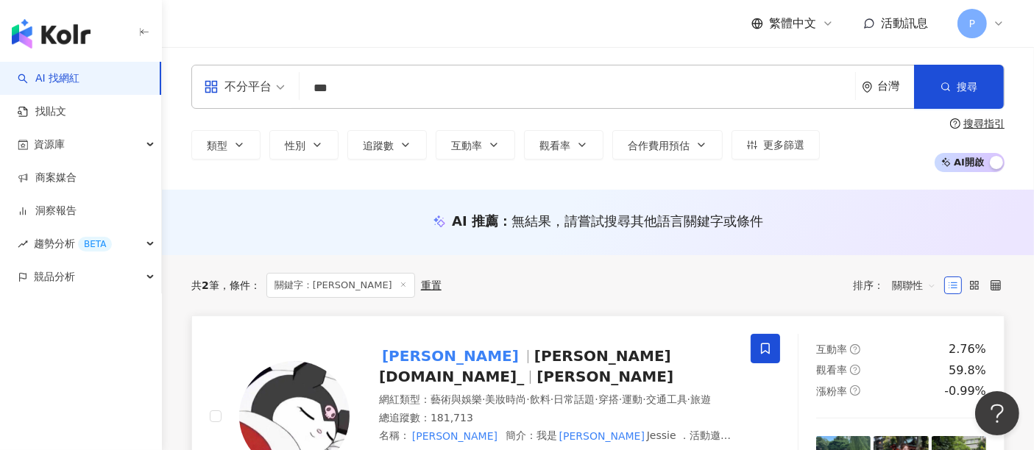
type input "***"
click at [486, 362] on span "[PERSON_NAME][DOMAIN_NAME]_" at bounding box center [525, 366] width 292 height 38
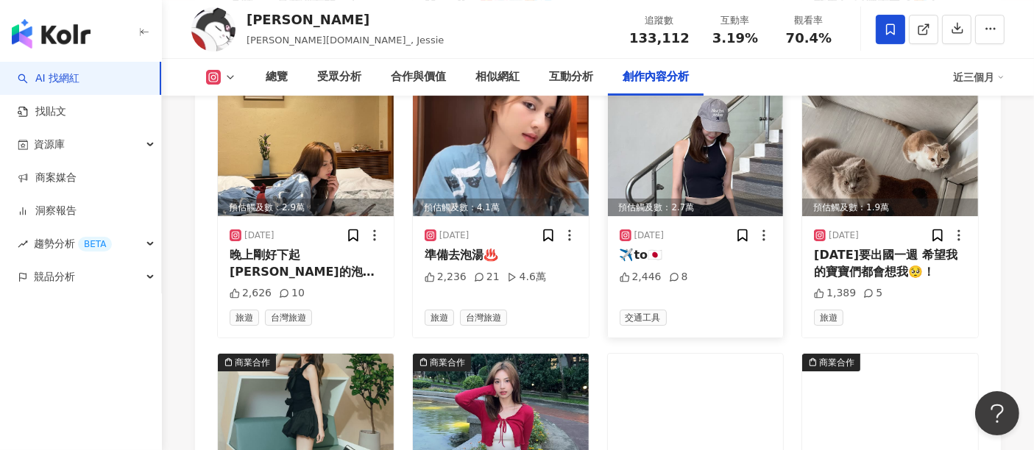
scroll to position [5191, 0]
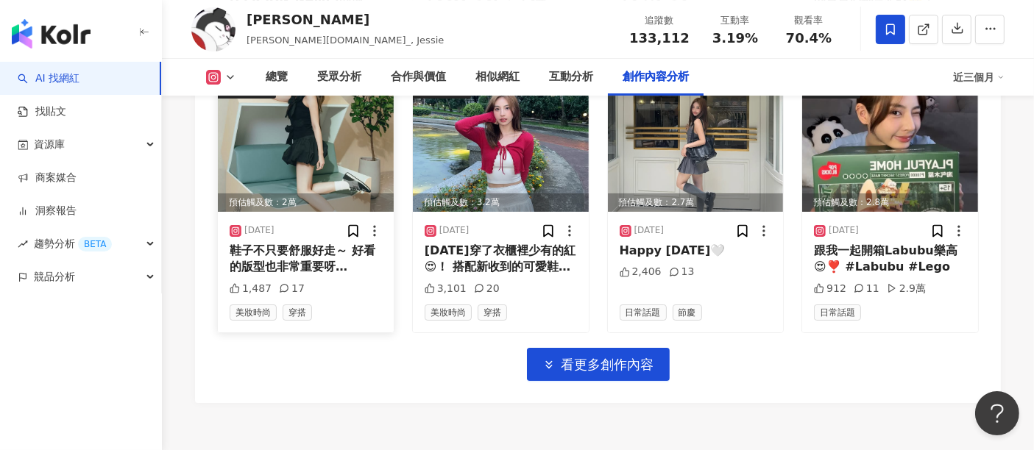
click at [367, 131] on img at bounding box center [306, 146] width 176 height 131
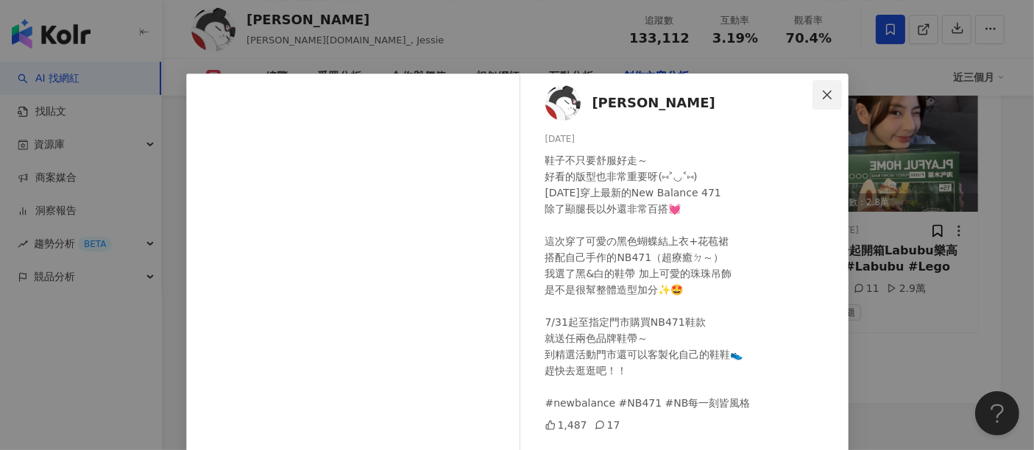
click at [829, 91] on span "Close" at bounding box center [826, 95] width 29 height 12
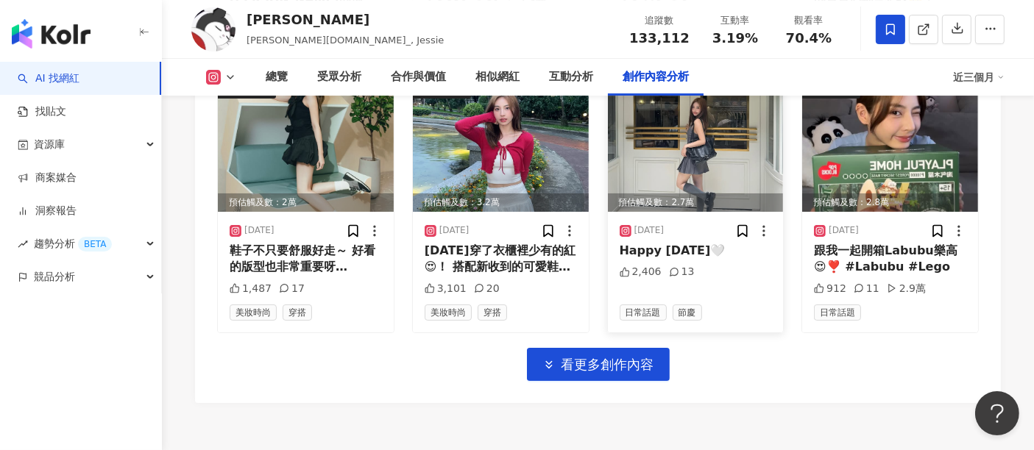
scroll to position [4918, 0]
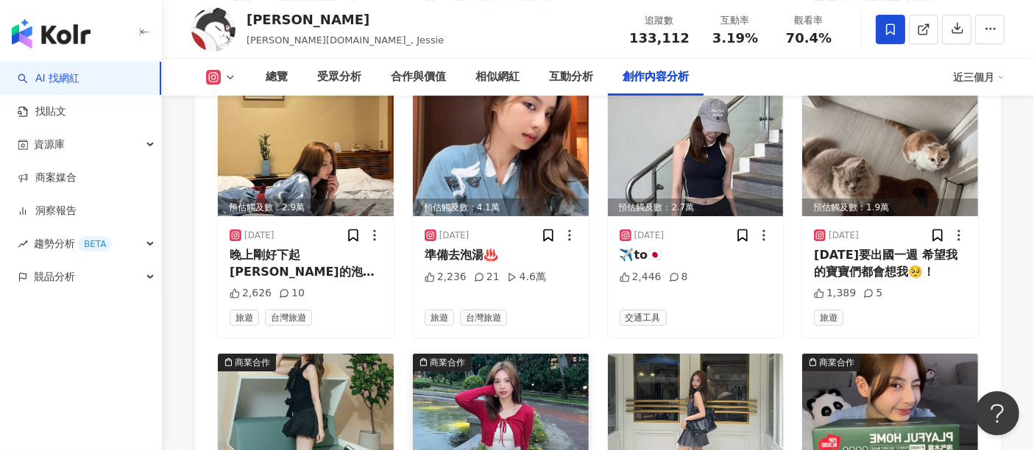
click at [502, 359] on img at bounding box center [501, 419] width 176 height 131
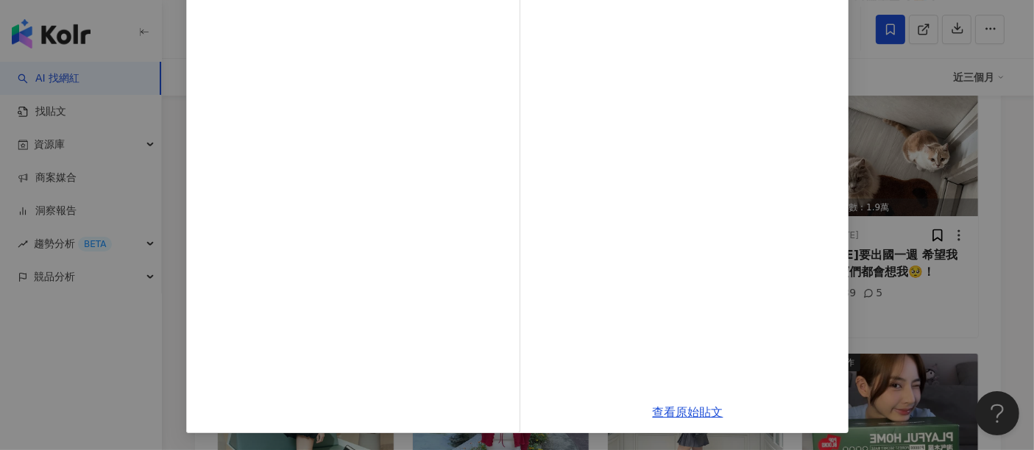
scroll to position [0, 0]
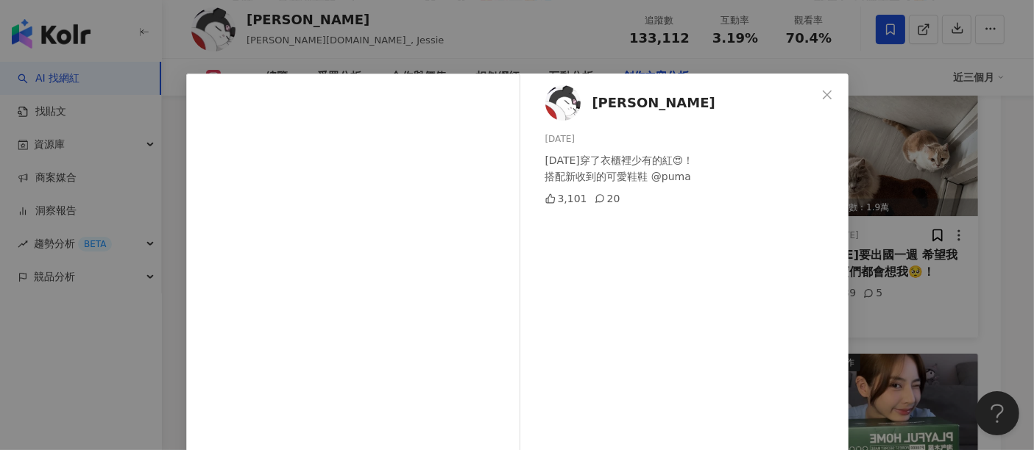
drag, startPoint x: 820, startPoint y: 99, endPoint x: 829, endPoint y: 229, distance: 129.9
click at [821, 99] on icon "close" at bounding box center [827, 95] width 12 height 12
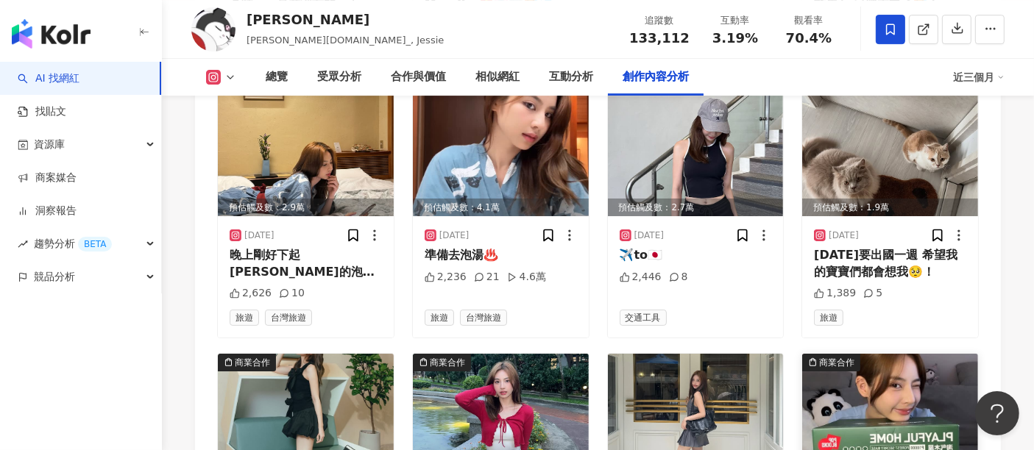
click at [914, 354] on img at bounding box center [890, 419] width 176 height 131
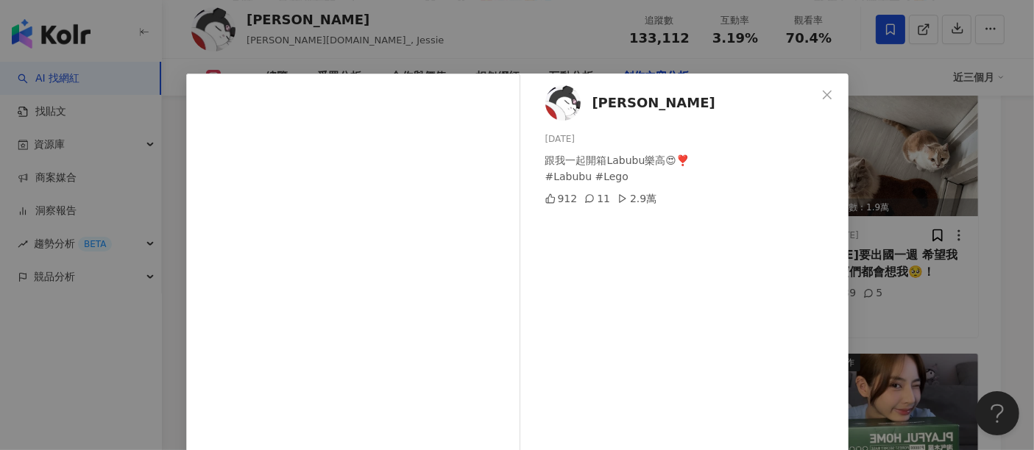
scroll to position [209, 0]
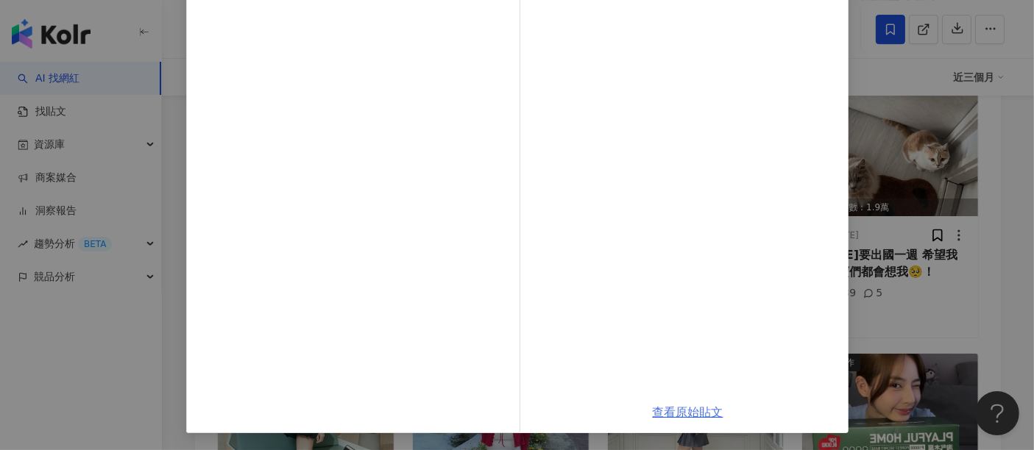
click at [673, 417] on link "查看原始貼文" at bounding box center [688, 413] width 71 height 14
click at [969, 252] on div "[PERSON_NAME][DATE] 跟我一起開箱Labubu樂高😍❣️ #Labubu #Lego 912 11 2.9萬 查看原始貼文" at bounding box center [517, 225] width 1034 height 450
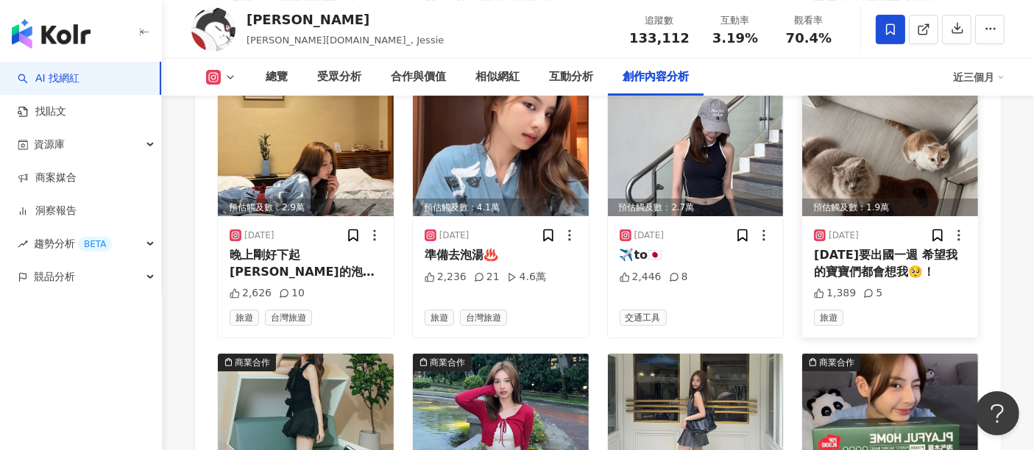
scroll to position [5191, 0]
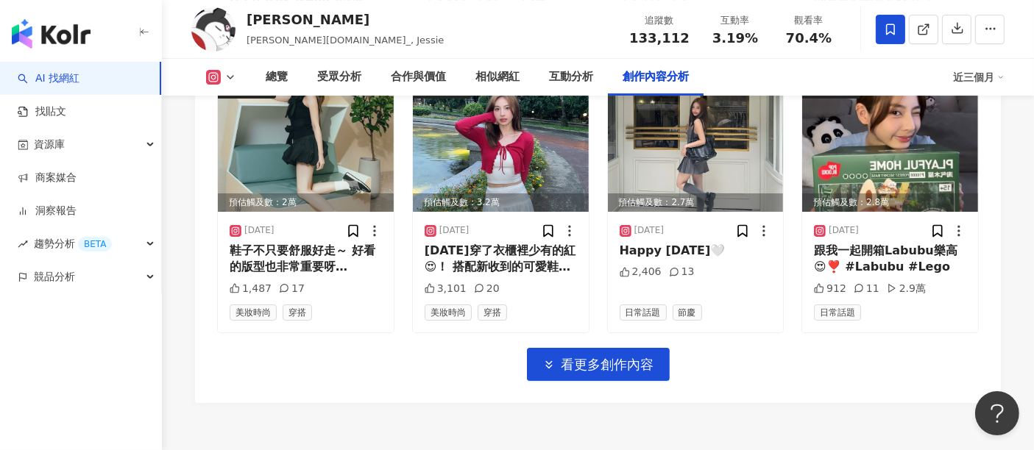
click at [648, 357] on span "看更多創作內容" at bounding box center [608, 365] width 93 height 16
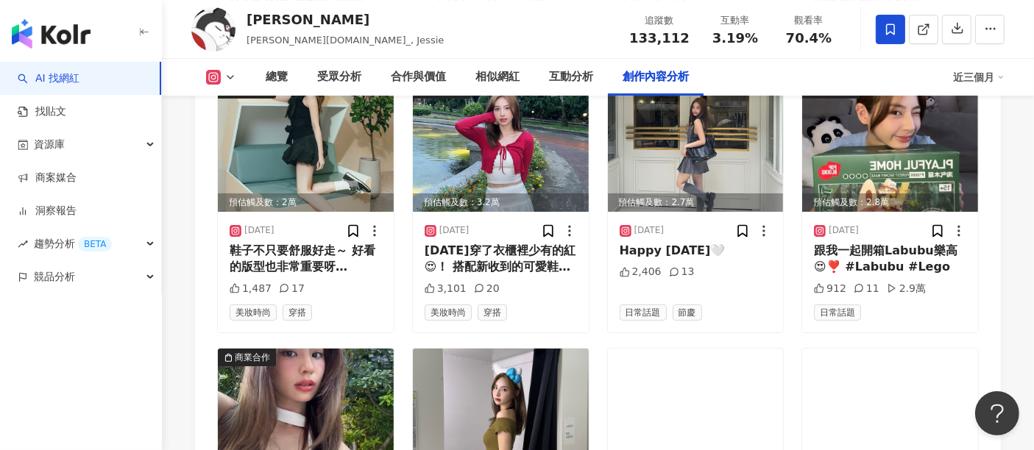
scroll to position [5463, 0]
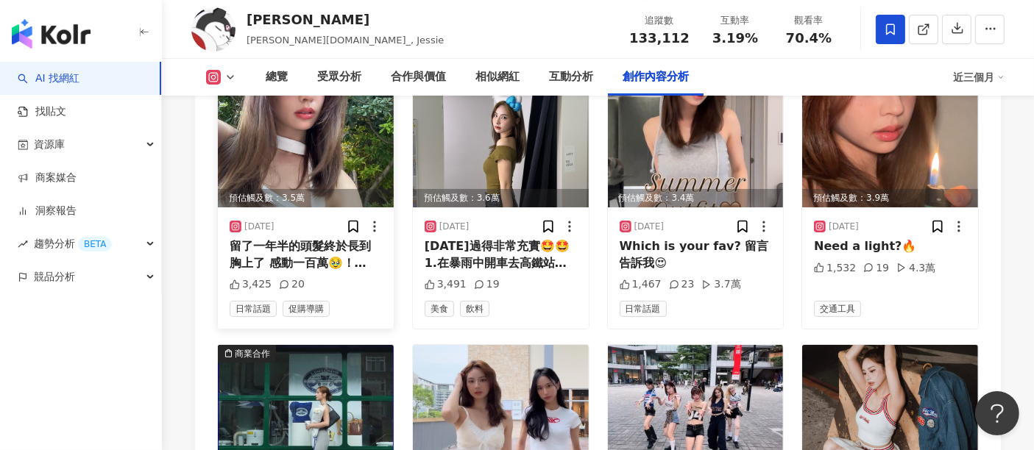
click at [288, 133] on img at bounding box center [306, 142] width 176 height 131
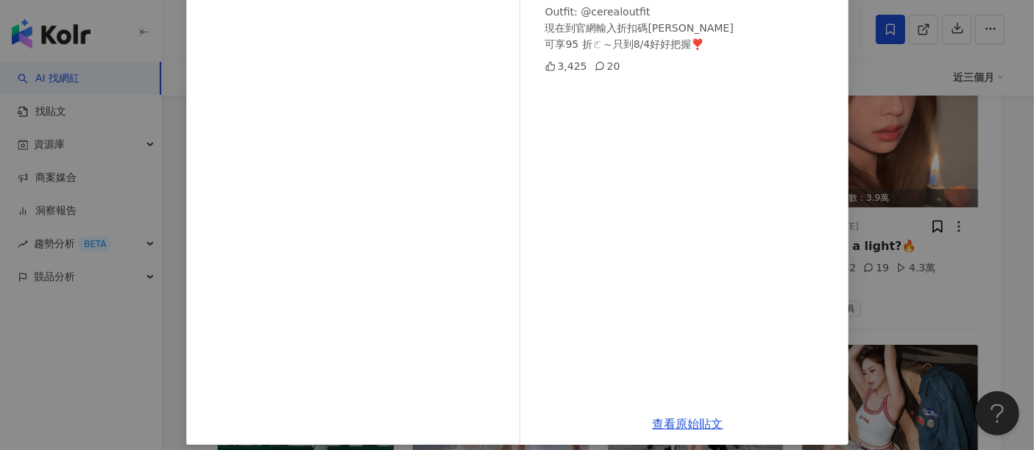
scroll to position [209, 0]
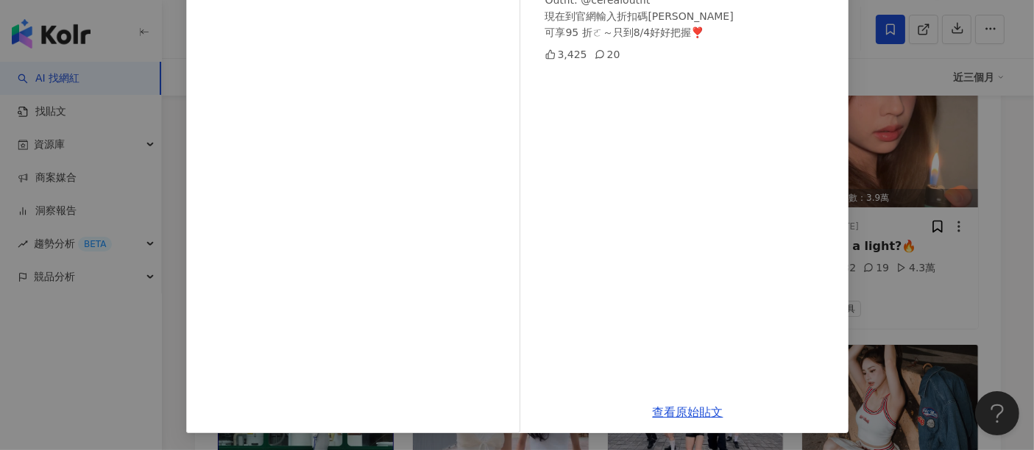
click at [871, 160] on div "[PERSON_NAME][DATE] 留了一年半的頭髮終於長到胸上了 感動一百萬🥹！ Outfit: @cerealoutfit 現在到官網輸入折扣碼[PE…" at bounding box center [517, 225] width 1034 height 450
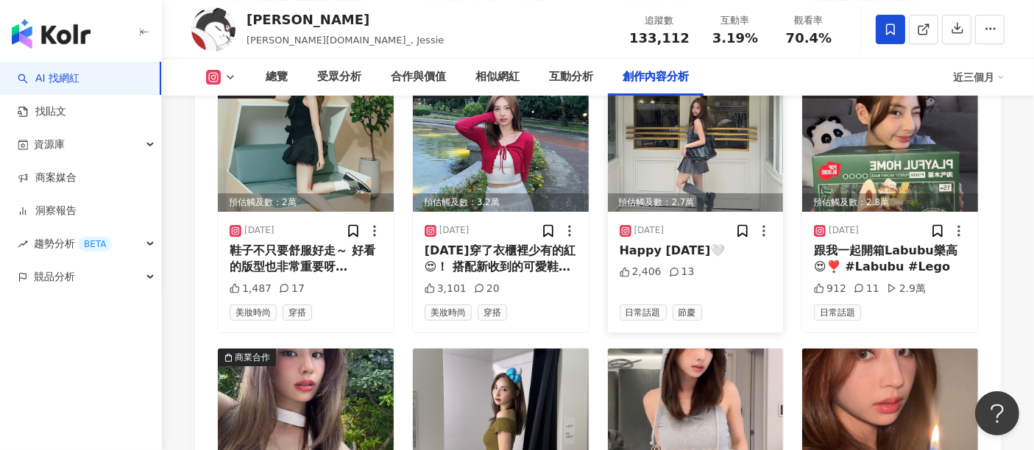
scroll to position [5463, 0]
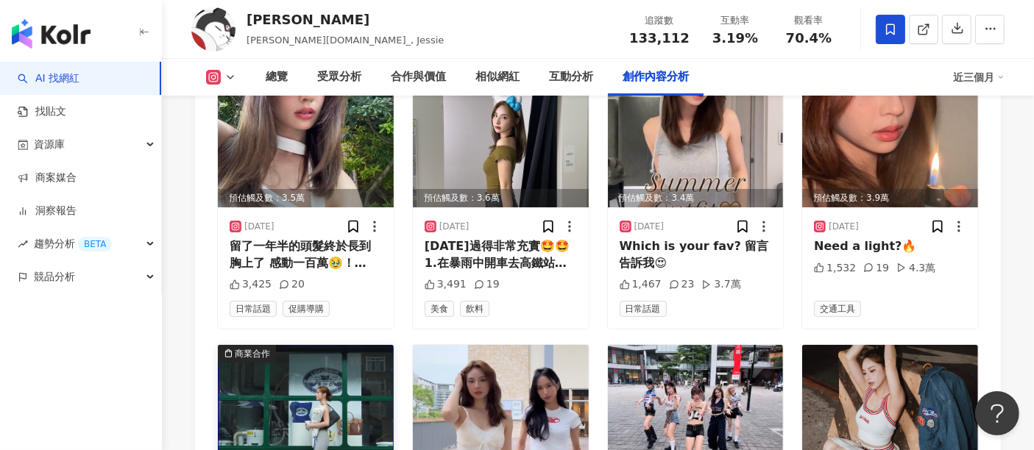
click at [279, 375] on img at bounding box center [306, 410] width 176 height 131
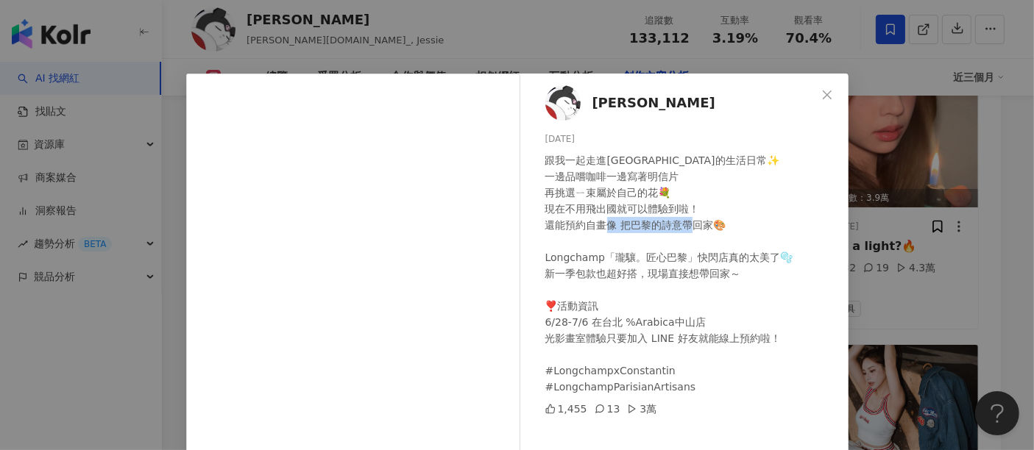
drag, startPoint x: 595, startPoint y: 263, endPoint x: 528, endPoint y: 261, distance: 67.0
click at [528, 261] on div "[PERSON_NAME][DATE] 跟我一起走進[GEOGRAPHIC_DATA]的生活日常✨ 一邊品嚐咖啡一邊寫著明信片 再挑選ㄧ束屬於自己的花💐 現在…" at bounding box center [688, 337] width 321 height 527
copy div "ngchamp「瓏"
click at [823, 93] on icon "close" at bounding box center [827, 95] width 12 height 12
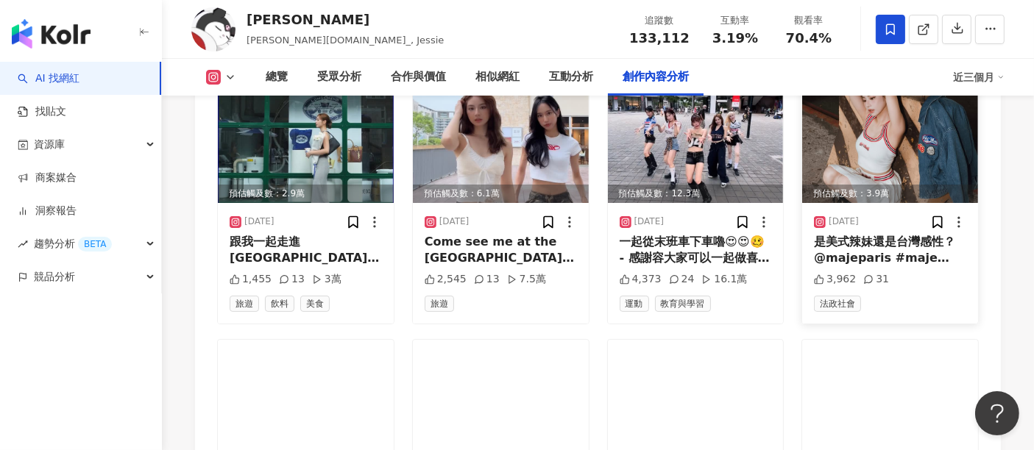
scroll to position [6008, 0]
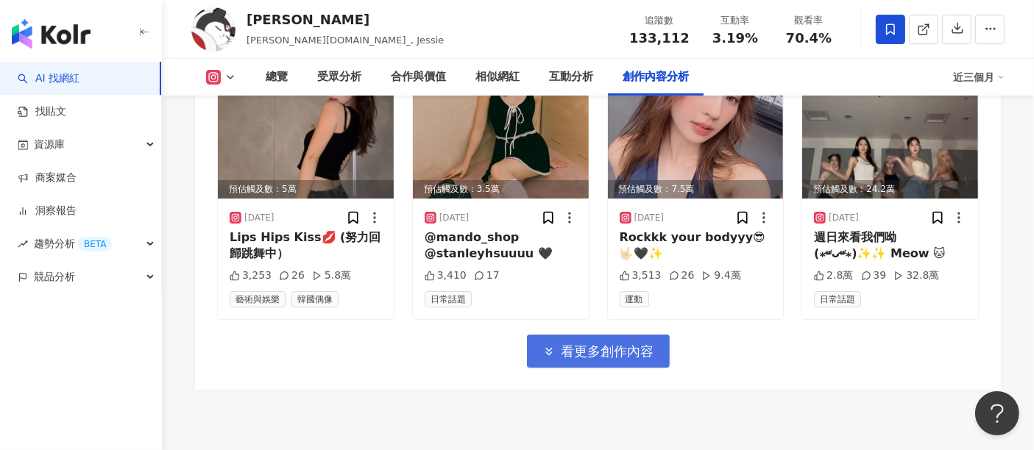
click at [626, 344] on span "看更多創作內容" at bounding box center [608, 352] width 93 height 16
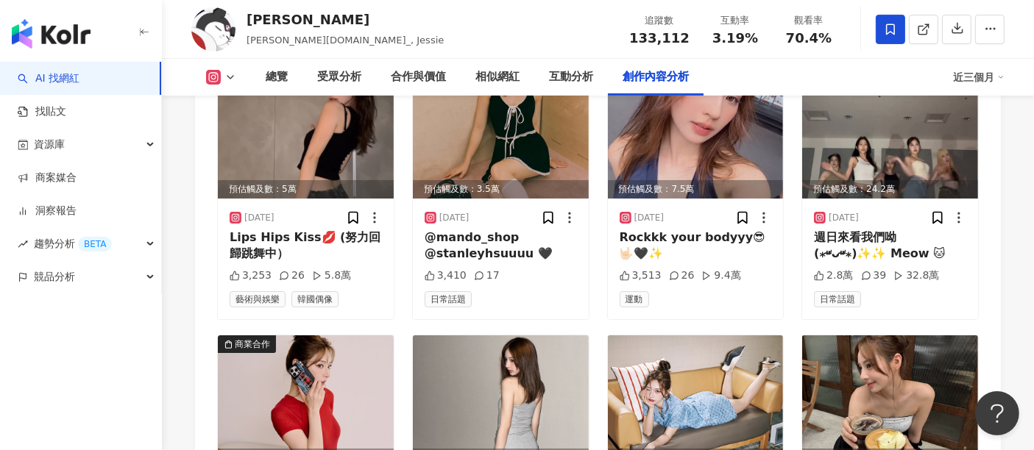
scroll to position [6281, 0]
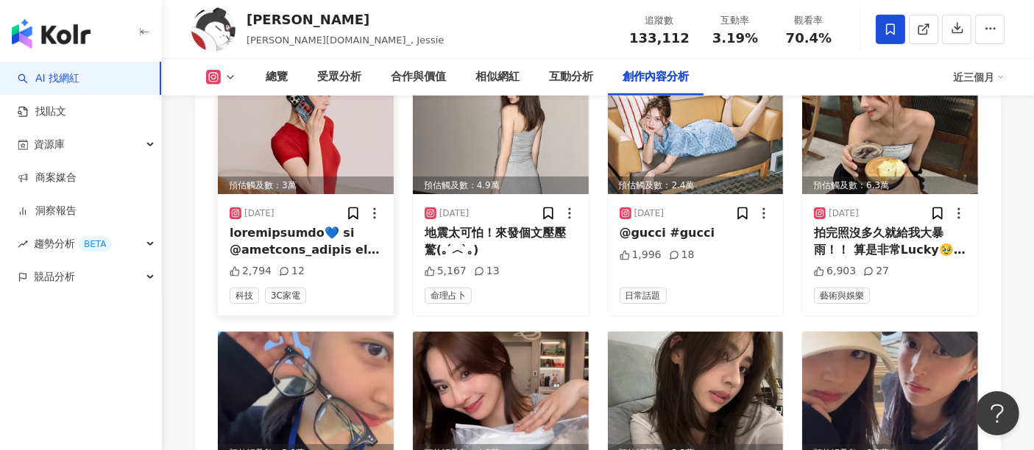
click at [303, 118] on img at bounding box center [306, 128] width 176 height 131
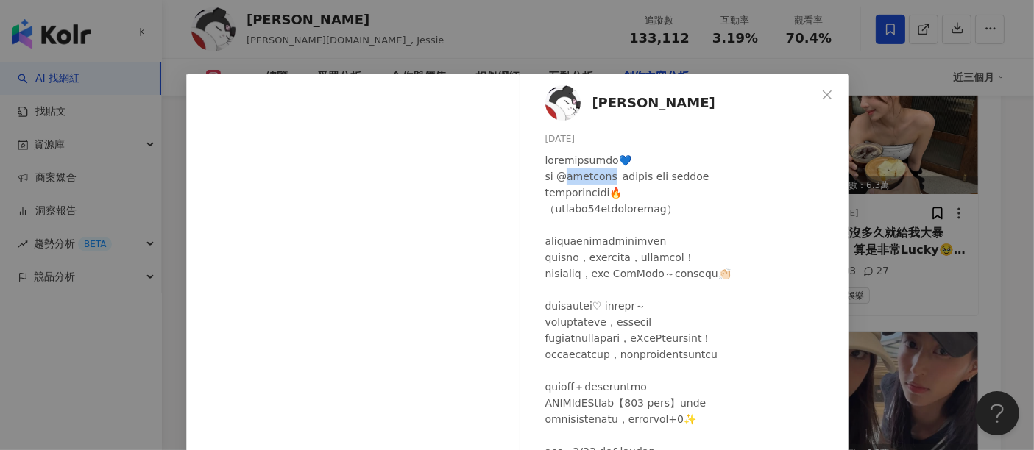
drag, startPoint x: 573, startPoint y: 177, endPoint x: 609, endPoint y: 177, distance: 36.1
click at [608, 177] on div at bounding box center [690, 346] width 291 height 389
copy div "asetify_"
drag, startPoint x: 831, startPoint y: 101, endPoint x: 842, endPoint y: 108, distance: 13.3
click at [831, 99] on button "Close" at bounding box center [826, 94] width 29 height 29
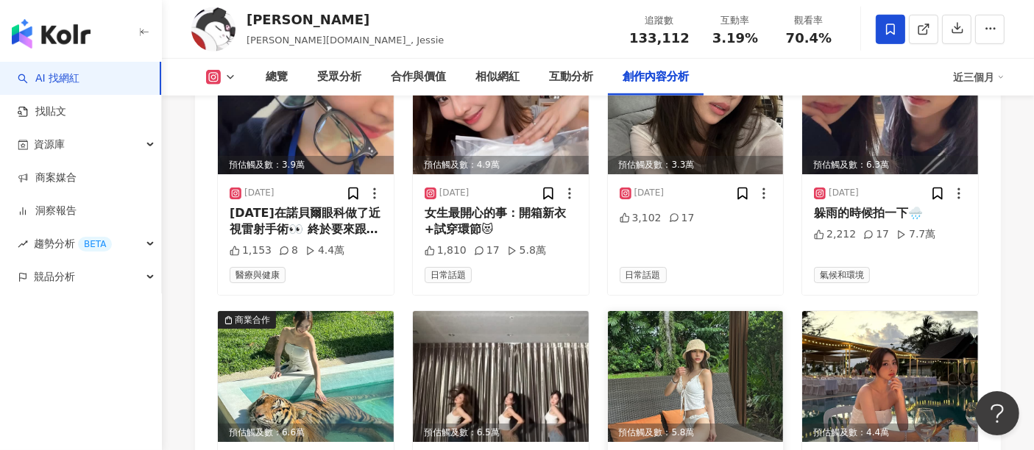
scroll to position [6826, 0]
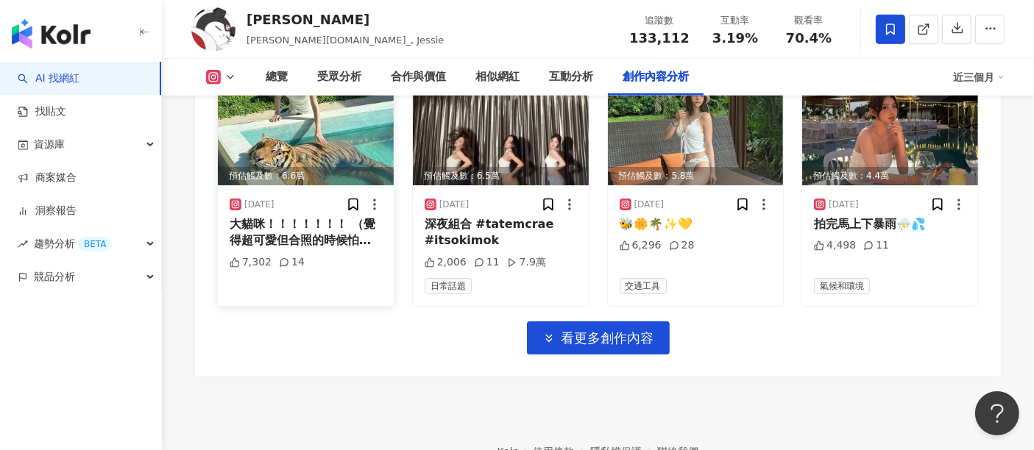
click at [295, 167] on div "預估觸及數：6.6萬" at bounding box center [306, 176] width 176 height 18
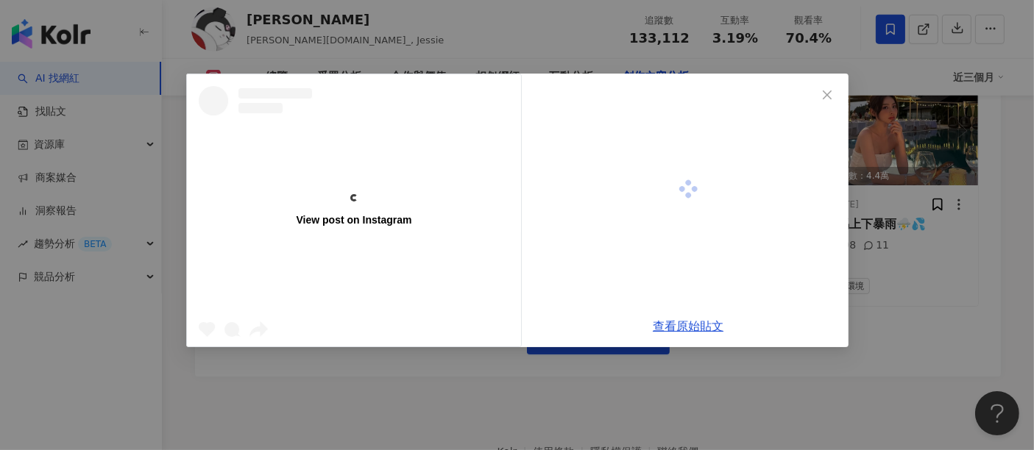
click at [344, 123] on div "View post on Instagram" at bounding box center [354, 210] width 334 height 272
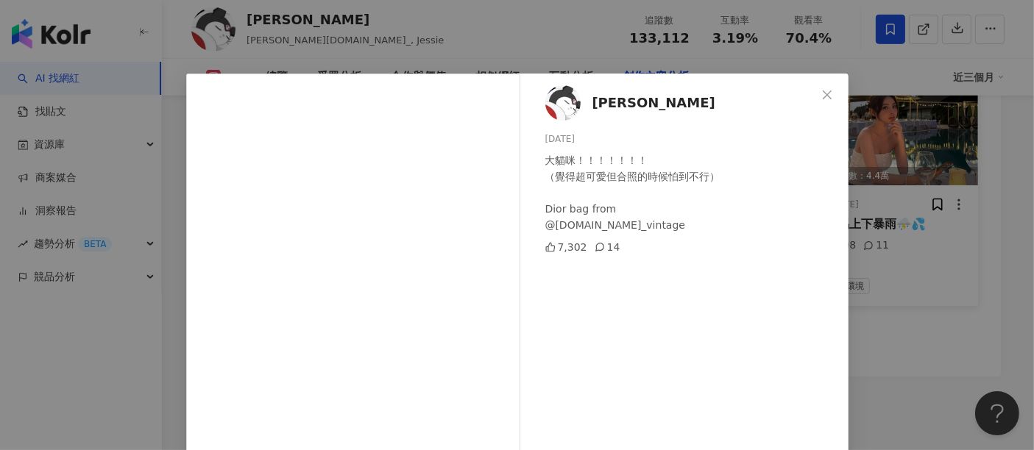
drag, startPoint x: 816, startPoint y: 102, endPoint x: 826, endPoint y: 153, distance: 51.7
click at [816, 102] on button "Close" at bounding box center [826, 94] width 29 height 29
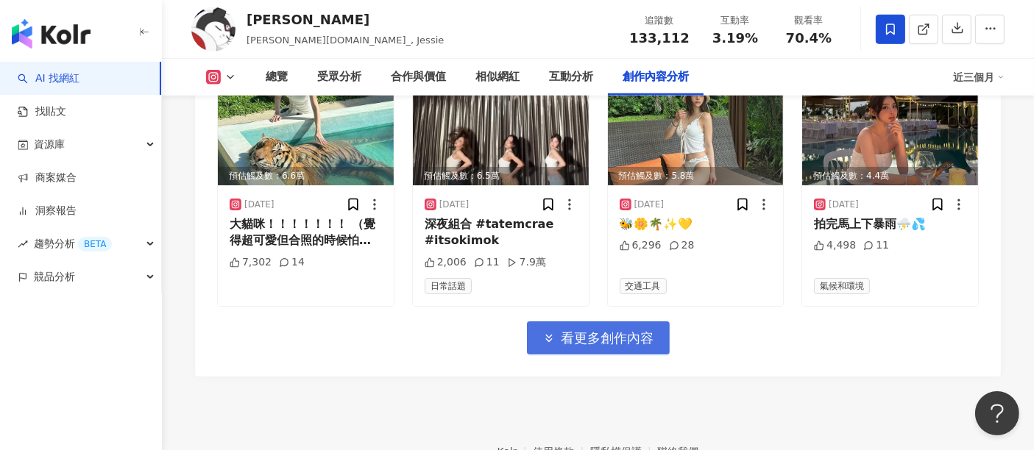
click at [635, 330] on span "看更多創作內容" at bounding box center [608, 338] width 93 height 16
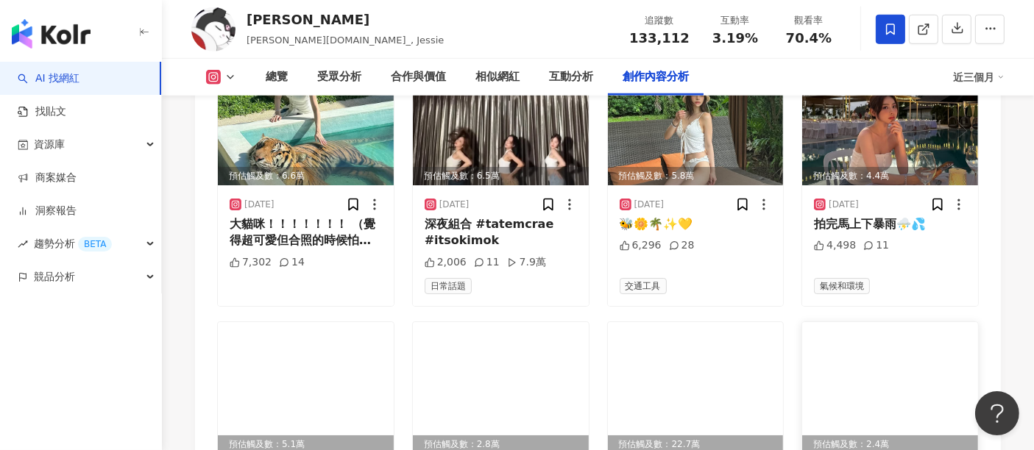
scroll to position [7098, 0]
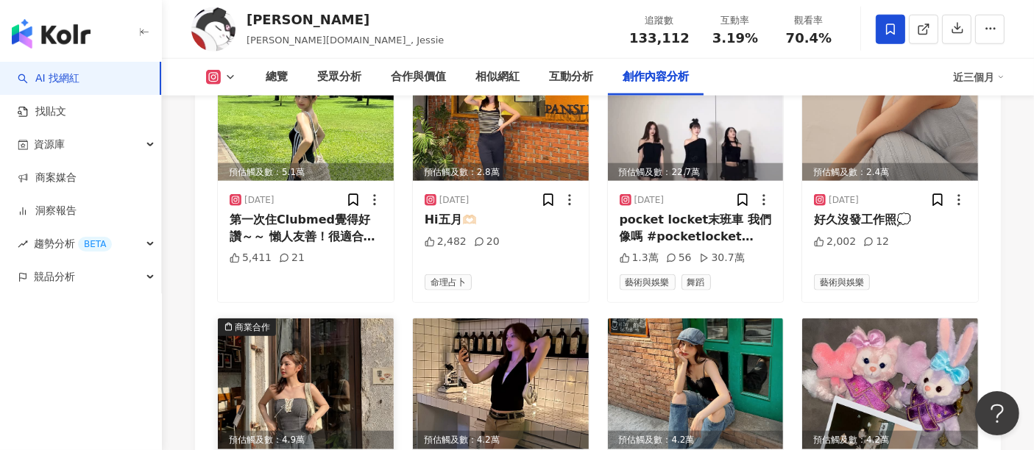
click at [330, 319] on img at bounding box center [306, 384] width 176 height 131
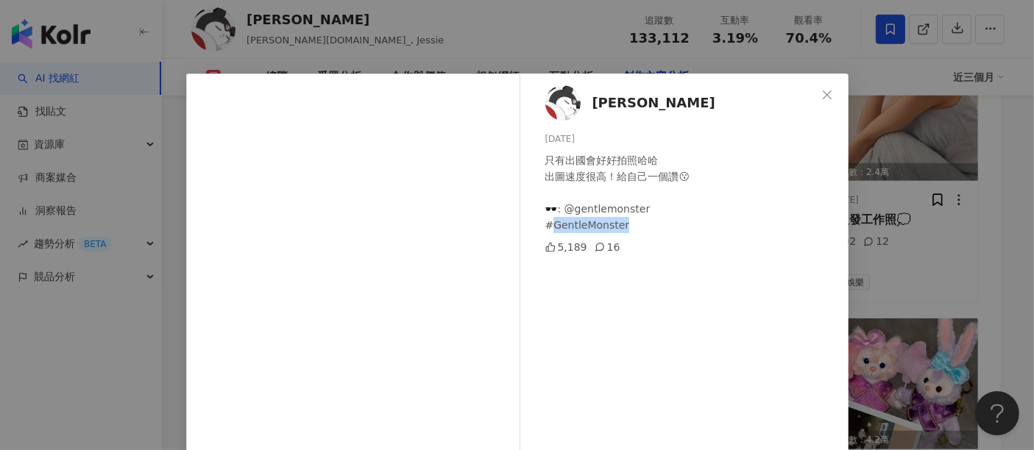
drag, startPoint x: 624, startPoint y: 227, endPoint x: 547, endPoint y: 222, distance: 77.4
click at [547, 222] on div "只有出國會好好拍照哈哈 出圖速度很高！給自己一個讚😗 🕶️: @gentlemonster #GentleMonster" at bounding box center [690, 192] width 291 height 81
copy div "ntleMonster"
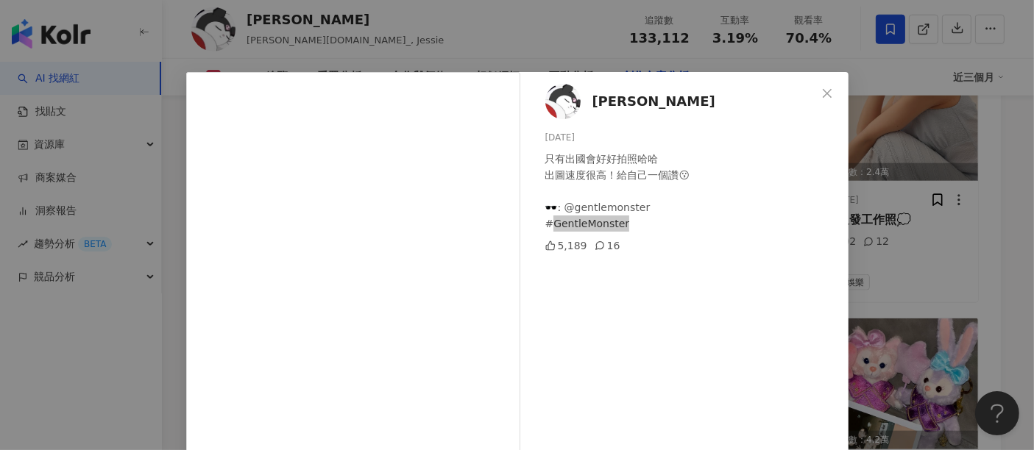
scroll to position [0, 0]
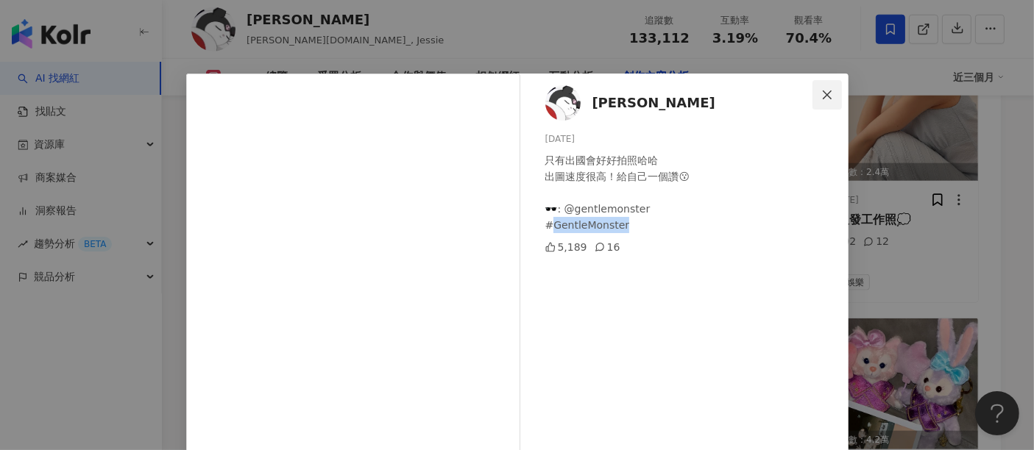
click at [832, 86] on button "Close" at bounding box center [826, 94] width 29 height 29
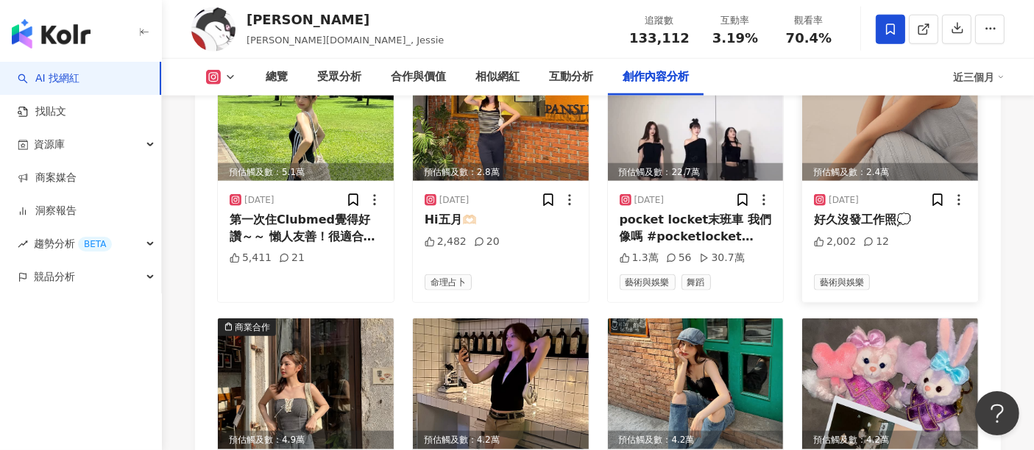
click at [820, 99] on img at bounding box center [890, 115] width 176 height 131
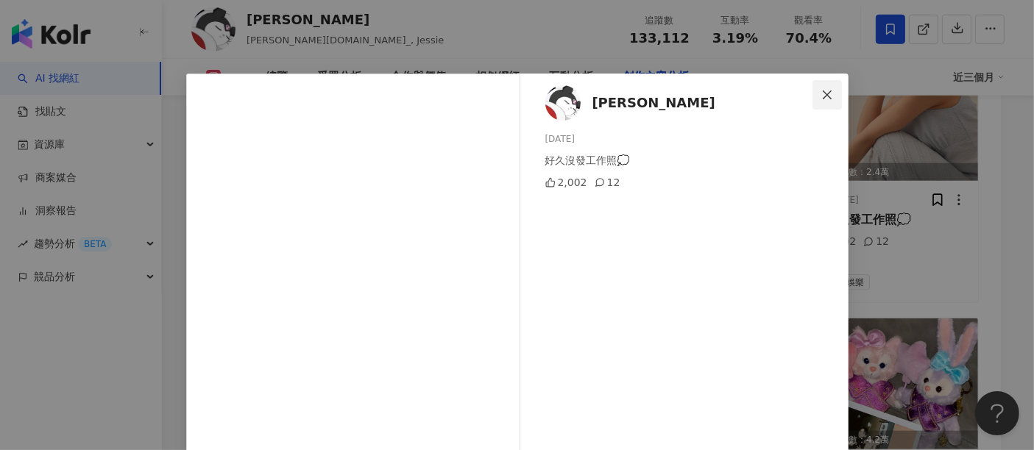
click at [821, 104] on button "Close" at bounding box center [826, 94] width 29 height 29
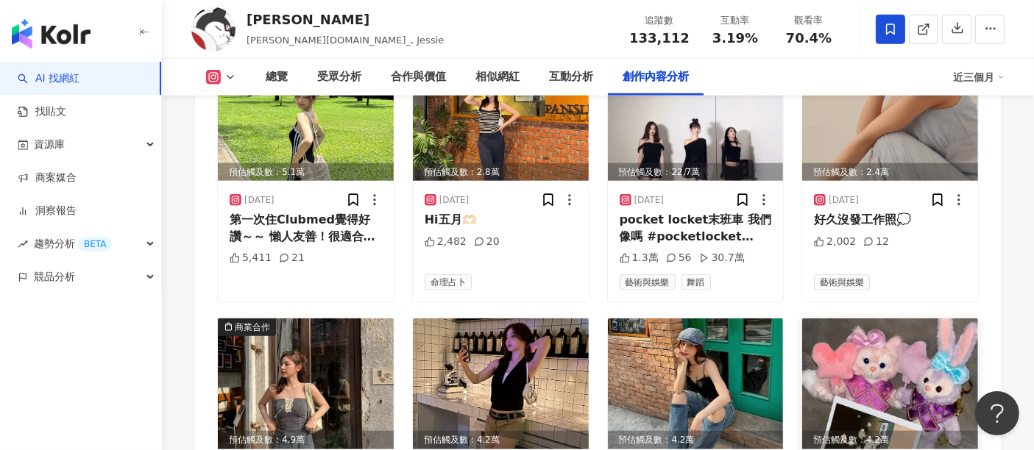
scroll to position [7371, 0]
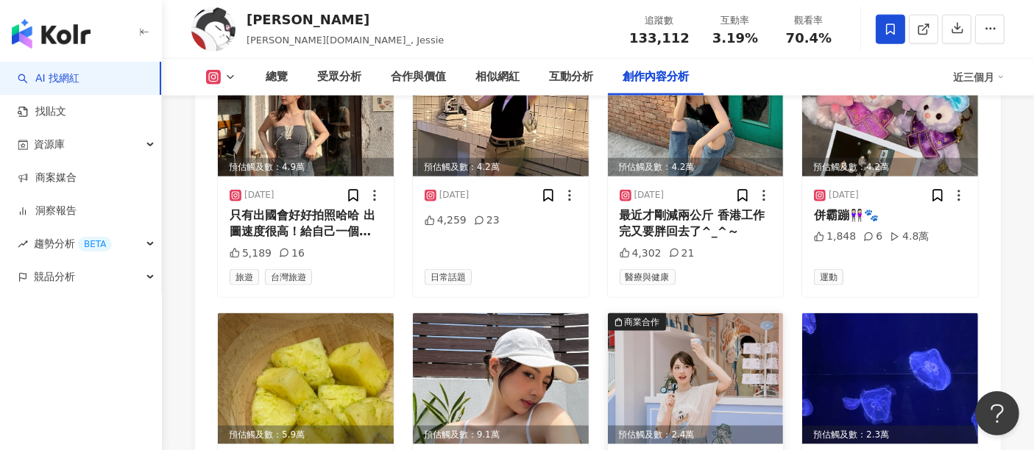
click at [671, 344] on img at bounding box center [696, 379] width 176 height 131
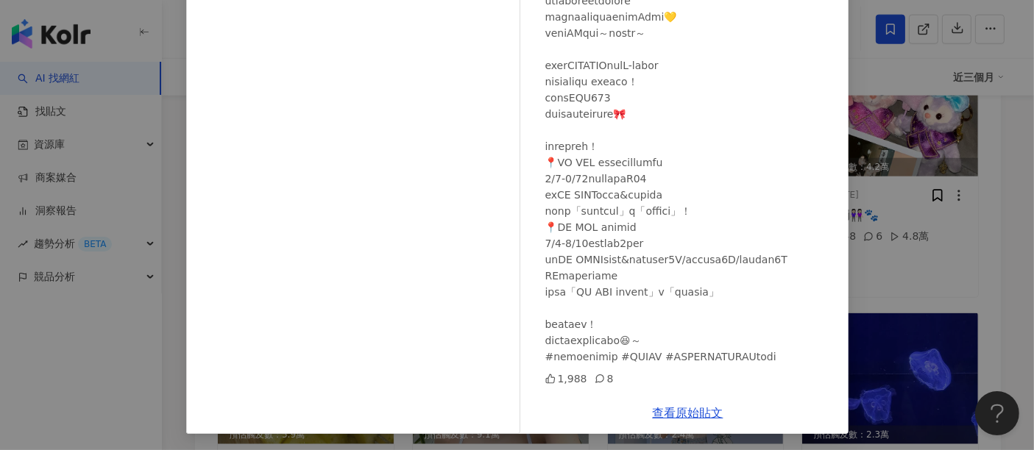
scroll to position [209, 0]
click at [902, 222] on div "[PERSON_NAME][DATE] 1,988 8 查看原始貼文" at bounding box center [517, 225] width 1034 height 450
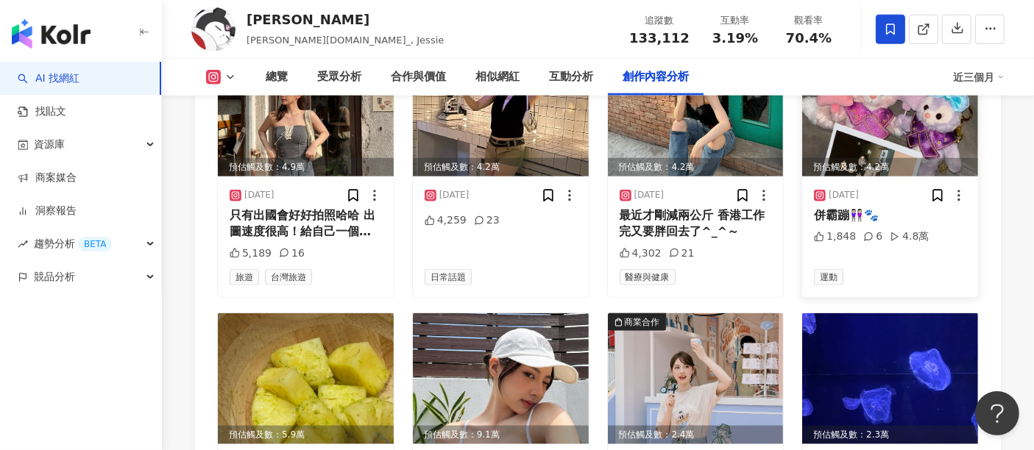
scroll to position [7644, 0]
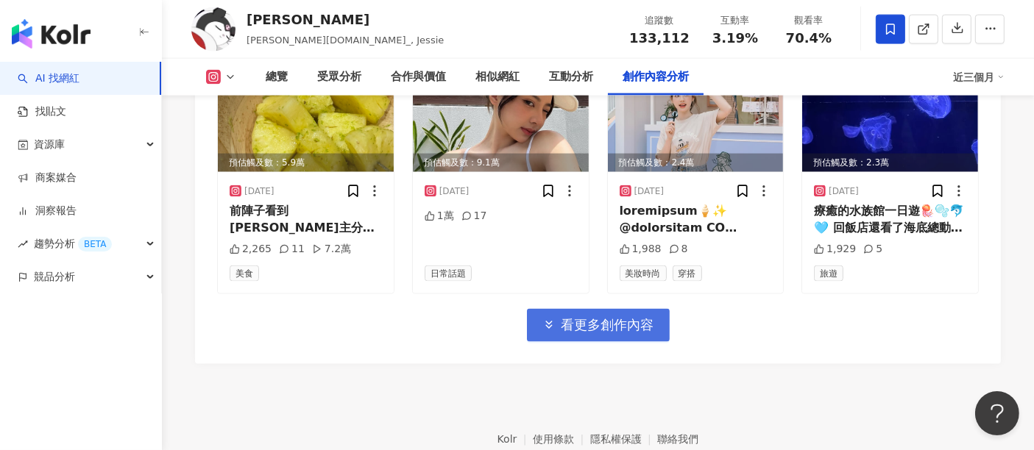
click at [606, 317] on span "看更多創作內容" at bounding box center [608, 325] width 93 height 16
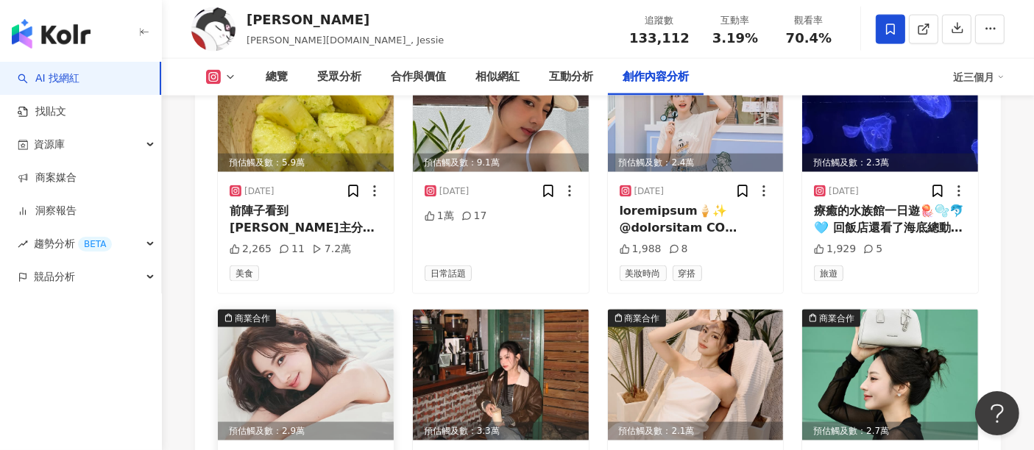
click at [327, 316] on img at bounding box center [306, 375] width 176 height 131
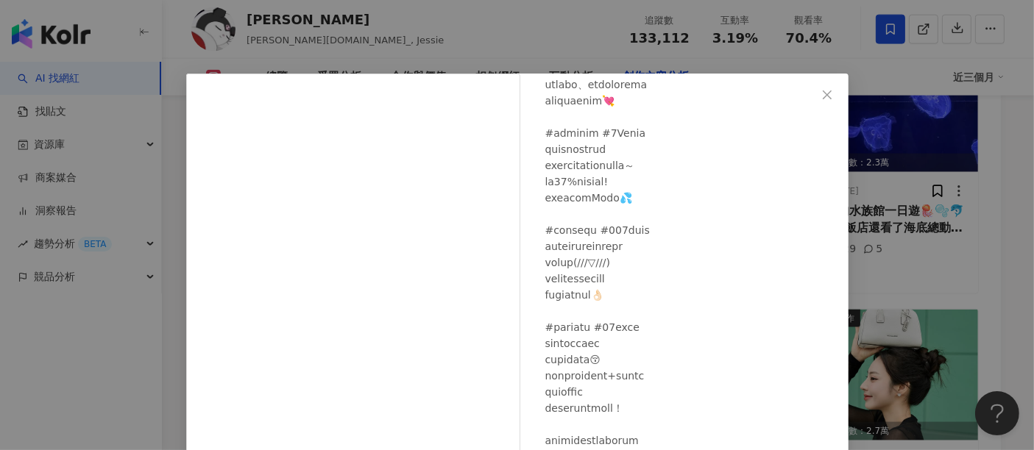
scroll to position [209, 0]
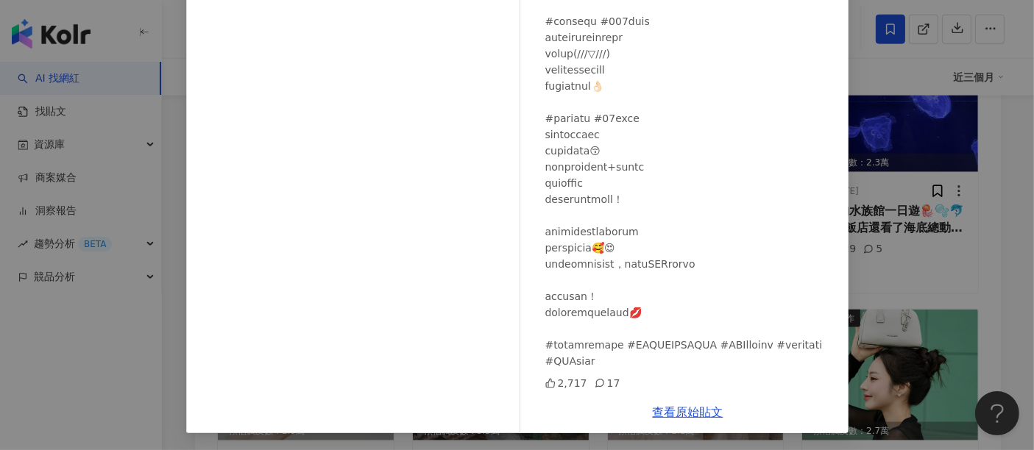
click at [914, 244] on div "[PERSON_NAME][DATE] 2,717 17 查看原始貼文" at bounding box center [517, 225] width 1034 height 450
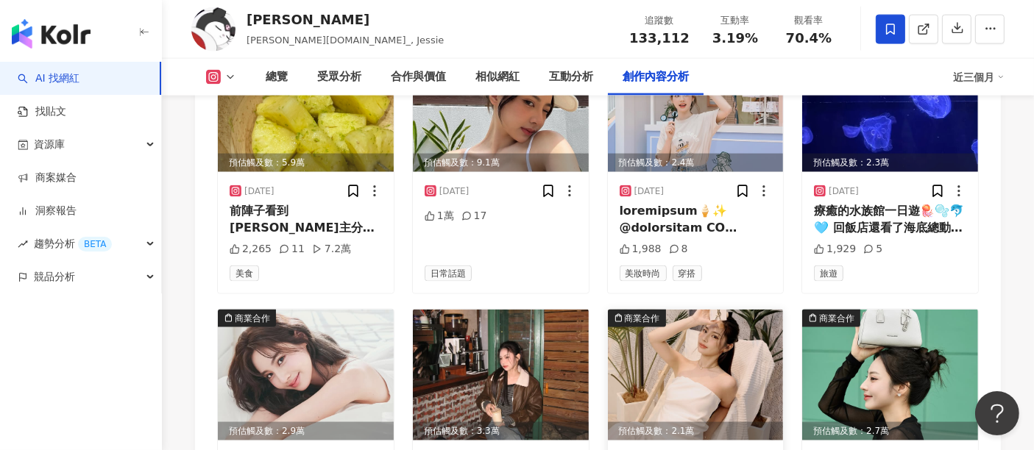
click at [707, 310] on img at bounding box center [696, 375] width 176 height 131
